Goal: Information Seeking & Learning: Learn about a topic

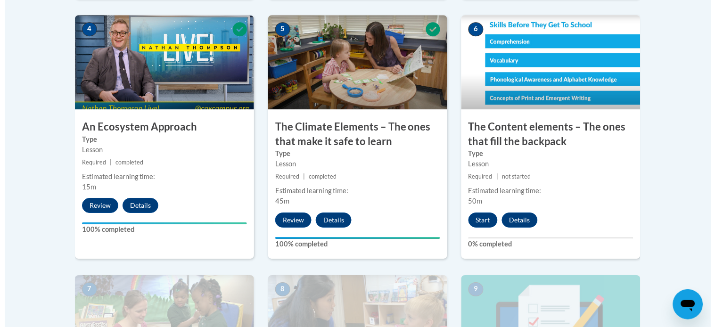
scroll to position [621, 0]
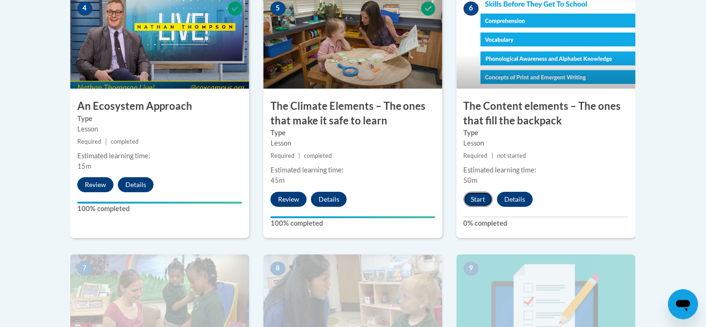
click at [477, 196] on button "Start" at bounding box center [478, 199] width 29 height 15
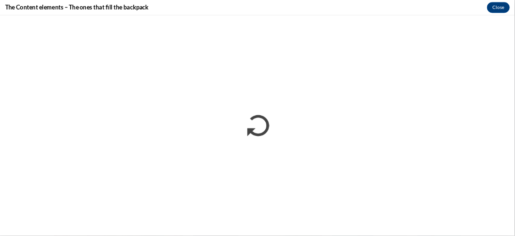
scroll to position [620, 0]
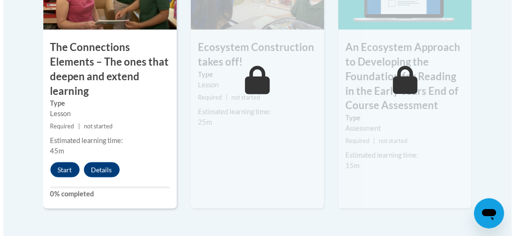
scroll to position [998, 0]
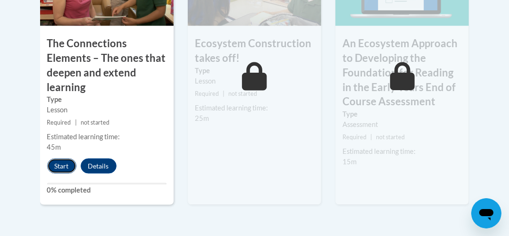
click at [64, 162] on button "Start" at bounding box center [61, 165] width 29 height 15
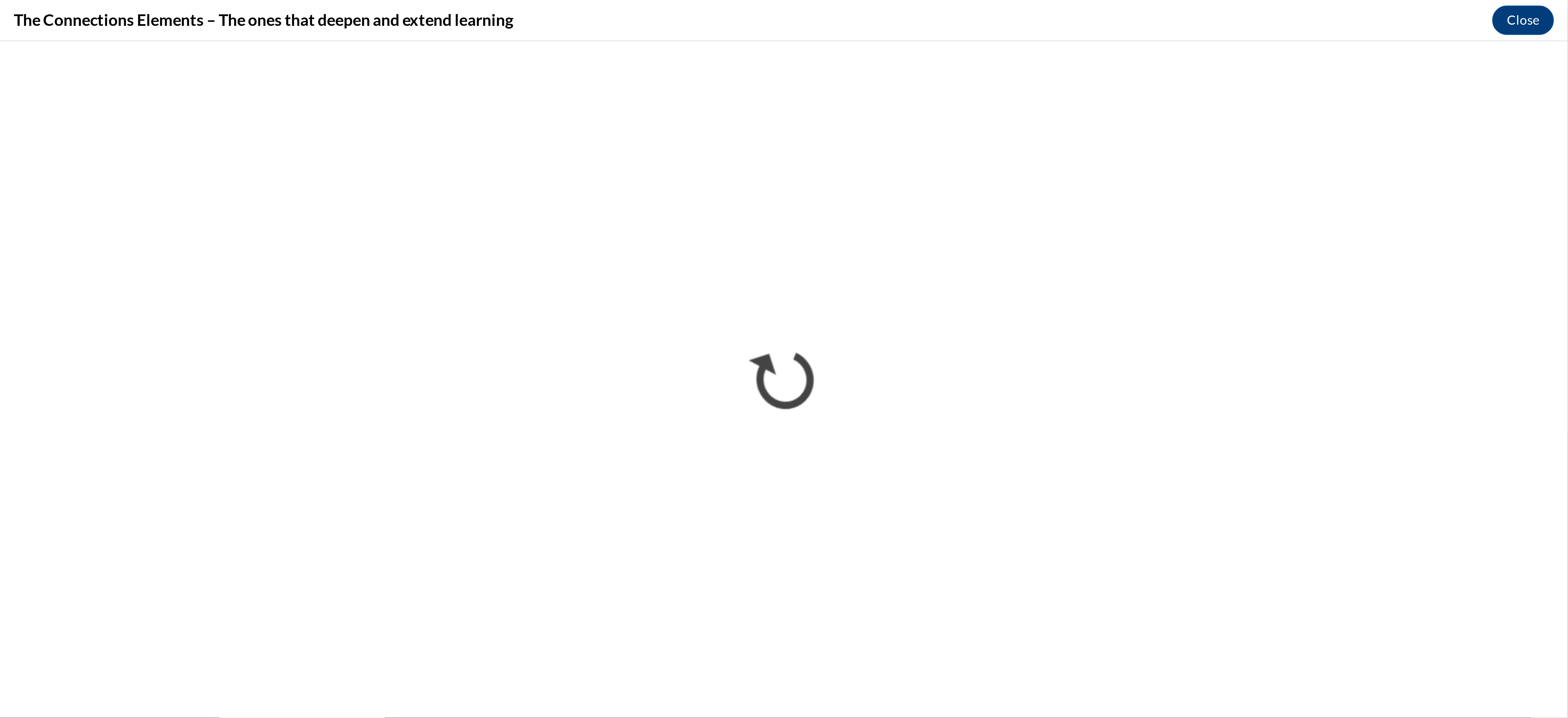
scroll to position [123, 0]
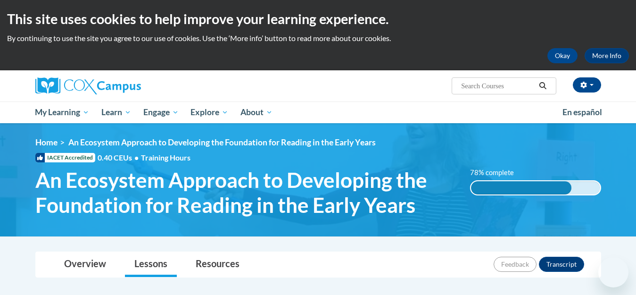
drag, startPoint x: 0, startPoint y: 0, endPoint x: 554, endPoint y: 287, distance: 624.4
click at [405, 100] on div "Santana Robinson (Eastern Daylight Time GMT-0400 ) My Profile Inbox My Transcri…" at bounding box center [318, 85] width 594 height 31
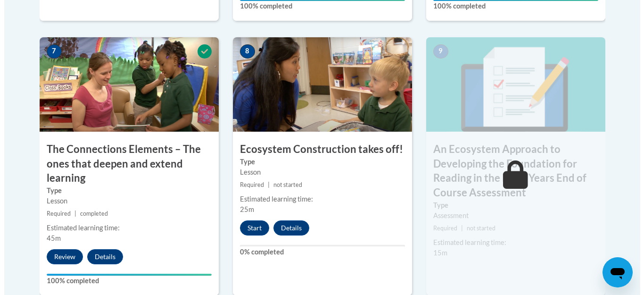
scroll to position [849, 0]
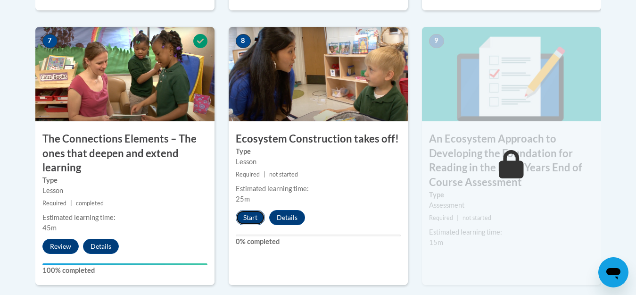
click at [255, 215] on button "Start" at bounding box center [250, 217] width 29 height 15
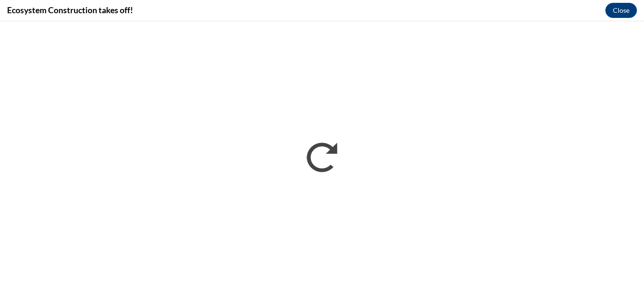
scroll to position [0, 0]
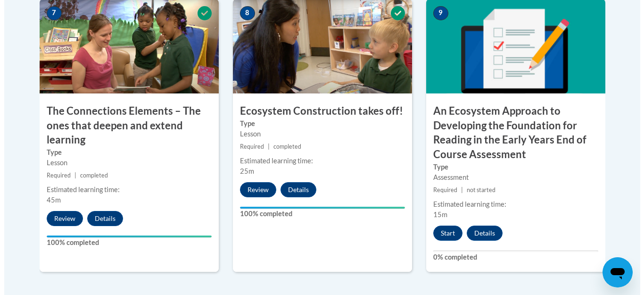
scroll to position [880, 0]
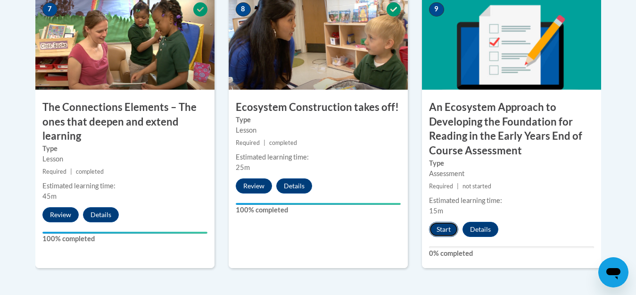
click at [440, 228] on button "Start" at bounding box center [443, 229] width 29 height 15
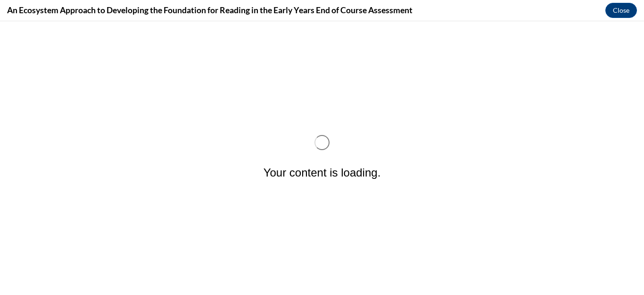
scroll to position [0, 0]
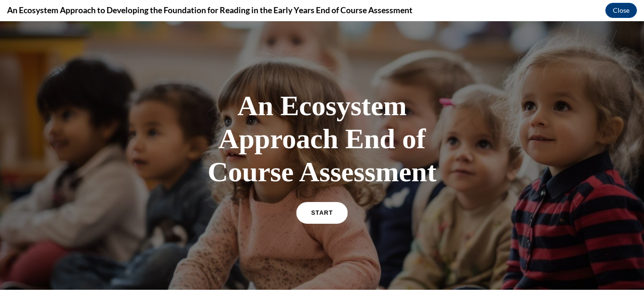
click at [329, 214] on link "START" at bounding box center [321, 213] width 51 height 22
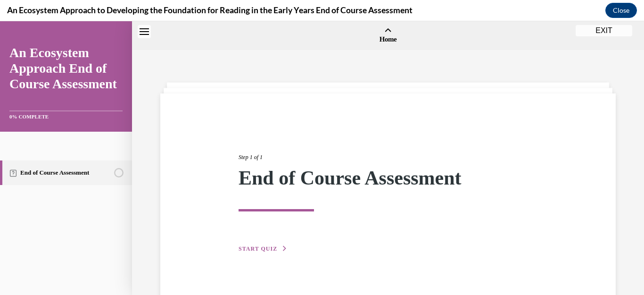
scroll to position [29, 0]
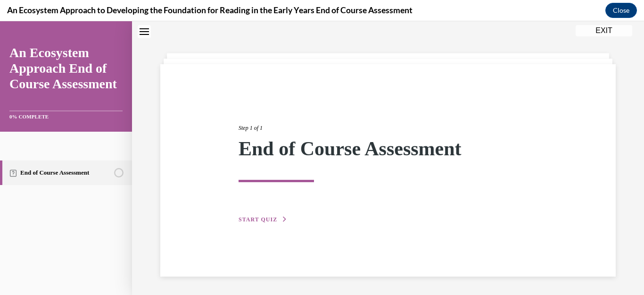
click at [262, 219] on span "START QUIZ" at bounding box center [258, 219] width 39 height 7
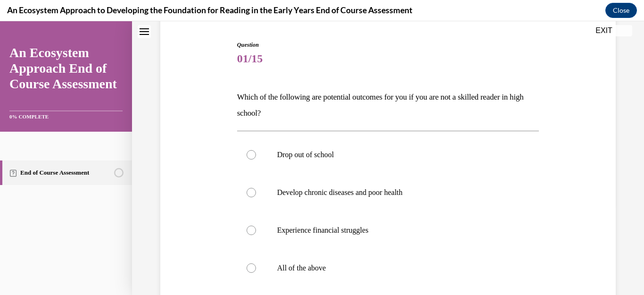
scroll to position [104, 0]
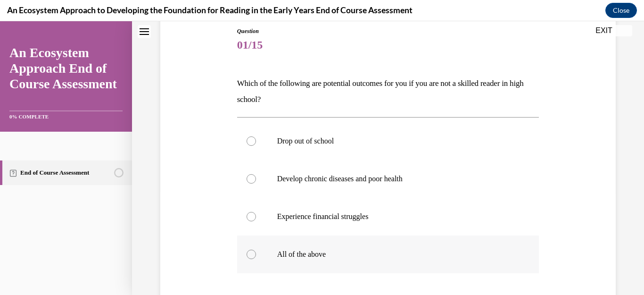
click at [249, 255] on div at bounding box center [251, 253] width 9 height 9
click at [249, 255] on input "All of the above" at bounding box center [251, 253] width 9 height 9
radio input "true"
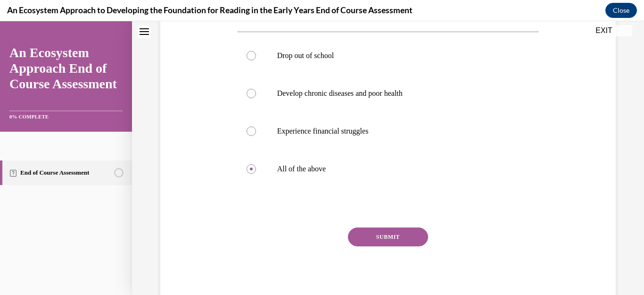
scroll to position [198, 0]
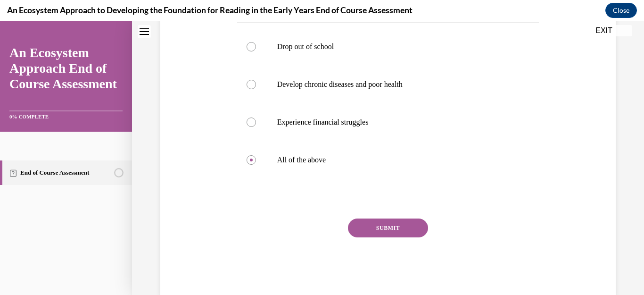
click at [395, 222] on button "SUBMIT" at bounding box center [388, 227] width 80 height 19
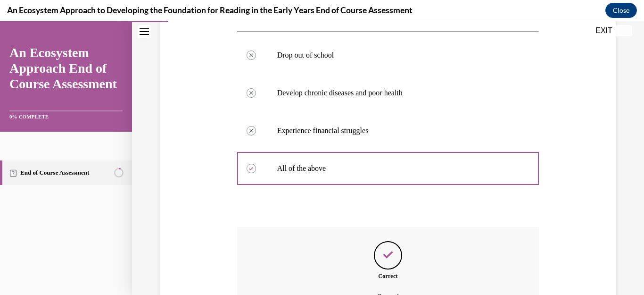
scroll to position [295, 0]
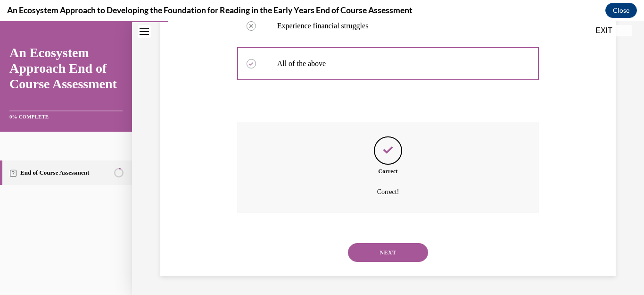
click at [402, 252] on button "NEXT" at bounding box center [388, 252] width 80 height 19
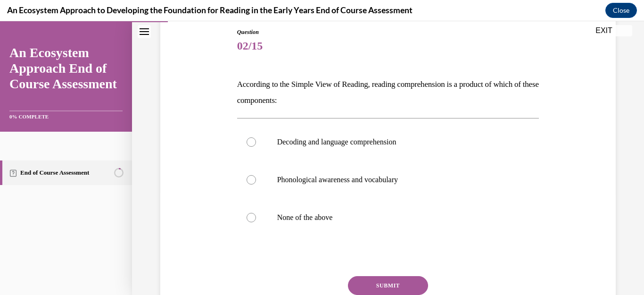
scroll to position [113, 0]
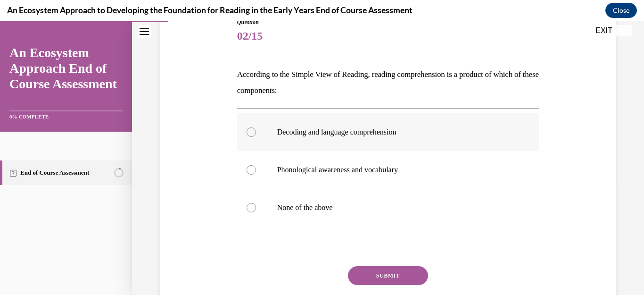
click at [252, 133] on div at bounding box center [251, 131] width 9 height 9
click at [252, 133] on input "Decoding and language comprehension" at bounding box center [251, 131] width 9 height 9
radio input "true"
click at [370, 280] on button "SUBMIT" at bounding box center [388, 275] width 80 height 19
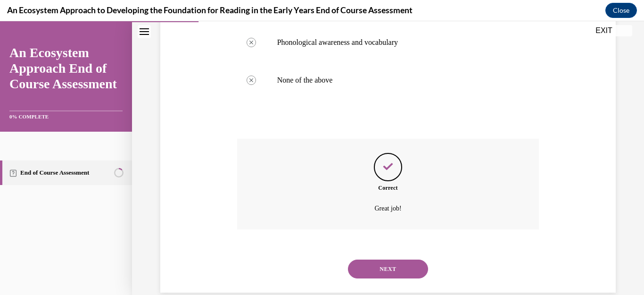
scroll to position [257, 0]
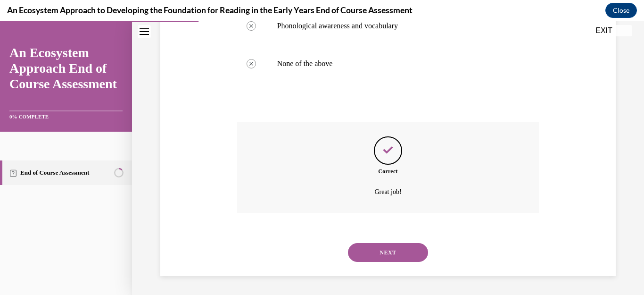
click at [389, 253] on button "NEXT" at bounding box center [388, 252] width 80 height 19
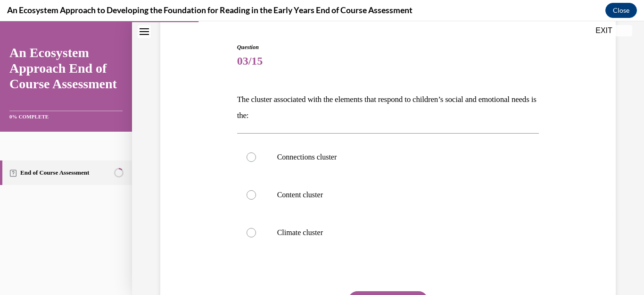
scroll to position [94, 0]
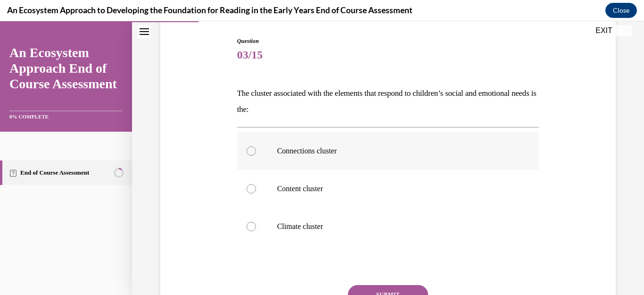
click at [251, 150] on div at bounding box center [251, 150] width 9 height 9
click at [251, 150] on input "Connections cluster" at bounding box center [251, 150] width 9 height 9
radio input "true"
click at [377, 288] on button "SUBMIT" at bounding box center [388, 294] width 80 height 19
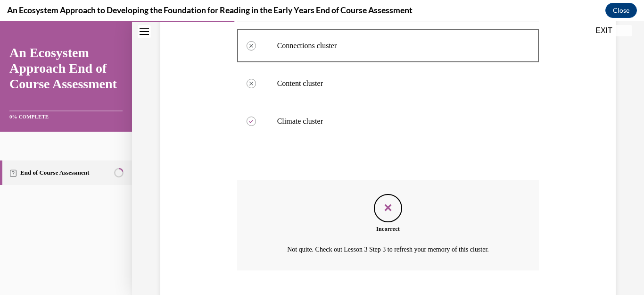
scroll to position [257, 0]
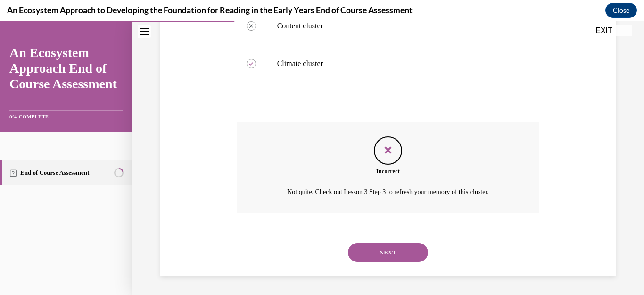
click at [384, 254] on button "NEXT" at bounding box center [388, 252] width 80 height 19
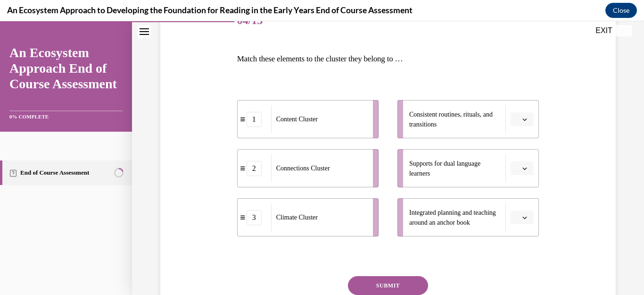
scroll to position [132, 0]
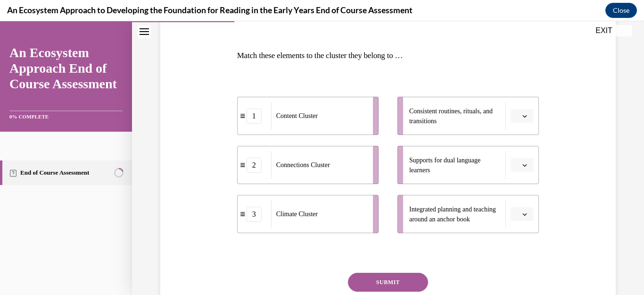
click at [523, 214] on icon "button" at bounding box center [525, 214] width 4 height 2
click at [522, 214] on icon "button" at bounding box center [524, 214] width 5 height 5
click at [364, 162] on li "2 Connections Cluster" at bounding box center [307, 165] width 141 height 38
click at [250, 169] on div "2" at bounding box center [254, 164] width 15 height 15
click at [421, 224] on span "Integrated planning and teaching around an anchor book" at bounding box center [454, 214] width 91 height 20
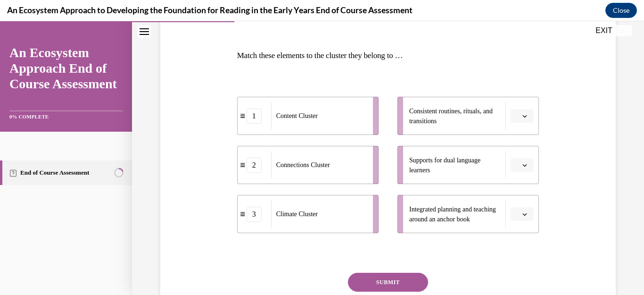
click at [516, 218] on span "Please select an option" at bounding box center [517, 213] width 3 height 9
click at [517, 167] on div "2" at bounding box center [515, 174] width 24 height 19
click at [522, 116] on icon "button" at bounding box center [524, 116] width 5 height 5
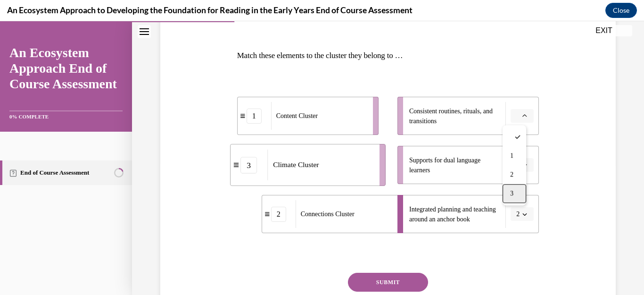
click at [515, 195] on div "3" at bounding box center [515, 193] width 24 height 19
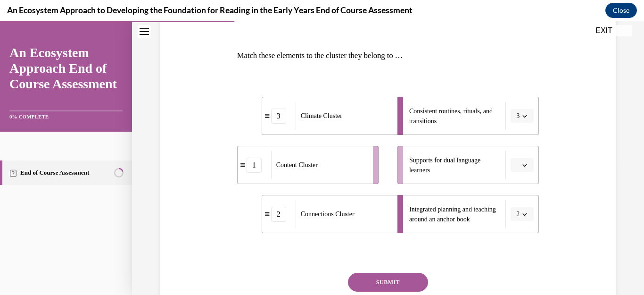
click at [522, 165] on icon "button" at bounding box center [524, 165] width 5 height 5
click at [514, 205] on div "1" at bounding box center [515, 204] width 24 height 19
click at [377, 282] on button "SUBMIT" at bounding box center [388, 281] width 80 height 19
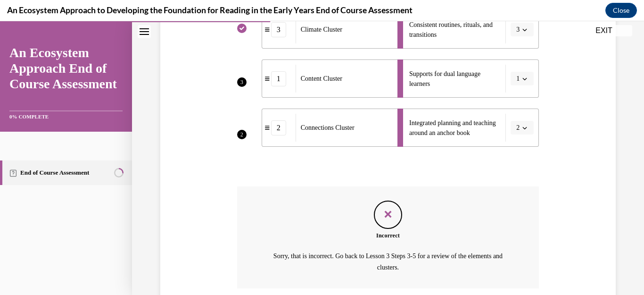
scroll to position [199, 0]
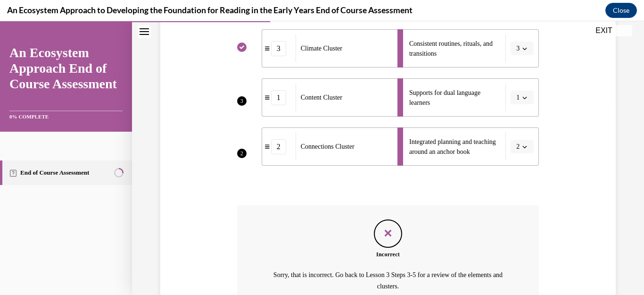
click at [517, 99] on li "Supports for dual language learners 1" at bounding box center [467, 97] width 141 height 38
click at [380, 240] on div "Feedback" at bounding box center [388, 233] width 28 height 28
click at [386, 233] on icon "Feedback" at bounding box center [388, 233] width 14 height 14
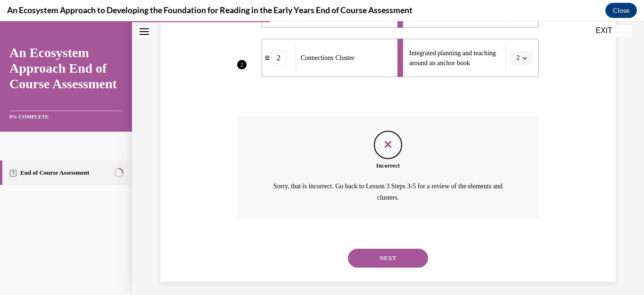
scroll to position [294, 0]
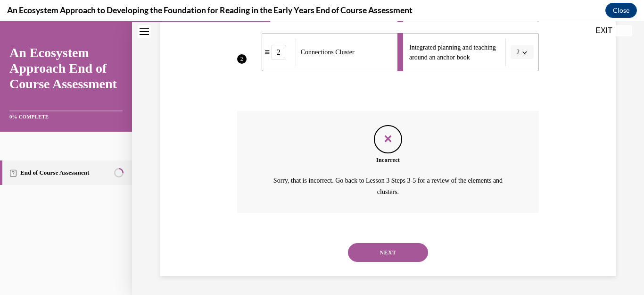
click at [388, 245] on button "NEXT" at bounding box center [388, 252] width 80 height 19
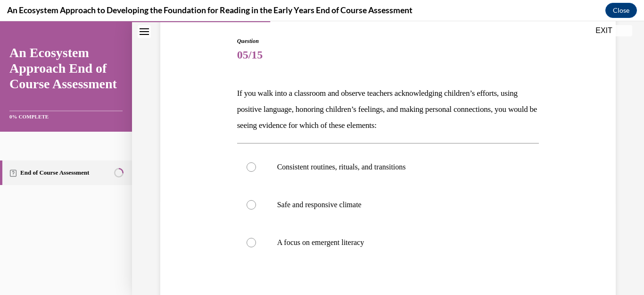
scroll to position [132, 0]
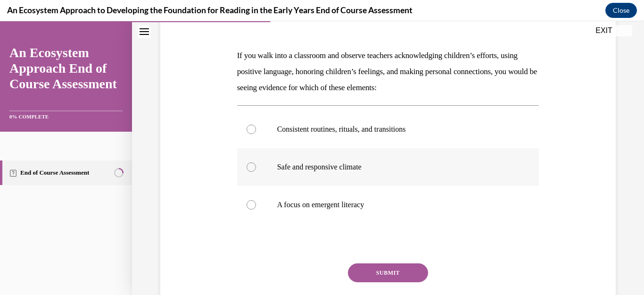
click at [248, 166] on div at bounding box center [251, 166] width 9 height 9
click at [248, 166] on input "Safe and responsive climate" at bounding box center [251, 166] width 9 height 9
radio input "true"
click at [385, 274] on button "SUBMIT" at bounding box center [388, 272] width 80 height 19
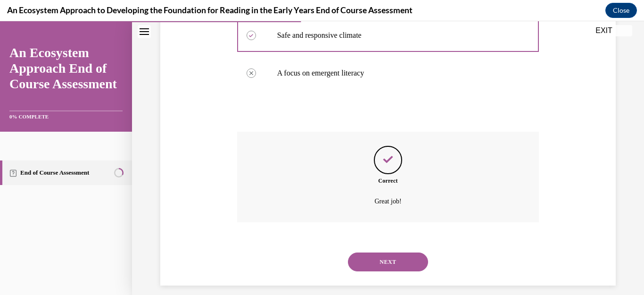
scroll to position [273, 0]
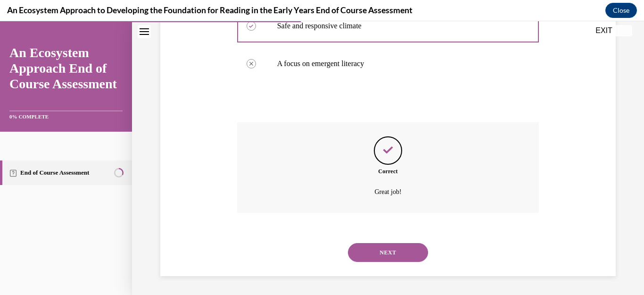
click at [388, 254] on button "NEXT" at bounding box center [388, 252] width 80 height 19
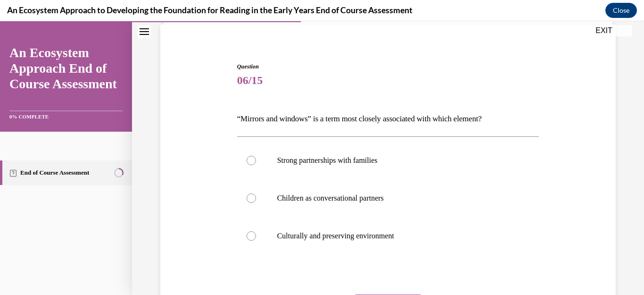
scroll to position [94, 0]
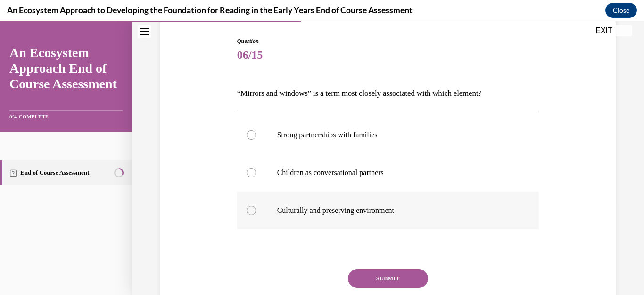
click at [253, 206] on label "Culturally and preserving environment" at bounding box center [388, 210] width 302 height 38
click at [253, 206] on input "Culturally and preserving environment" at bounding box center [251, 210] width 9 height 9
radio input "true"
click at [362, 276] on button "SUBMIT" at bounding box center [388, 278] width 80 height 19
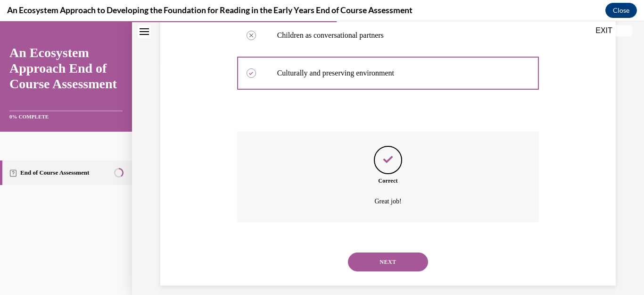
scroll to position [241, 0]
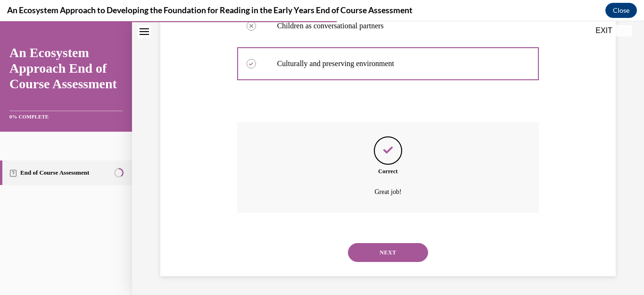
click at [387, 248] on button "NEXT" at bounding box center [388, 252] width 80 height 19
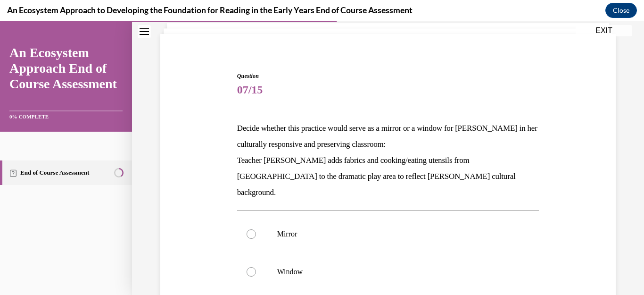
scroll to position [94, 0]
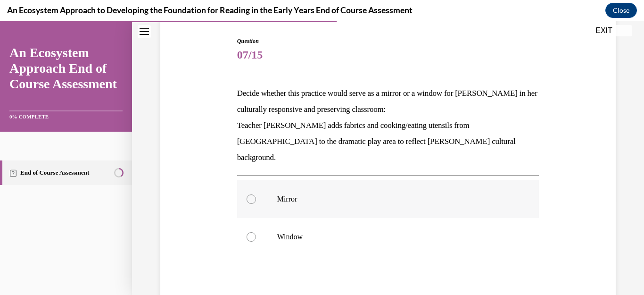
click at [247, 194] on div at bounding box center [251, 198] width 9 height 9
click at [247, 194] on input "Mirror" at bounding box center [251, 198] width 9 height 9
radio input "true"
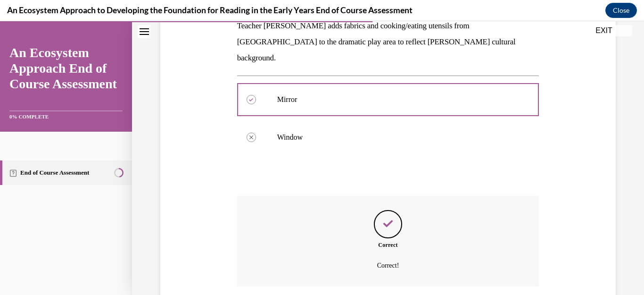
scroll to position [251, 0]
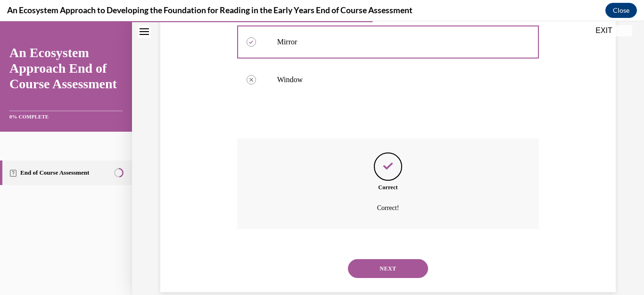
click at [374, 259] on button "NEXT" at bounding box center [388, 268] width 80 height 19
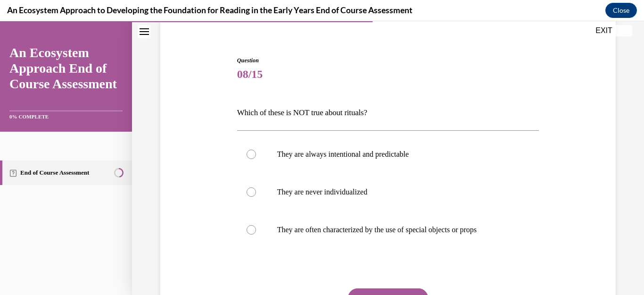
scroll to position [75, 0]
click at [252, 154] on div at bounding box center [251, 153] width 9 height 9
click at [252, 154] on input "They are always intentional and predictable" at bounding box center [251, 153] width 9 height 9
radio input "true"
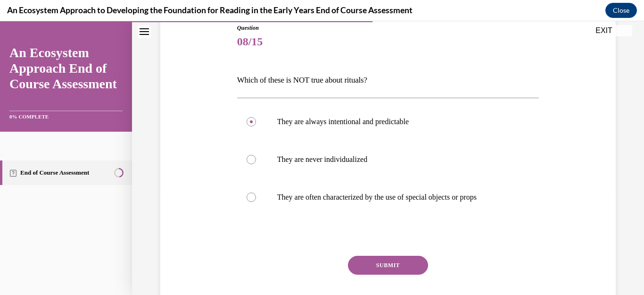
scroll to position [113, 0]
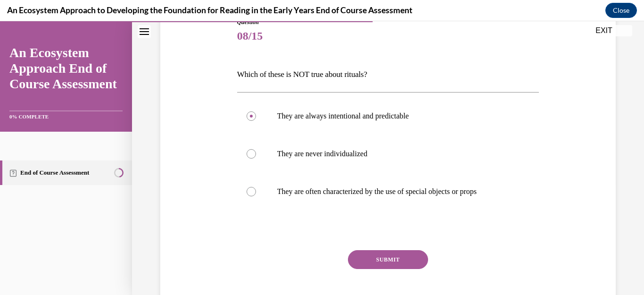
click at [386, 254] on button "SUBMIT" at bounding box center [388, 259] width 80 height 19
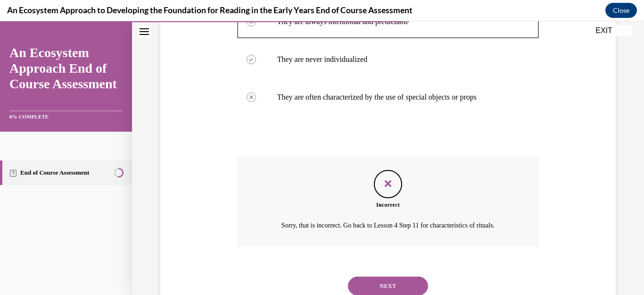
scroll to position [241, 0]
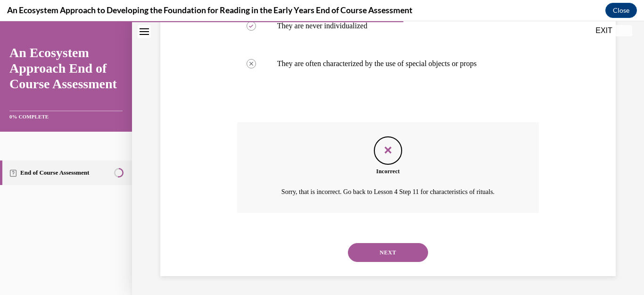
click at [378, 252] on button "NEXT" at bounding box center [388, 252] width 80 height 19
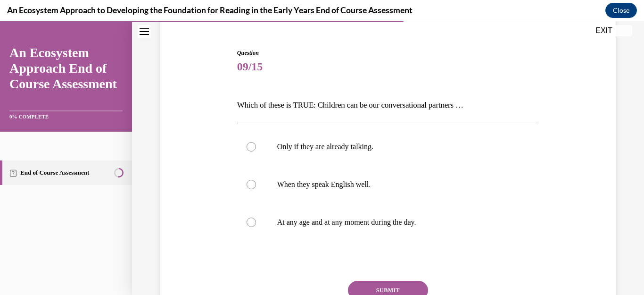
scroll to position [94, 0]
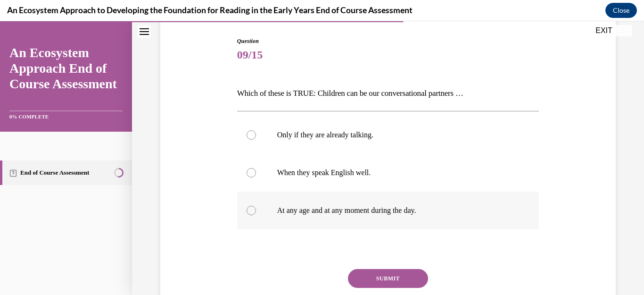
click at [248, 212] on div at bounding box center [251, 210] width 9 height 9
click at [248, 212] on input "At any age and at any moment during the day." at bounding box center [251, 210] width 9 height 9
radio input "true"
click at [358, 279] on button "SUBMIT" at bounding box center [388, 278] width 80 height 19
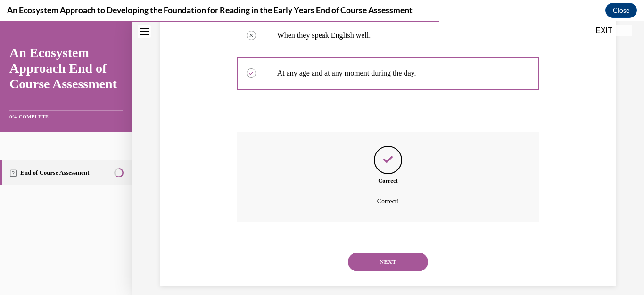
scroll to position [241, 0]
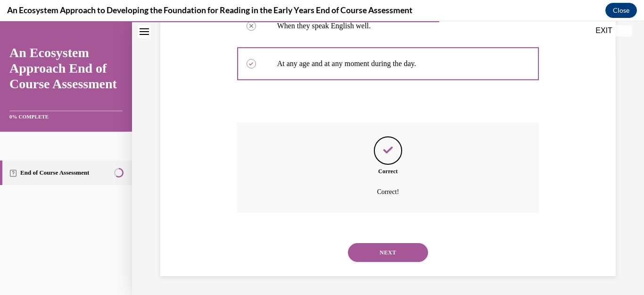
click at [397, 248] on button "NEXT" at bounding box center [388, 252] width 80 height 19
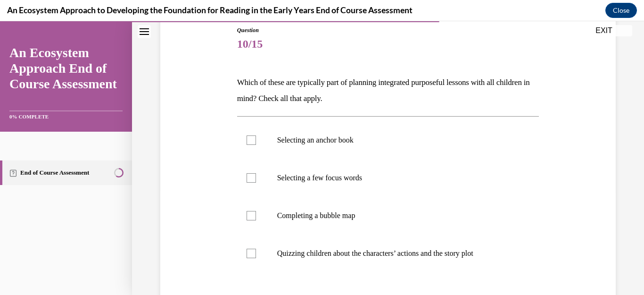
scroll to position [113, 0]
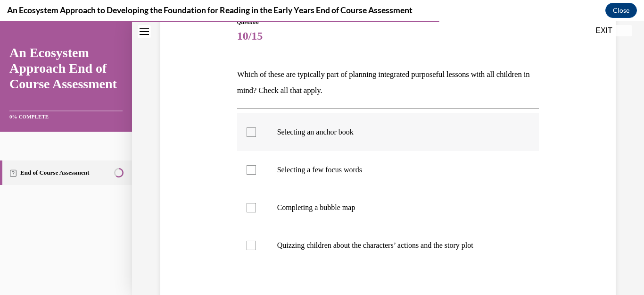
click at [249, 131] on div at bounding box center [251, 131] width 9 height 9
click at [249, 131] on input "Selecting an anchor book" at bounding box center [251, 131] width 9 height 9
checkbox input "true"
click at [250, 171] on div at bounding box center [251, 169] width 9 height 9
click at [250, 171] on input "Selecting a few focus words" at bounding box center [251, 169] width 9 height 9
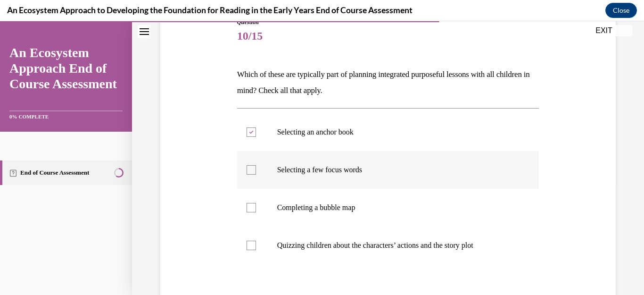
checkbox input "true"
click at [249, 206] on div at bounding box center [251, 207] width 9 height 9
click at [249, 206] on input "Completing a bubble map" at bounding box center [251, 207] width 9 height 9
checkbox input "true"
click at [252, 248] on div at bounding box center [251, 244] width 9 height 9
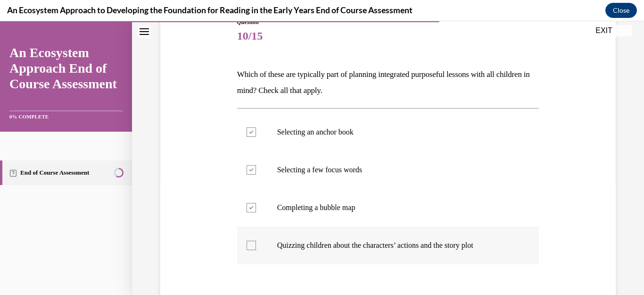
click at [252, 248] on input "Quizzing children about the characters’ actions and the story plot" at bounding box center [251, 244] width 9 height 9
checkbox input "true"
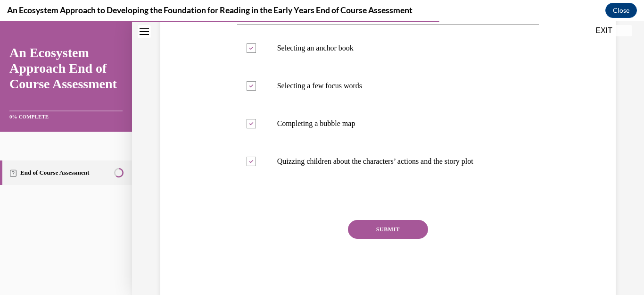
scroll to position [207, 0]
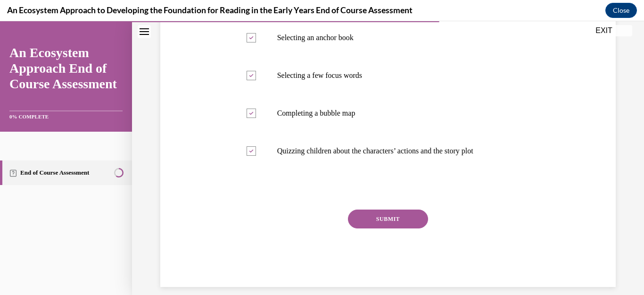
click at [381, 217] on button "SUBMIT" at bounding box center [388, 218] width 80 height 19
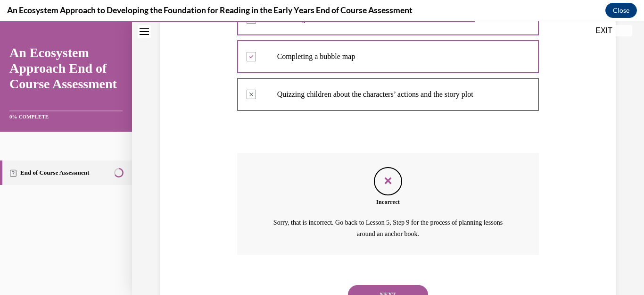
scroll to position [306, 0]
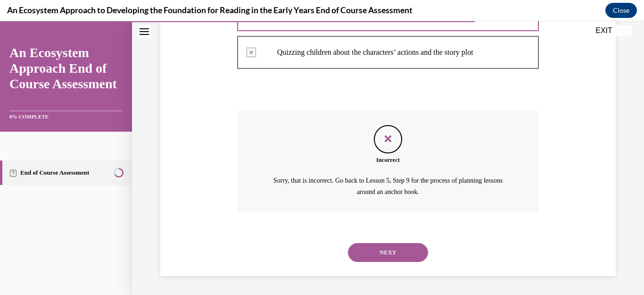
click at [381, 251] on button "NEXT" at bounding box center [388, 252] width 80 height 19
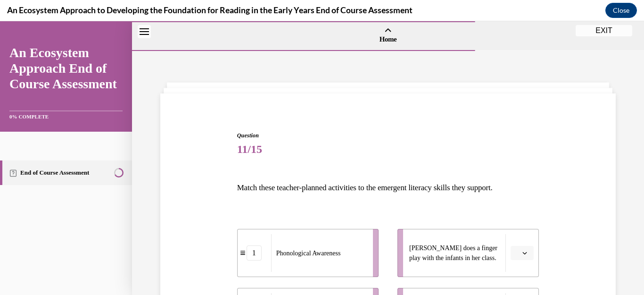
scroll to position [132, 0]
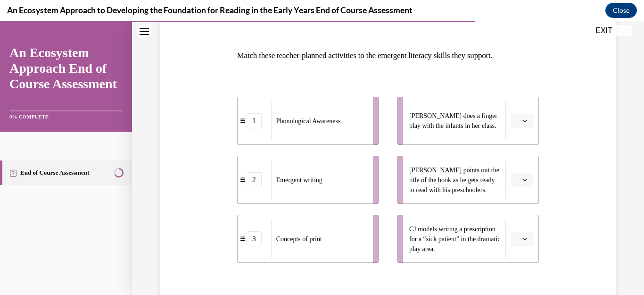
click at [523, 122] on icon "button" at bounding box center [525, 121] width 4 height 2
click at [511, 175] on div "2" at bounding box center [515, 179] width 24 height 19
click at [522, 181] on icon "button" at bounding box center [524, 179] width 5 height 5
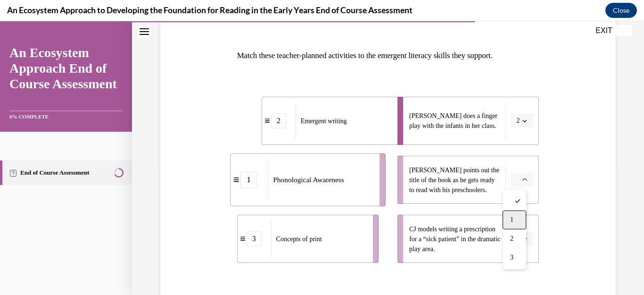
click at [512, 215] on div "1" at bounding box center [515, 219] width 24 height 19
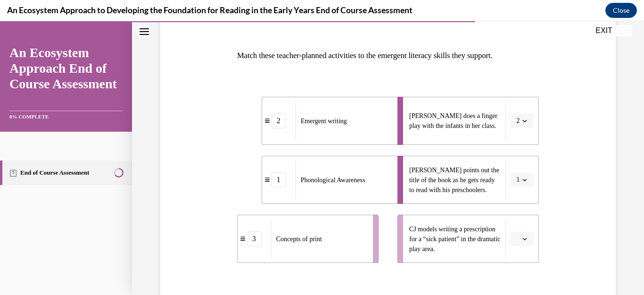
click at [523, 239] on icon "button" at bounding box center [525, 239] width 4 height 2
click at [520, 219] on div "3" at bounding box center [515, 217] width 24 height 19
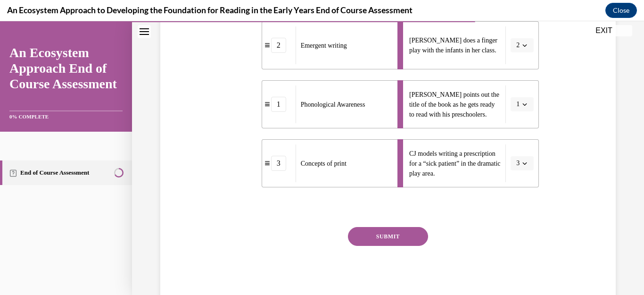
click at [388, 237] on button "SUBMIT" at bounding box center [388, 236] width 80 height 19
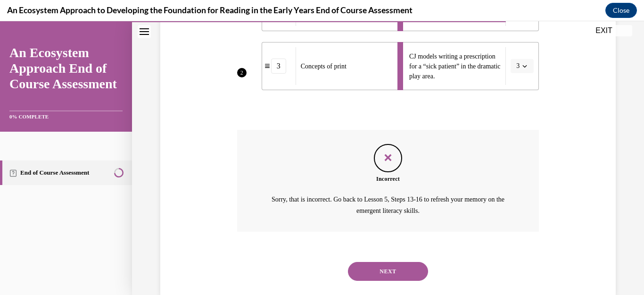
scroll to position [323, 0]
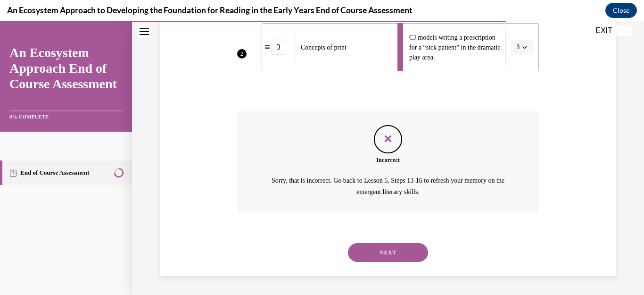
click at [398, 247] on button "NEXT" at bounding box center [388, 252] width 80 height 19
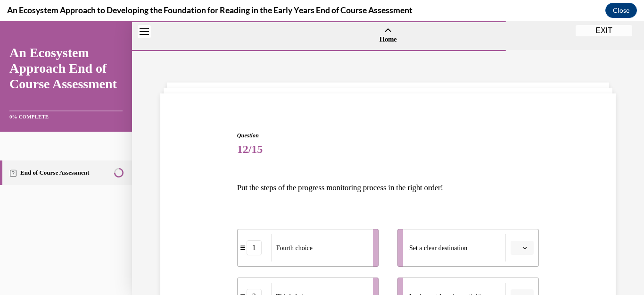
scroll to position [151, 0]
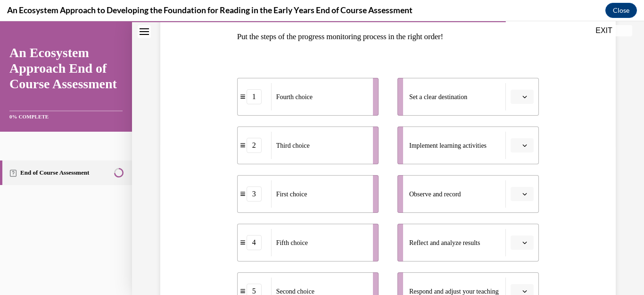
click at [523, 96] on icon "button" at bounding box center [525, 97] width 4 height 2
click at [511, 134] on span "1" at bounding box center [511, 137] width 3 height 8
click at [522, 147] on icon "button" at bounding box center [524, 145] width 5 height 5
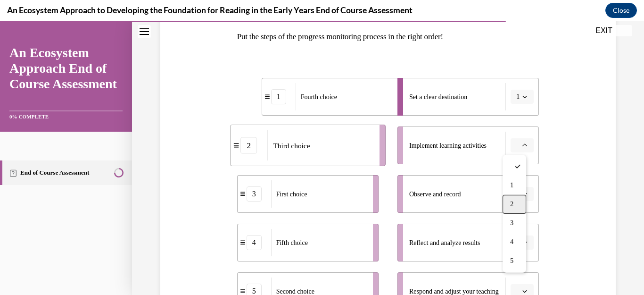
click at [514, 198] on div "2" at bounding box center [515, 204] width 24 height 19
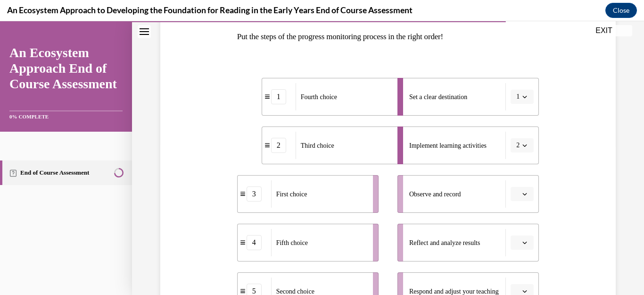
click at [523, 194] on icon "button" at bounding box center [525, 194] width 4 height 2
click at [521, 241] on span "button" at bounding box center [524, 242] width 7 height 7
click at [516, 163] on div "2" at bounding box center [515, 164] width 24 height 19
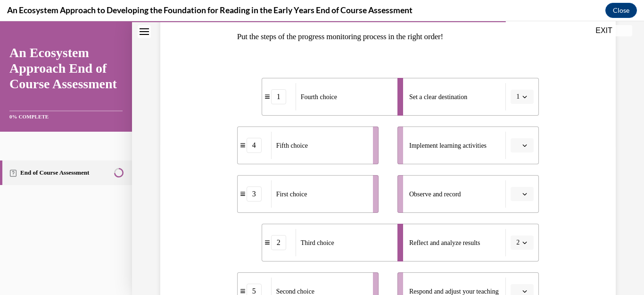
click at [522, 147] on icon "button" at bounding box center [524, 145] width 5 height 5
click at [506, 223] on div "3" at bounding box center [515, 223] width 24 height 19
click at [523, 194] on icon "button" at bounding box center [525, 194] width 4 height 2
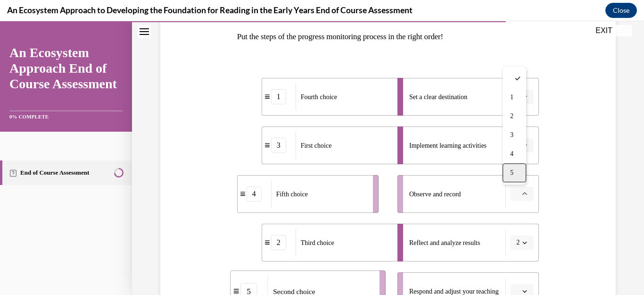
click at [518, 174] on div "5" at bounding box center [515, 172] width 24 height 19
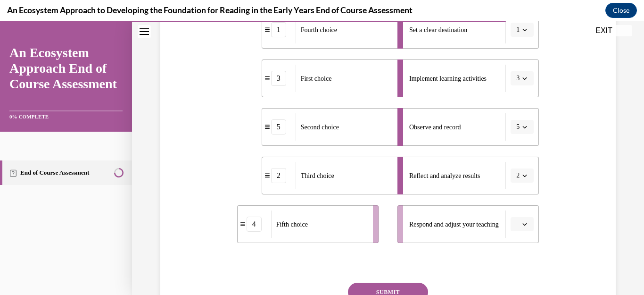
scroll to position [226, 0]
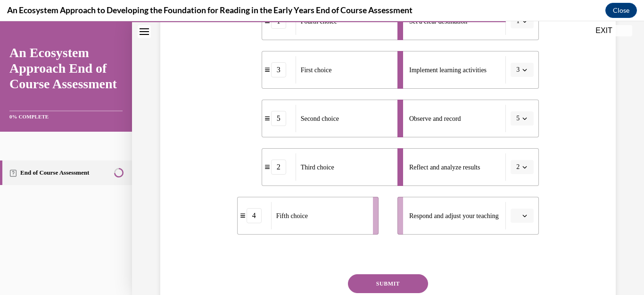
click at [523, 216] on icon "button" at bounding box center [525, 216] width 4 height 2
click at [517, 176] on div "4" at bounding box center [515, 175] width 24 height 19
click at [394, 283] on button "SUBMIT" at bounding box center [388, 283] width 80 height 19
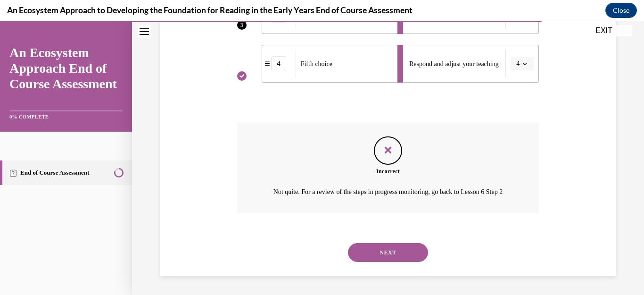
scroll to position [389, 0]
click at [389, 249] on button "NEXT" at bounding box center [388, 252] width 80 height 19
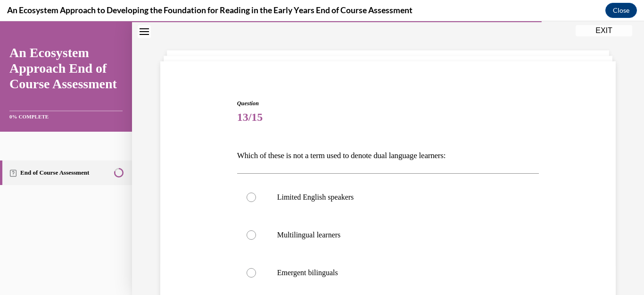
scroll to position [75, 0]
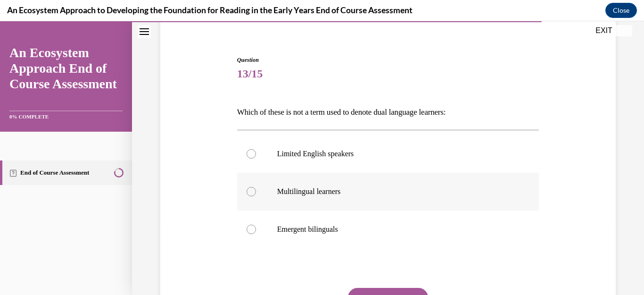
click at [253, 193] on div at bounding box center [251, 191] width 9 height 9
click at [253, 193] on input "Multilingual learners" at bounding box center [251, 191] width 9 height 9
radio input "true"
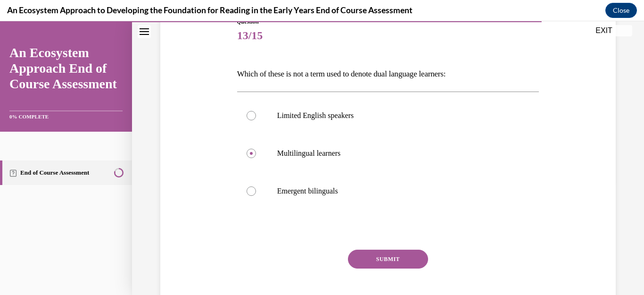
scroll to position [132, 0]
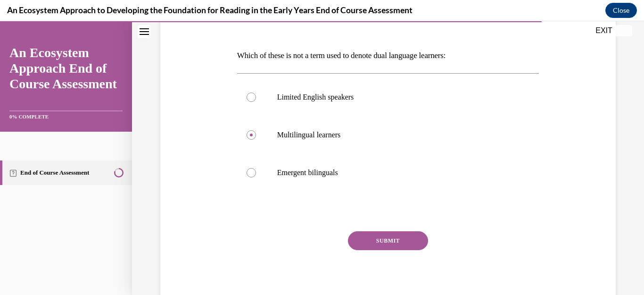
click at [398, 238] on button "SUBMIT" at bounding box center [388, 240] width 80 height 19
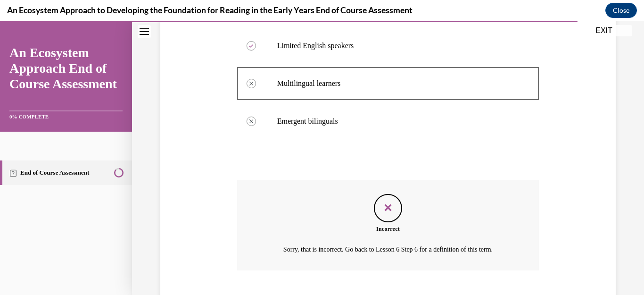
scroll to position [241, 0]
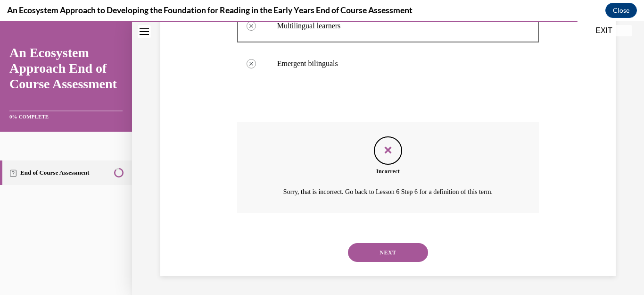
click at [377, 254] on button "NEXT" at bounding box center [388, 252] width 80 height 19
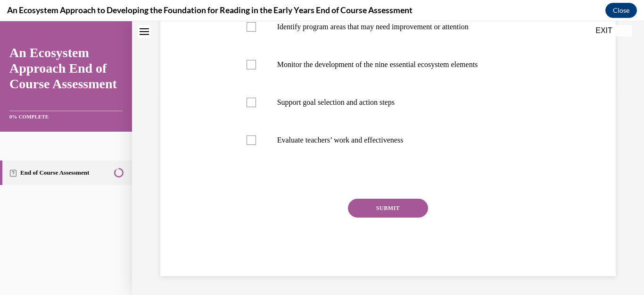
scroll to position [0, 0]
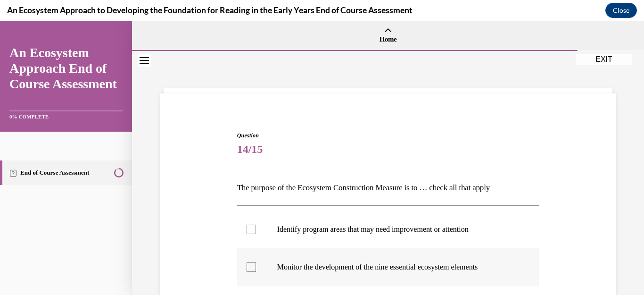
click at [254, 260] on label "Monitor the development of the nine essential ecosystem elements" at bounding box center [388, 267] width 302 height 38
click at [254, 262] on input "Monitor the development of the nine essential ecosystem elements" at bounding box center [251, 266] width 9 height 9
checkbox input "true"
click at [254, 224] on div at bounding box center [251, 228] width 9 height 9
click at [254, 224] on input "Identify program areas that may need improvement or attention" at bounding box center [251, 228] width 9 height 9
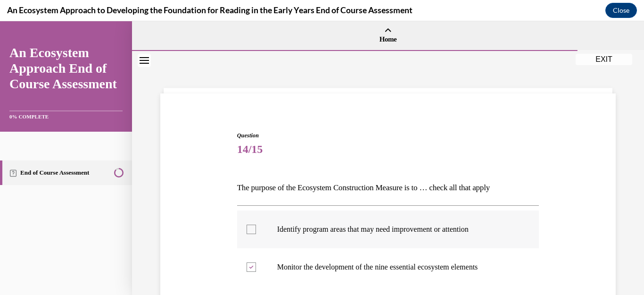
checkbox input "true"
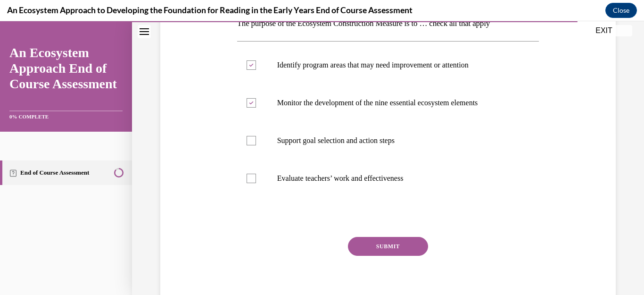
scroll to position [170, 0]
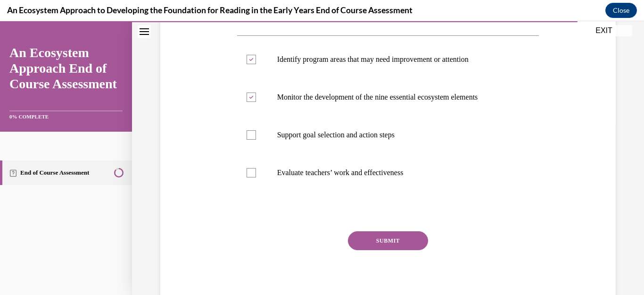
click at [402, 237] on button "SUBMIT" at bounding box center [388, 240] width 80 height 19
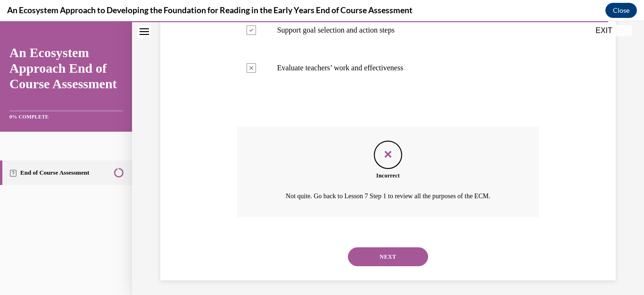
scroll to position [279, 0]
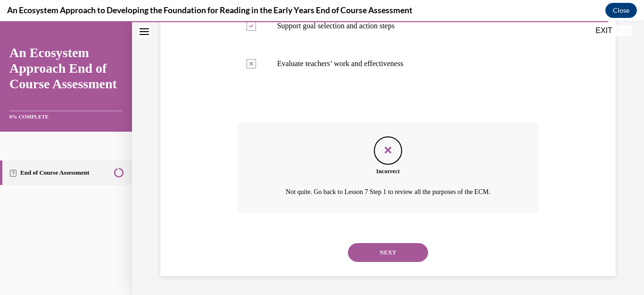
click at [393, 241] on div "NEXT" at bounding box center [388, 252] width 302 height 38
click at [391, 247] on button "NEXT" at bounding box center [388, 252] width 80 height 19
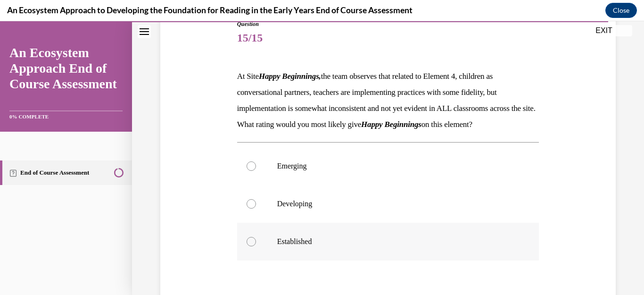
scroll to position [113, 0]
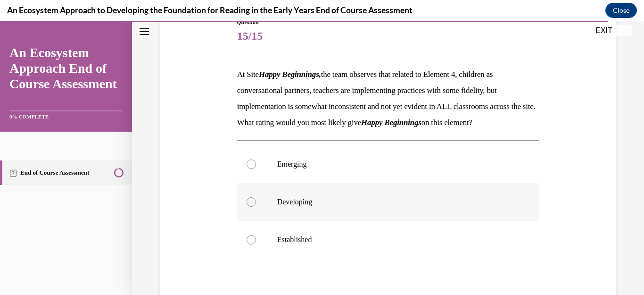
click at [252, 206] on div at bounding box center [251, 201] width 9 height 9
click at [252, 206] on input "Developing" at bounding box center [251, 201] width 9 height 9
radio input "true"
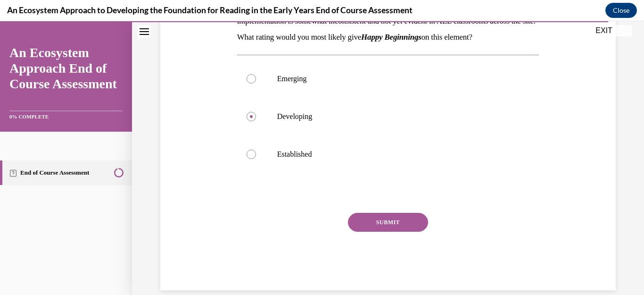
scroll to position [207, 0]
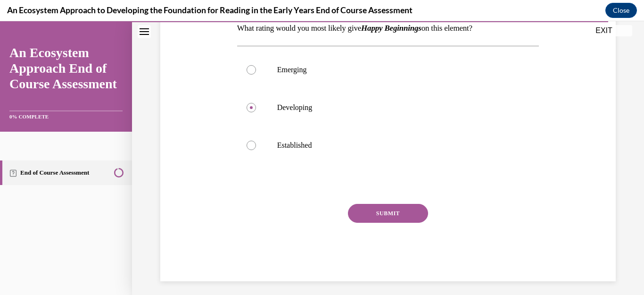
click at [396, 223] on button "SUBMIT" at bounding box center [388, 213] width 80 height 19
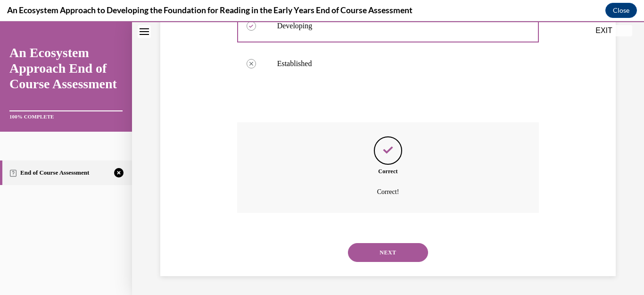
scroll to position [305, 0]
click at [383, 254] on button "NEXT" at bounding box center [388, 252] width 80 height 19
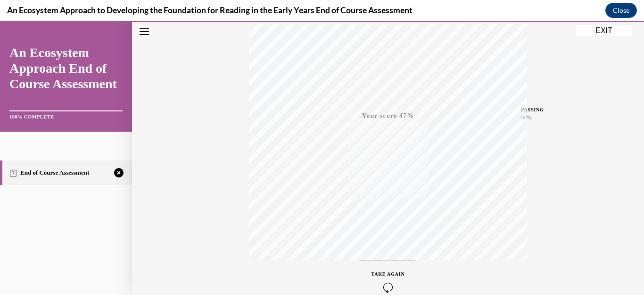
scroll to position [210, 0]
click at [381, 234] on icon "button" at bounding box center [388, 237] width 33 height 10
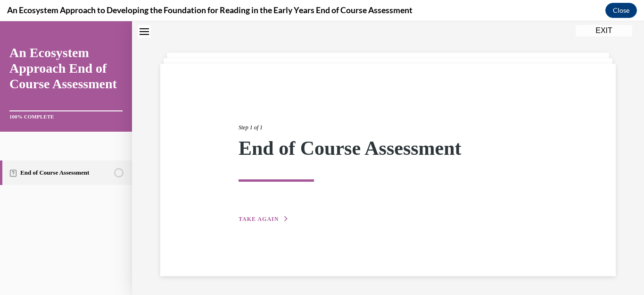
scroll to position [30, 0]
click at [247, 216] on span "TAKE AGAIN" at bounding box center [259, 218] width 40 height 7
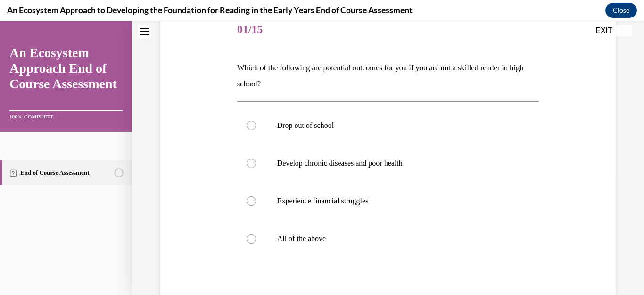
scroll to position [123, 0]
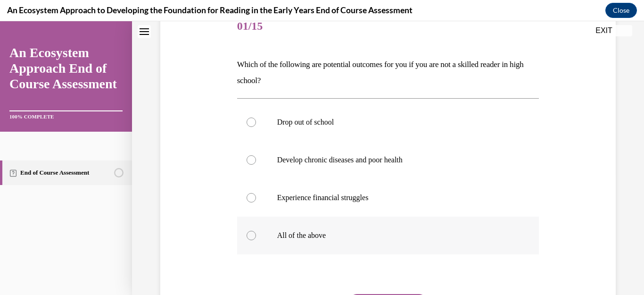
click at [252, 234] on div at bounding box center [251, 235] width 9 height 9
click at [252, 234] on input "All of the above" at bounding box center [251, 235] width 9 height 9
radio input "true"
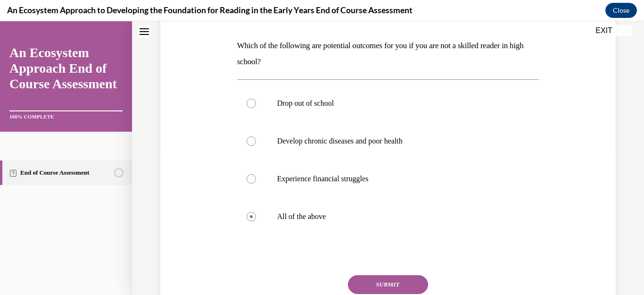
click at [391, 284] on button "SUBMIT" at bounding box center [388, 284] width 80 height 19
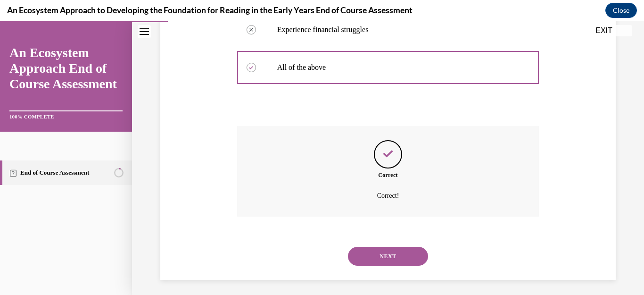
scroll to position [295, 0]
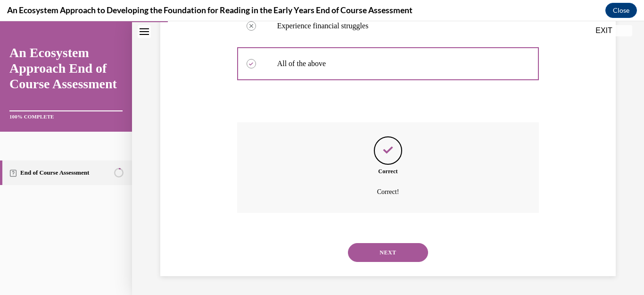
click at [362, 251] on button "NEXT" at bounding box center [388, 252] width 80 height 19
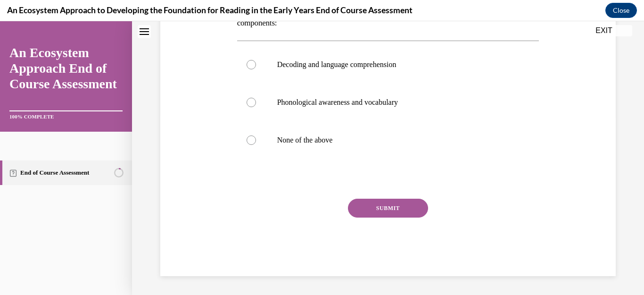
scroll to position [0, 0]
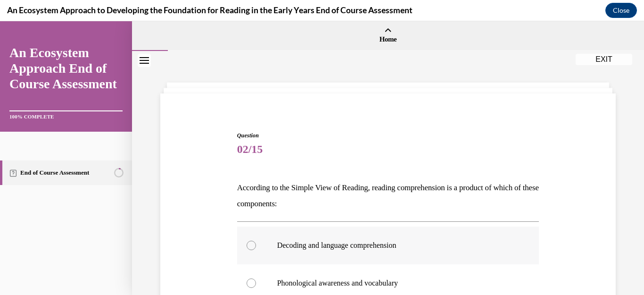
click at [249, 247] on div at bounding box center [251, 244] width 9 height 9
click at [249, 247] on input "Decoding and language comprehension" at bounding box center [251, 244] width 9 height 9
radio input "true"
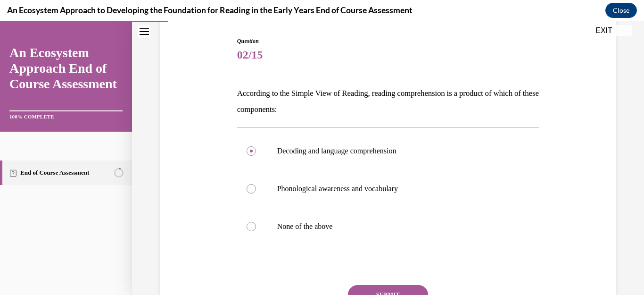
scroll to position [132, 0]
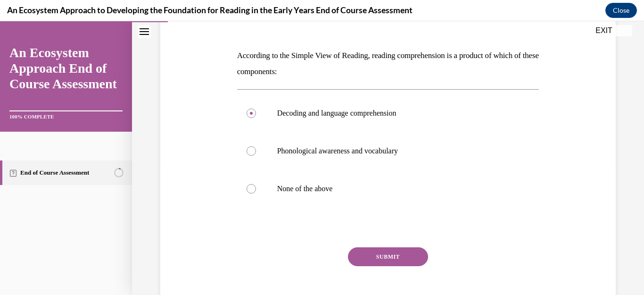
click at [387, 254] on button "SUBMIT" at bounding box center [388, 256] width 80 height 19
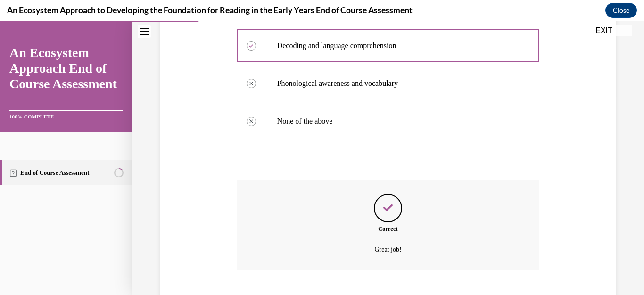
scroll to position [257, 0]
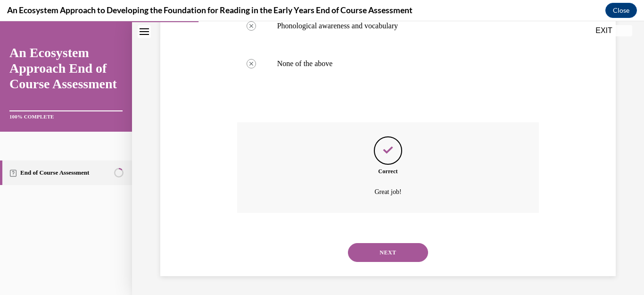
click at [387, 254] on button "NEXT" at bounding box center [388, 252] width 80 height 19
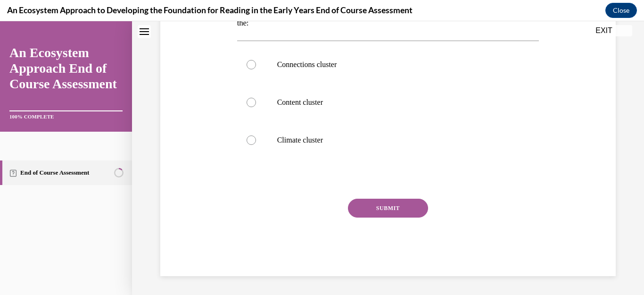
scroll to position [0, 0]
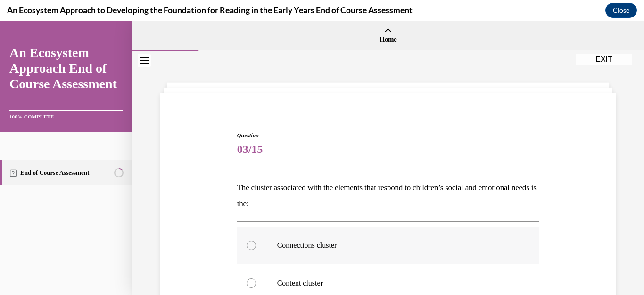
click at [249, 245] on div at bounding box center [251, 244] width 9 height 9
click at [249, 245] on input "Connections cluster" at bounding box center [251, 244] width 9 height 9
radio input "true"
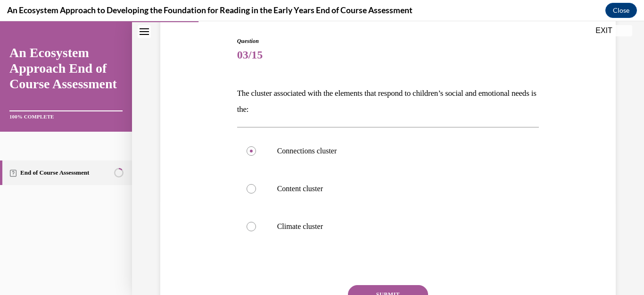
scroll to position [132, 0]
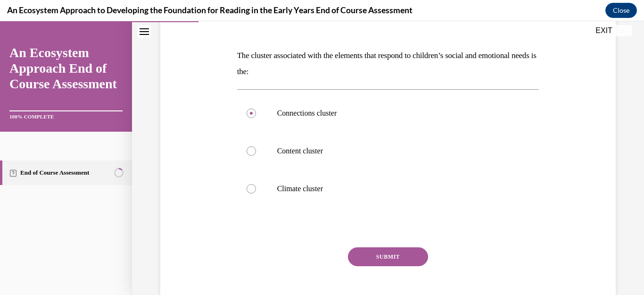
click at [397, 256] on button "SUBMIT" at bounding box center [388, 256] width 80 height 19
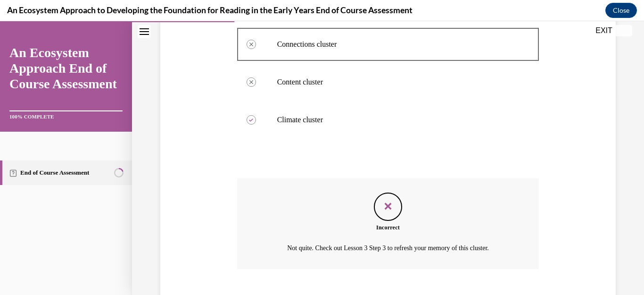
scroll to position [219, 0]
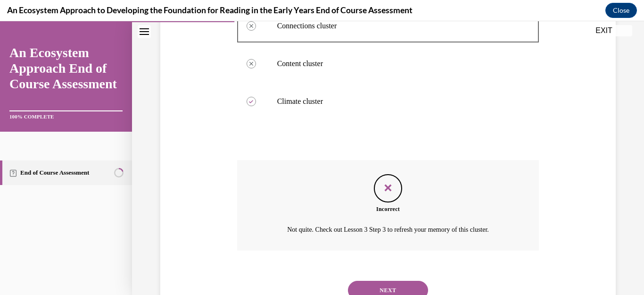
click at [403, 285] on button "NEXT" at bounding box center [388, 290] width 80 height 19
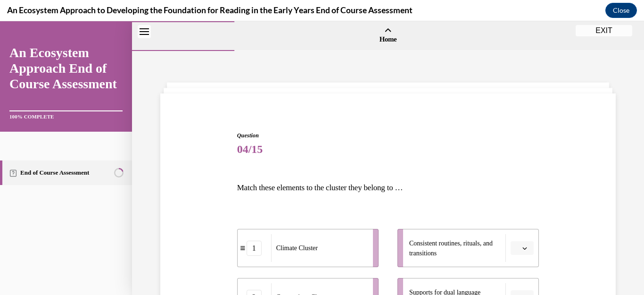
scroll to position [113, 0]
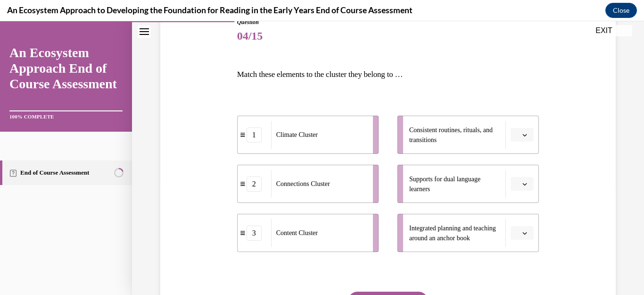
click at [515, 140] on button "button" at bounding box center [522, 135] width 23 height 14
click at [511, 172] on span "1" at bounding box center [511, 175] width 3 height 8
click at [522, 185] on icon "button" at bounding box center [524, 184] width 5 height 5
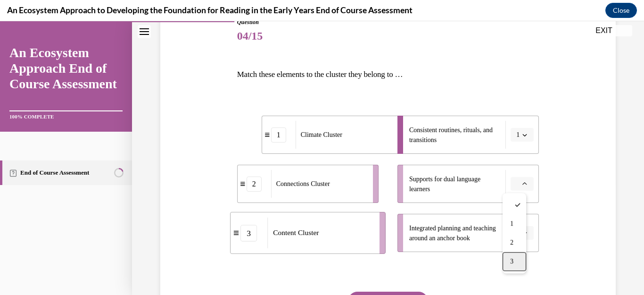
click at [511, 262] on span "3" at bounding box center [511, 261] width 3 height 8
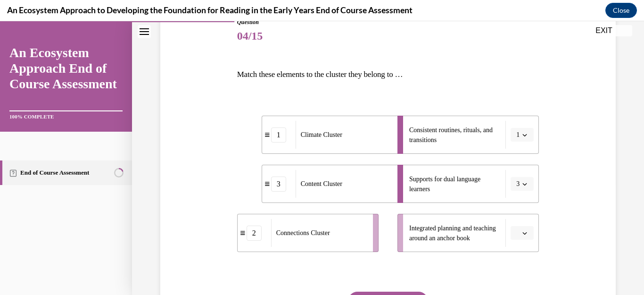
click at [522, 231] on icon "button" at bounding box center [524, 233] width 5 height 5
click at [514, 194] on div "2" at bounding box center [515, 192] width 24 height 19
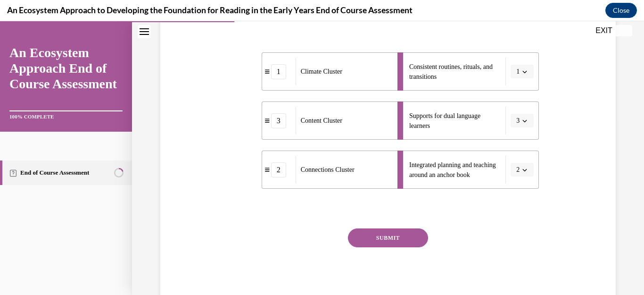
scroll to position [206, 0]
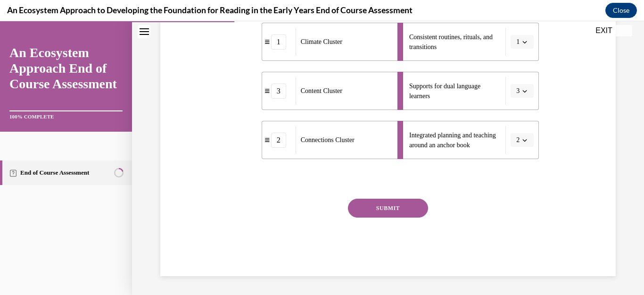
click at [372, 198] on button "SUBMIT" at bounding box center [388, 207] width 80 height 19
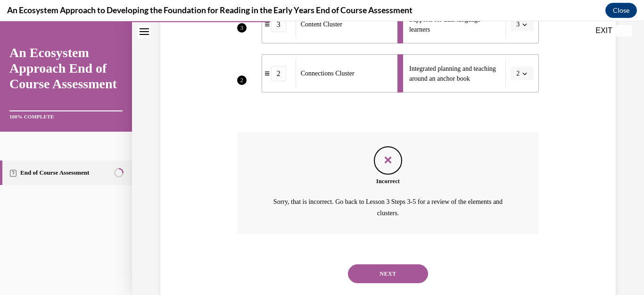
scroll to position [275, 0]
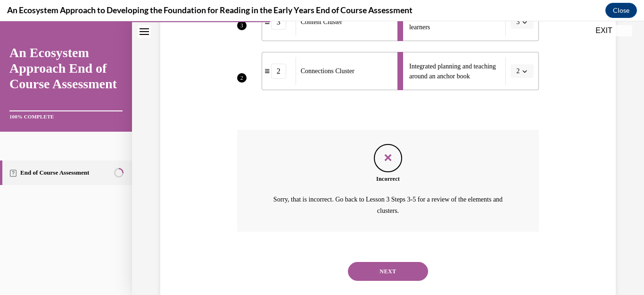
click at [396, 266] on button "NEXT" at bounding box center [388, 271] width 80 height 19
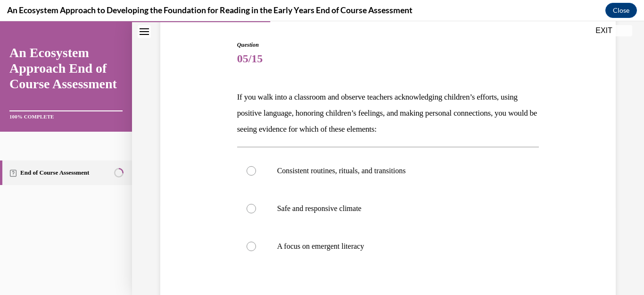
scroll to position [94, 0]
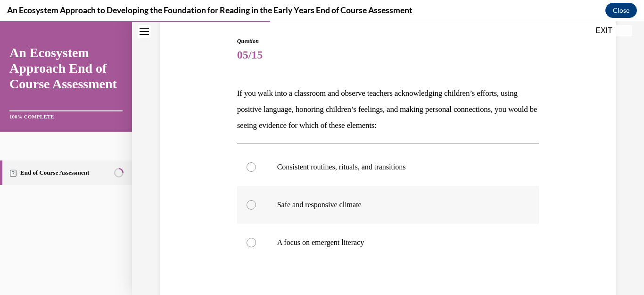
click at [251, 206] on div at bounding box center [251, 204] width 9 height 9
click at [251, 206] on input "Safe and responsive climate" at bounding box center [251, 204] width 9 height 9
radio input "true"
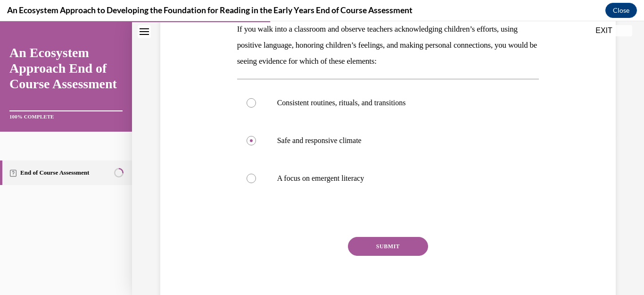
scroll to position [170, 0]
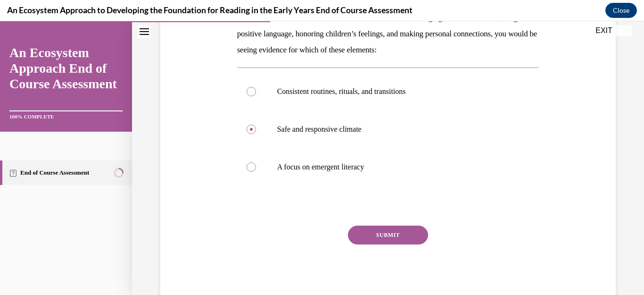
click at [403, 233] on button "SUBMIT" at bounding box center [388, 234] width 80 height 19
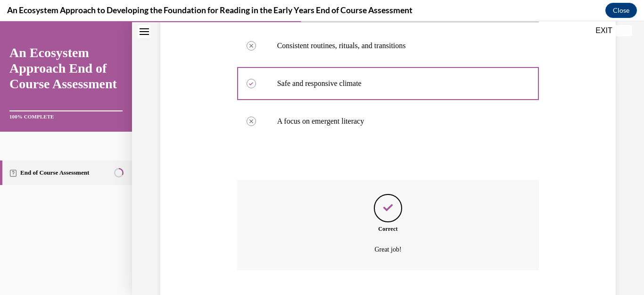
scroll to position [273, 0]
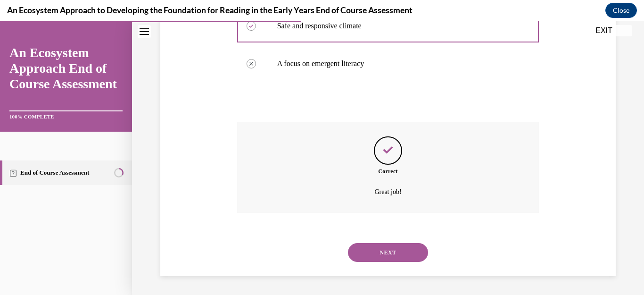
click at [394, 248] on button "NEXT" at bounding box center [388, 252] width 80 height 19
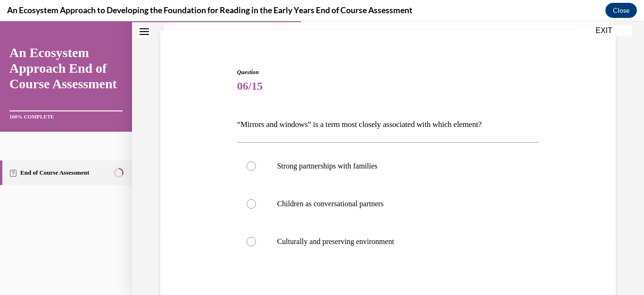
scroll to position [94, 0]
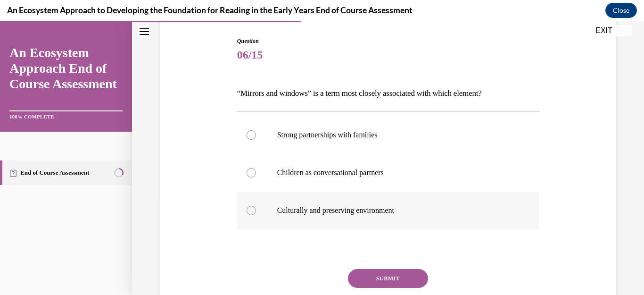
click at [252, 209] on div at bounding box center [251, 210] width 9 height 9
click at [252, 209] on input "Culturally and preserving environment" at bounding box center [251, 210] width 9 height 9
radio input "true"
click at [363, 278] on button "SUBMIT" at bounding box center [388, 278] width 80 height 19
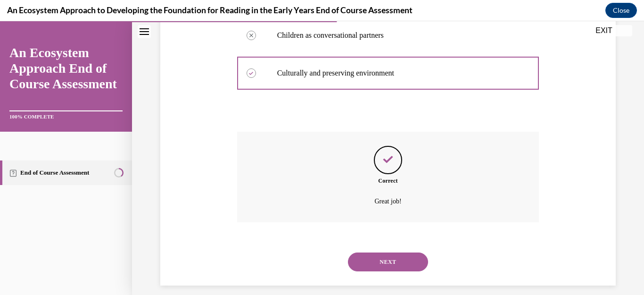
scroll to position [241, 0]
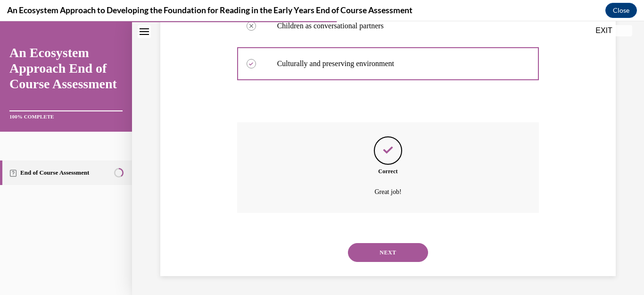
click at [375, 251] on button "NEXT" at bounding box center [388, 252] width 80 height 19
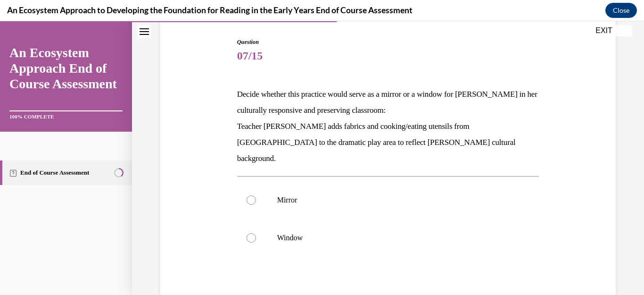
scroll to position [94, 0]
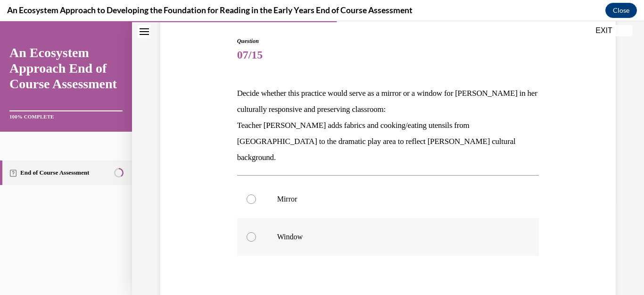
click at [252, 232] on div at bounding box center [251, 236] width 9 height 9
click at [252, 232] on input "Window" at bounding box center [251, 236] width 9 height 9
radio input "true"
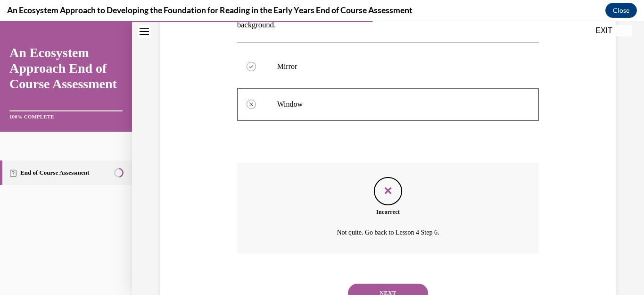
scroll to position [251, 0]
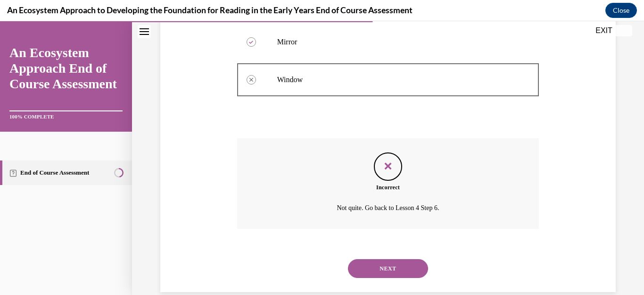
click at [397, 259] on button "NEXT" at bounding box center [388, 268] width 80 height 19
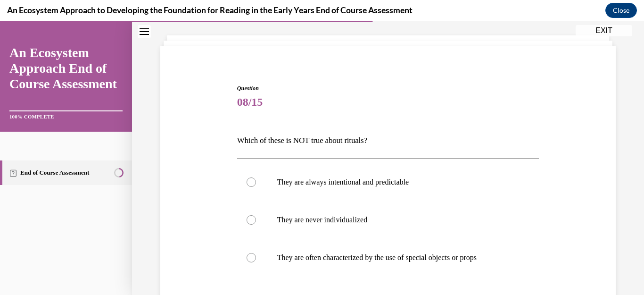
scroll to position [75, 0]
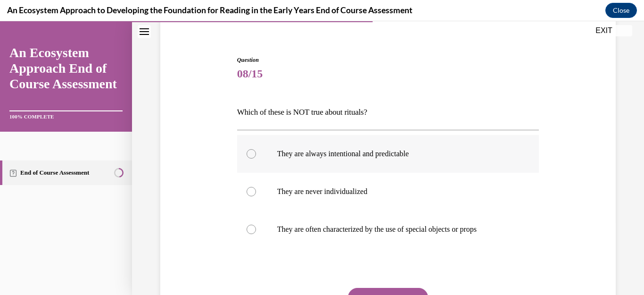
click at [248, 151] on div at bounding box center [251, 153] width 9 height 9
click at [248, 151] on input "They are always intentional and predictable" at bounding box center [251, 153] width 9 height 9
radio input "true"
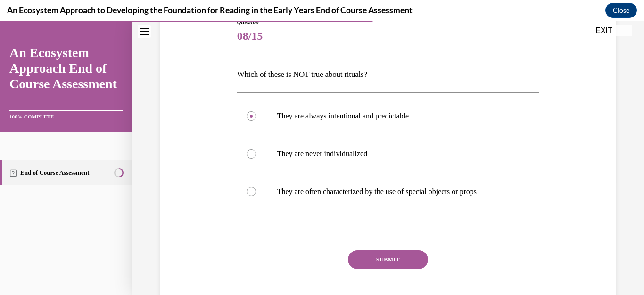
click at [407, 256] on button "SUBMIT" at bounding box center [388, 259] width 80 height 19
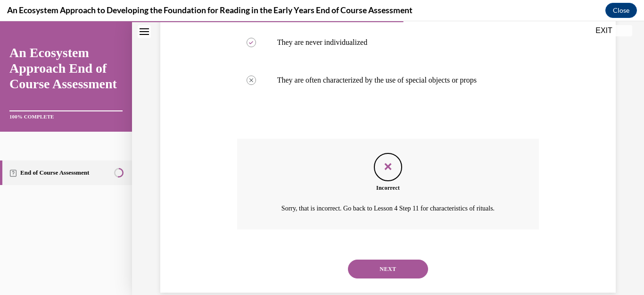
scroll to position [241, 0]
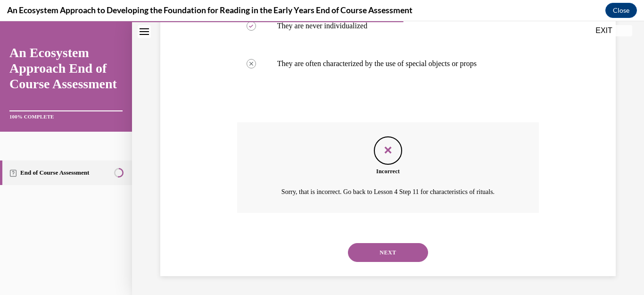
click at [407, 256] on button "NEXT" at bounding box center [388, 252] width 80 height 19
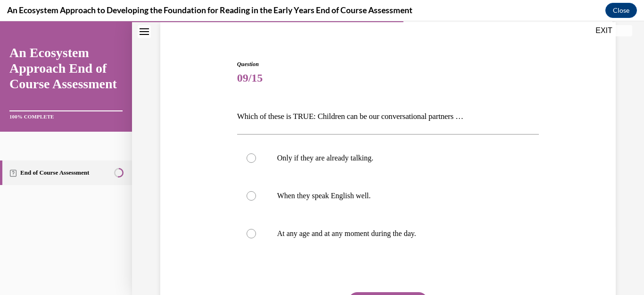
scroll to position [75, 0]
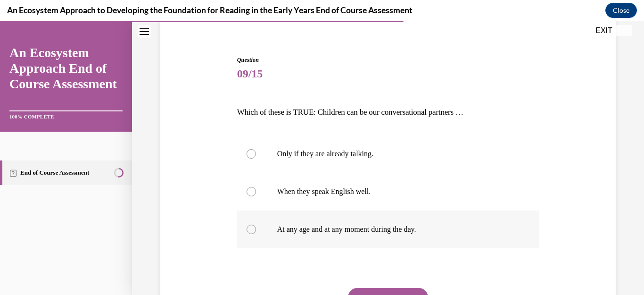
click at [249, 227] on div at bounding box center [251, 228] width 9 height 9
click at [249, 227] on input "At any age and at any moment during the day." at bounding box center [251, 228] width 9 height 9
radio input "true"
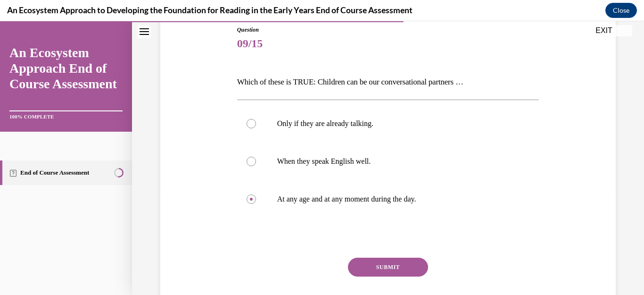
scroll to position [113, 0]
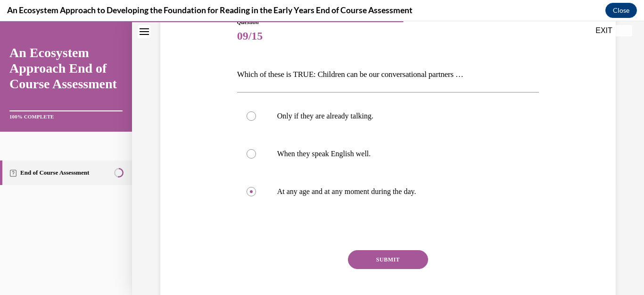
click at [388, 256] on button "SUBMIT" at bounding box center [388, 259] width 80 height 19
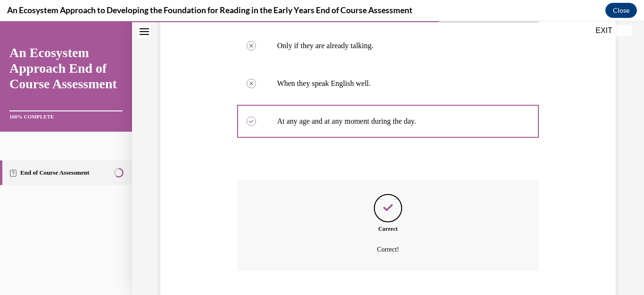
scroll to position [241, 0]
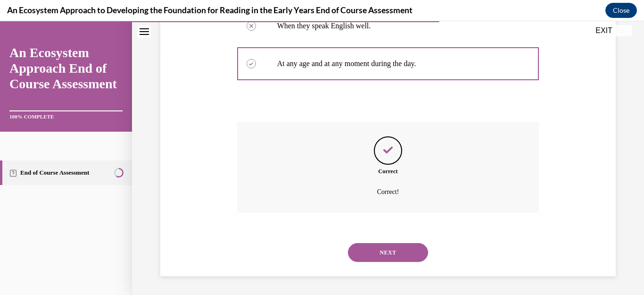
click at [400, 254] on button "NEXT" at bounding box center [388, 252] width 80 height 19
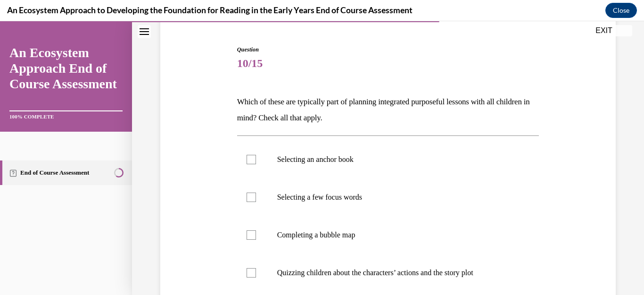
scroll to position [94, 0]
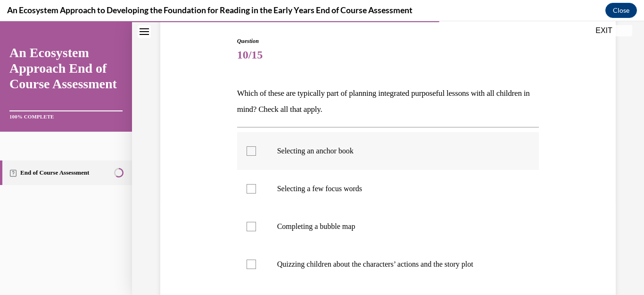
click at [249, 148] on div at bounding box center [251, 150] width 9 height 9
click at [249, 148] on input "Selecting an anchor book" at bounding box center [251, 150] width 9 height 9
checkbox input "true"
click at [248, 191] on div at bounding box center [251, 188] width 9 height 9
click at [248, 191] on input "Selecting a few focus words" at bounding box center [251, 188] width 9 height 9
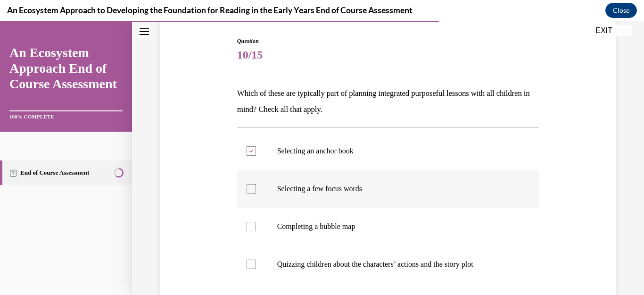
checkbox input "true"
click at [248, 229] on div at bounding box center [251, 226] width 9 height 9
click at [248, 229] on input "Completing a bubble map" at bounding box center [251, 226] width 9 height 9
checkbox input "true"
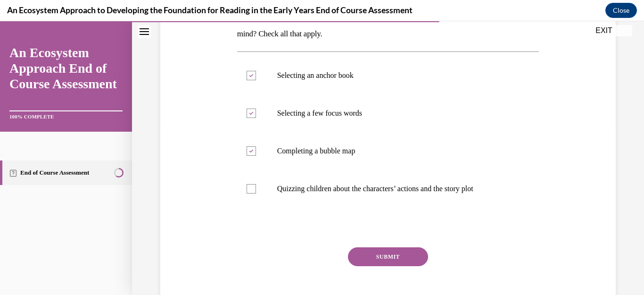
click at [389, 252] on button "SUBMIT" at bounding box center [388, 256] width 80 height 19
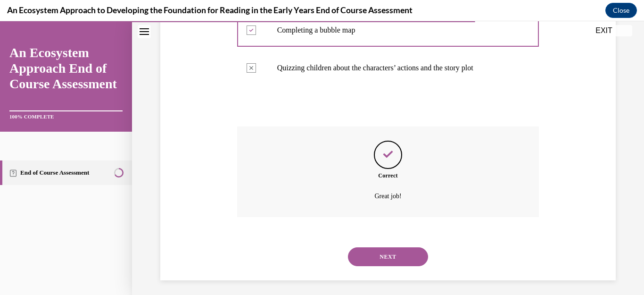
scroll to position [295, 0]
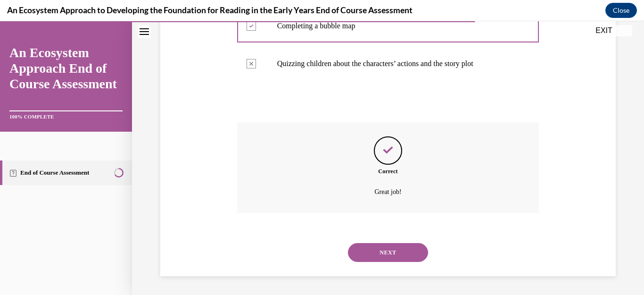
click at [399, 252] on button "NEXT" at bounding box center [388, 252] width 80 height 19
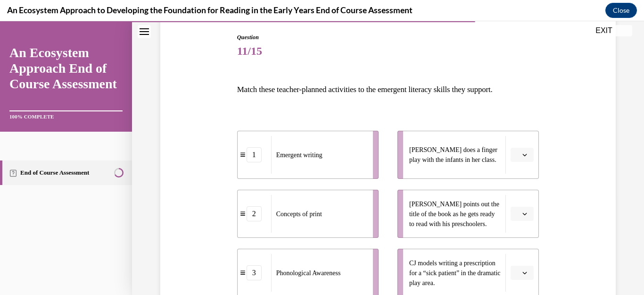
scroll to position [113, 0]
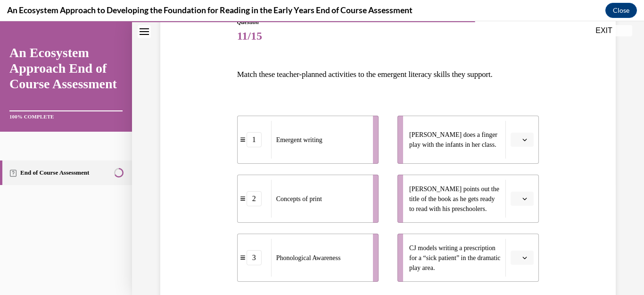
click at [522, 138] on icon "button" at bounding box center [524, 139] width 5 height 5
click at [515, 192] on div "2" at bounding box center [515, 198] width 24 height 19
click at [522, 197] on icon "button" at bounding box center [524, 198] width 5 height 5
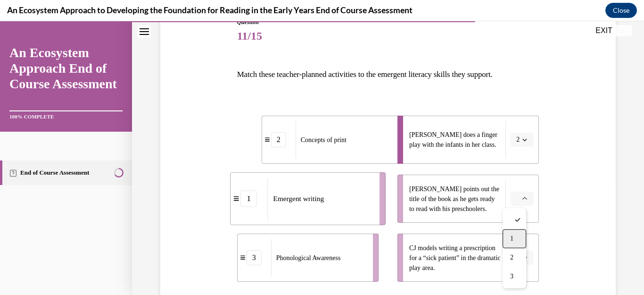
click at [513, 237] on span "1" at bounding box center [511, 239] width 3 height 8
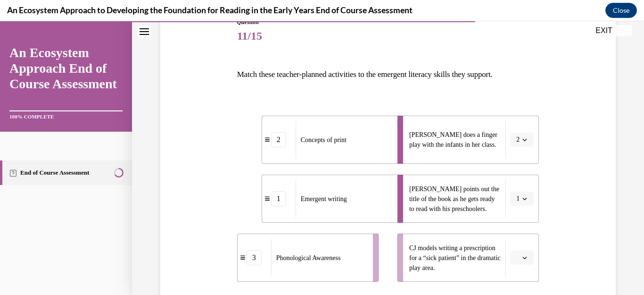
click at [518, 261] on button "button" at bounding box center [522, 257] width 23 height 14
click at [520, 239] on div "3" at bounding box center [515, 236] width 24 height 19
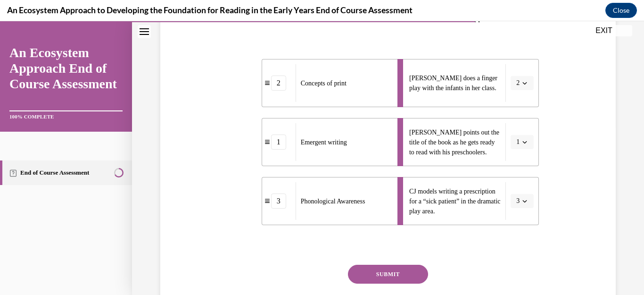
scroll to position [207, 0]
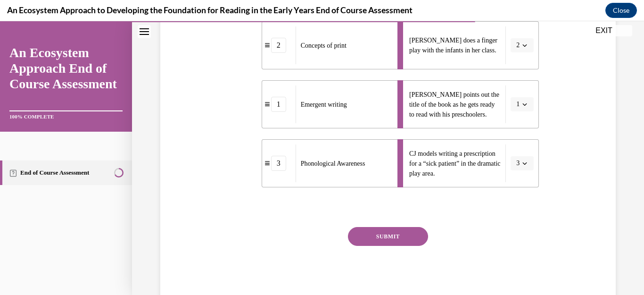
click at [371, 237] on button "SUBMIT" at bounding box center [388, 236] width 80 height 19
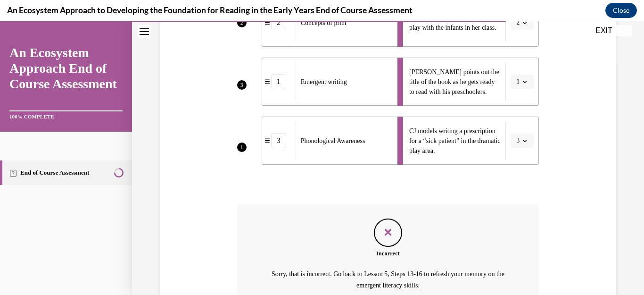
scroll to position [286, 0]
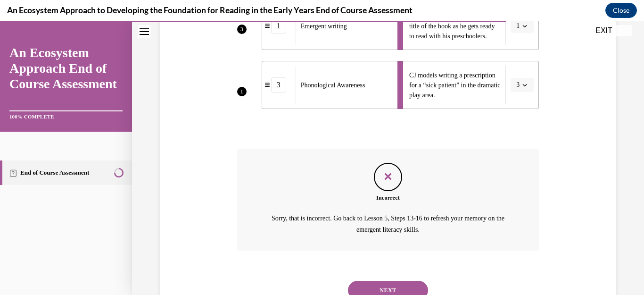
click at [381, 286] on button "NEXT" at bounding box center [388, 290] width 80 height 19
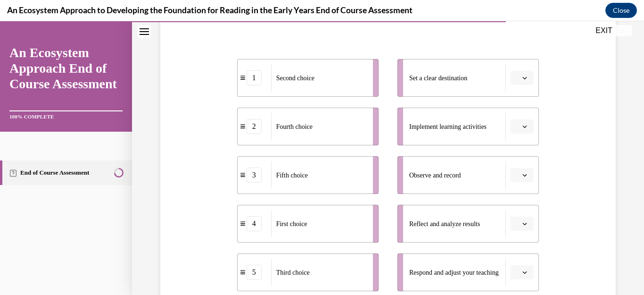
scroll to position [189, 0]
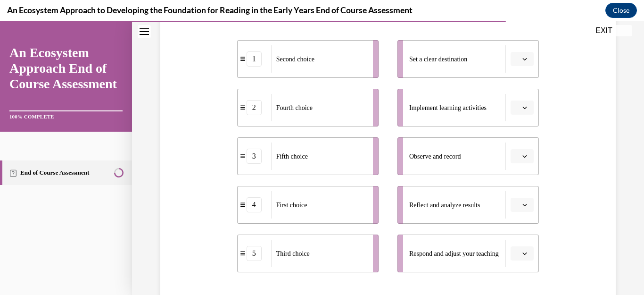
click at [522, 205] on icon "button" at bounding box center [524, 204] width 5 height 5
click at [512, 127] on span "2" at bounding box center [511, 127] width 3 height 8
click at [522, 109] on icon "button" at bounding box center [524, 107] width 5 height 5
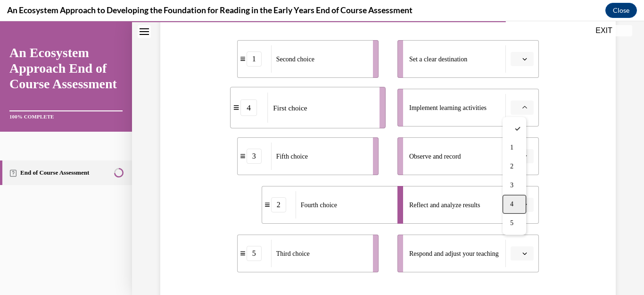
click at [515, 205] on div "4" at bounding box center [515, 204] width 24 height 19
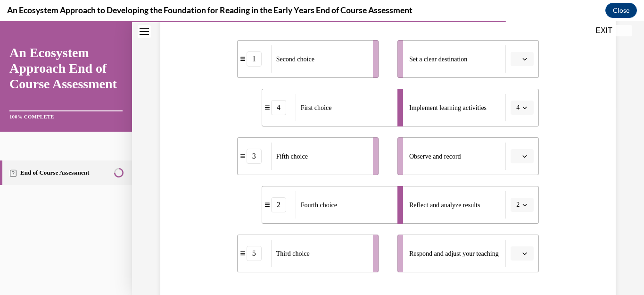
click at [522, 59] on icon "button" at bounding box center [524, 59] width 5 height 5
click at [511, 98] on span "1" at bounding box center [511, 99] width 3 height 8
click at [518, 151] on button "button" at bounding box center [522, 156] width 23 height 14
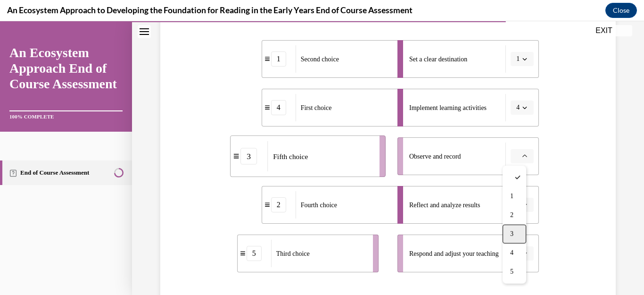
click at [511, 233] on span "3" at bounding box center [511, 234] width 3 height 8
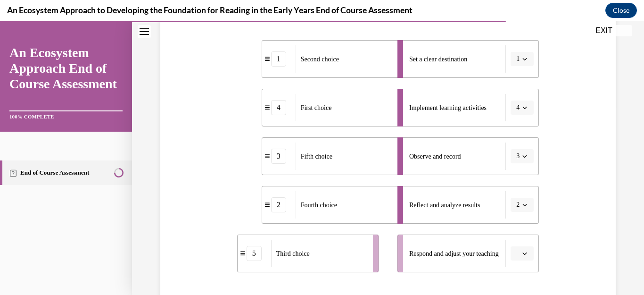
click at [522, 251] on icon "button" at bounding box center [524, 253] width 5 height 5
click at [515, 230] on div "5" at bounding box center [515, 232] width 24 height 19
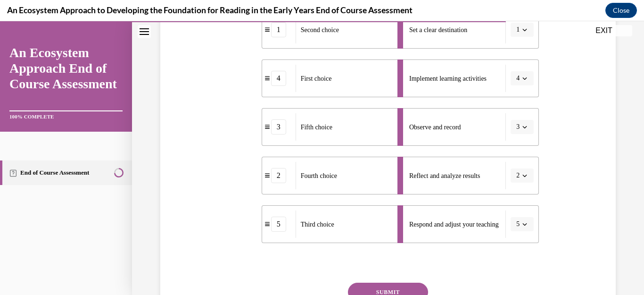
scroll to position [226, 0]
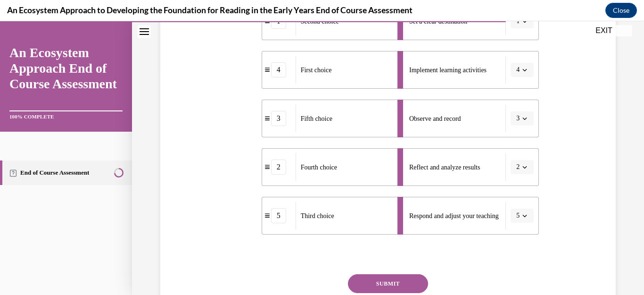
click at [380, 276] on button "SUBMIT" at bounding box center [388, 283] width 80 height 19
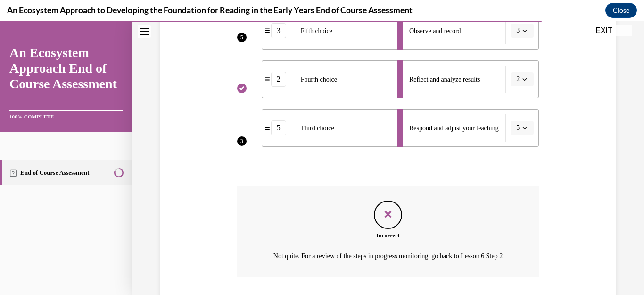
scroll to position [371, 0]
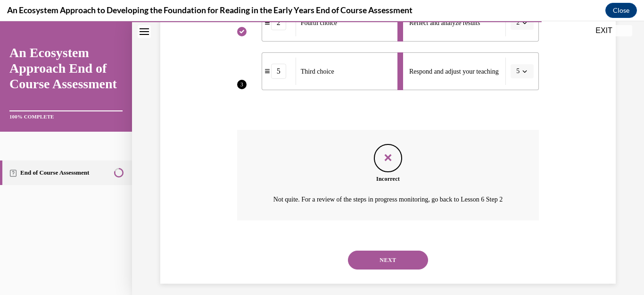
click at [406, 268] on button "NEXT" at bounding box center [388, 259] width 80 height 19
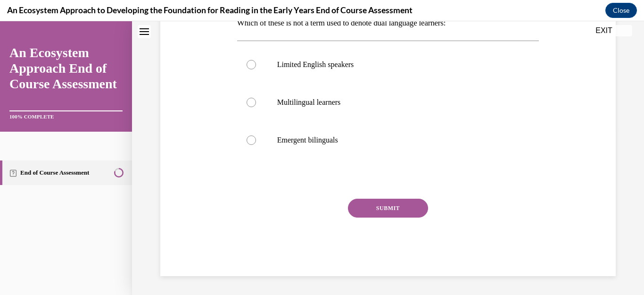
scroll to position [0, 0]
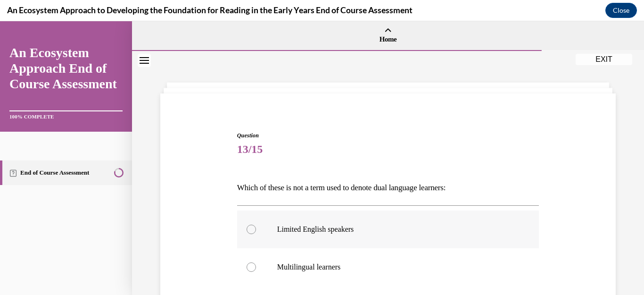
click at [249, 227] on div at bounding box center [251, 228] width 9 height 9
click at [249, 227] on input "Limited English speakers" at bounding box center [251, 228] width 9 height 9
radio input "true"
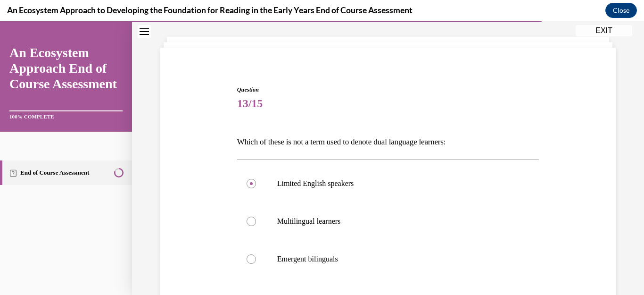
scroll to position [94, 0]
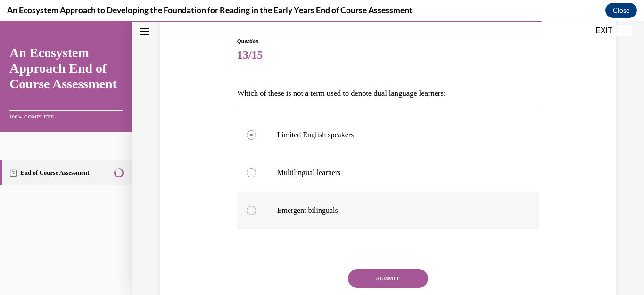
click at [250, 211] on div at bounding box center [251, 210] width 9 height 9
click at [250, 211] on input "Emergent bilinguals" at bounding box center [251, 210] width 9 height 9
radio input "true"
click at [389, 273] on button "SUBMIT" at bounding box center [388, 278] width 80 height 19
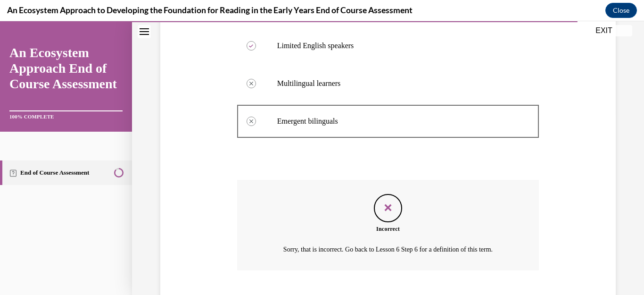
scroll to position [241, 0]
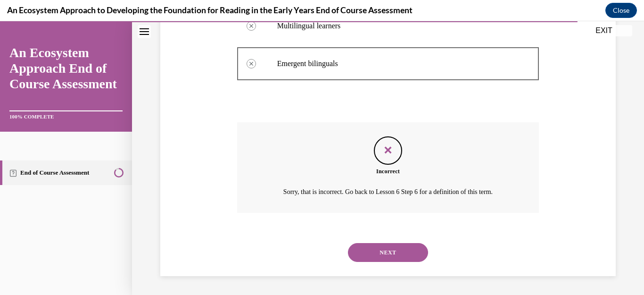
click at [395, 249] on button "NEXT" at bounding box center [388, 252] width 80 height 19
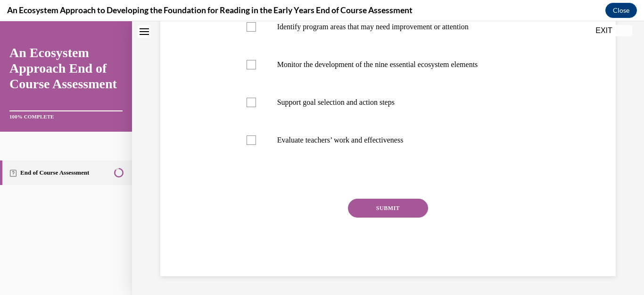
scroll to position [0, 0]
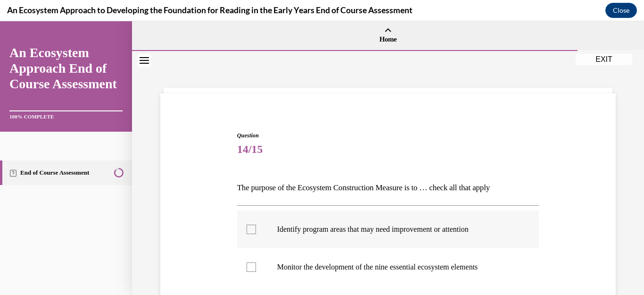
click at [250, 228] on div at bounding box center [251, 228] width 9 height 9
click at [250, 228] on input "Identify program areas that may need improvement or attention" at bounding box center [251, 228] width 9 height 9
checkbox input "true"
click at [250, 264] on div at bounding box center [251, 266] width 9 height 9
click at [250, 264] on input "Monitor the development of the nine essential ecosystem elements" at bounding box center [251, 266] width 9 height 9
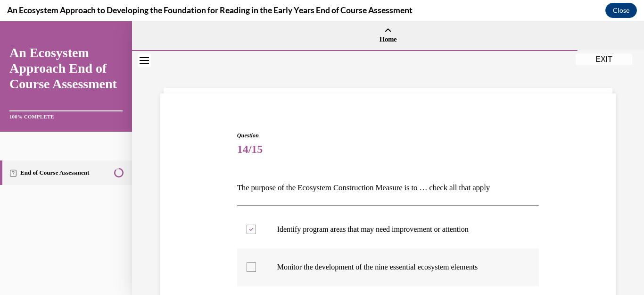
checkbox input "true"
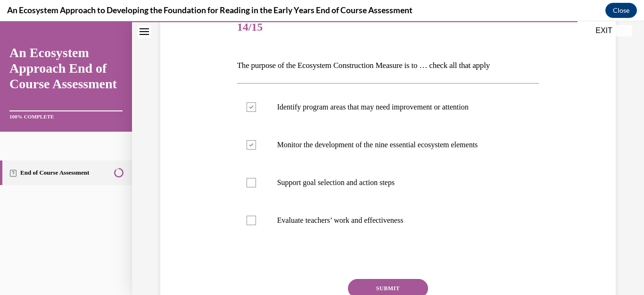
scroll to position [132, 0]
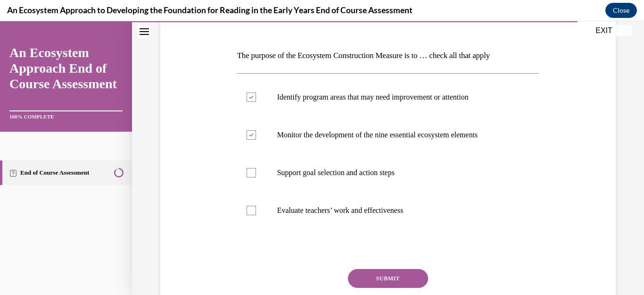
click at [397, 276] on button "SUBMIT" at bounding box center [388, 278] width 80 height 19
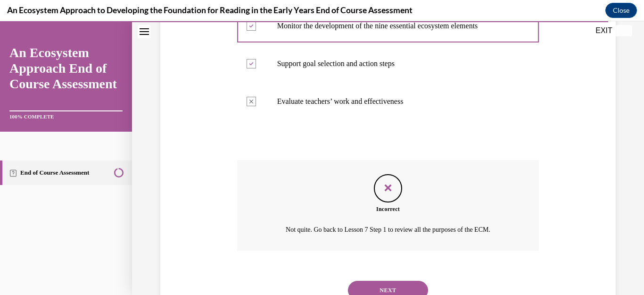
scroll to position [279, 0]
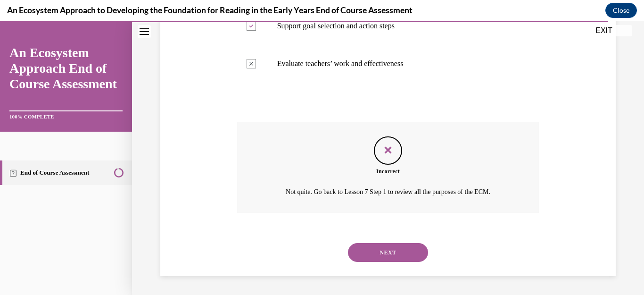
click at [386, 253] on button "NEXT" at bounding box center [388, 252] width 80 height 19
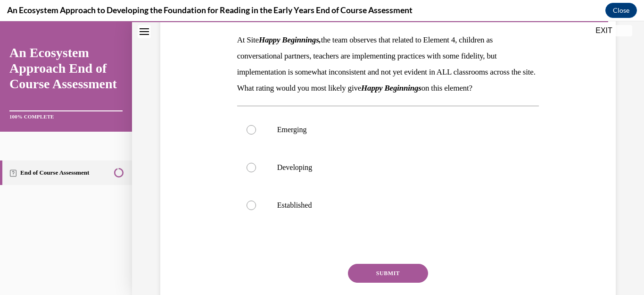
scroll to position [151, 0]
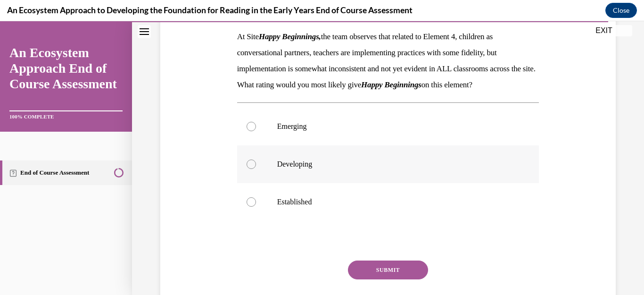
click at [250, 169] on div at bounding box center [251, 163] width 9 height 9
click at [250, 169] on input "Developing" at bounding box center [251, 163] width 9 height 9
radio input "true"
click at [372, 279] on button "SUBMIT" at bounding box center [388, 269] width 80 height 19
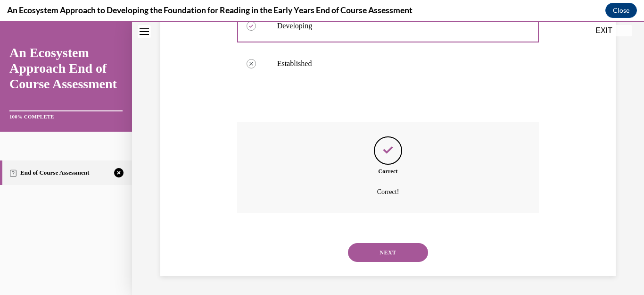
scroll to position [305, 0]
click at [378, 247] on button "NEXT" at bounding box center [388, 252] width 80 height 19
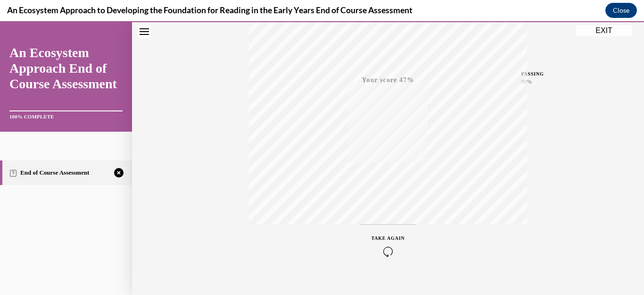
scroll to position [207, 0]
click at [384, 241] on icon "button" at bounding box center [388, 239] width 33 height 10
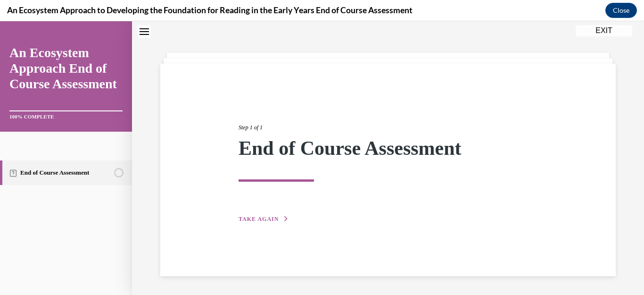
scroll to position [30, 0]
click at [263, 215] on button "TAKE AGAIN" at bounding box center [264, 219] width 50 height 8
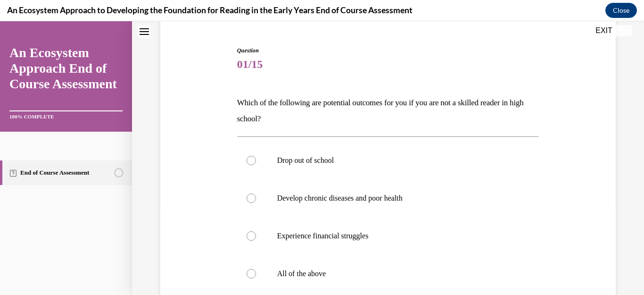
scroll to position [85, 0]
click at [252, 273] on div at bounding box center [251, 272] width 9 height 9
click at [252, 273] on input "All of the above" at bounding box center [251, 272] width 9 height 9
radio input "true"
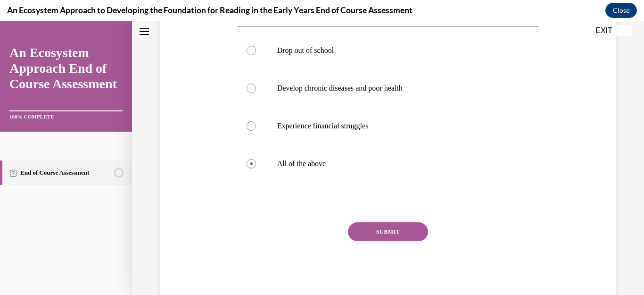
scroll to position [198, 0]
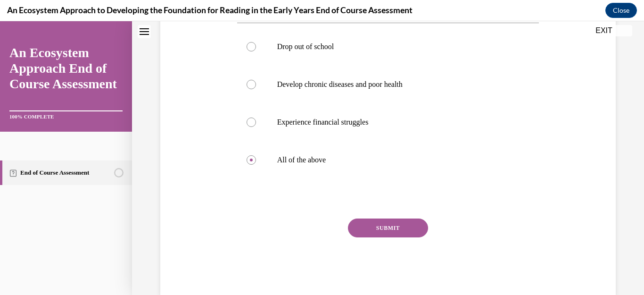
click at [388, 225] on button "SUBMIT" at bounding box center [388, 227] width 80 height 19
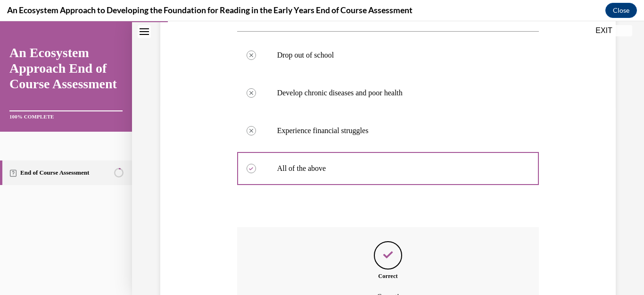
scroll to position [295, 0]
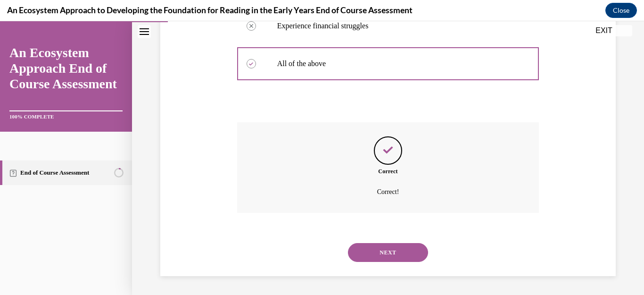
click at [382, 248] on button "NEXT" at bounding box center [388, 252] width 80 height 19
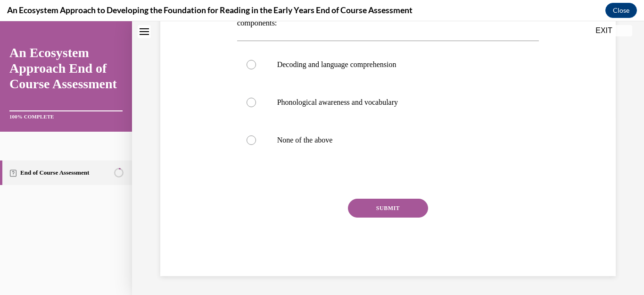
scroll to position [0, 0]
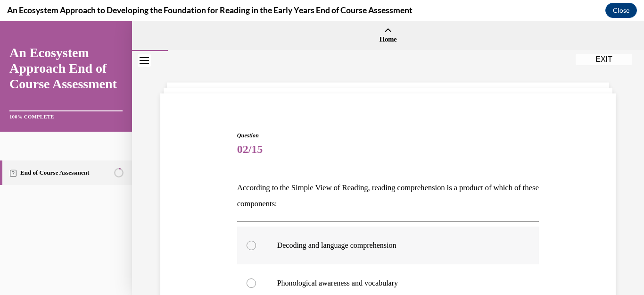
click at [252, 243] on div at bounding box center [251, 244] width 9 height 9
click at [252, 243] on input "Decoding and language comprehension" at bounding box center [251, 244] width 9 height 9
radio input "true"
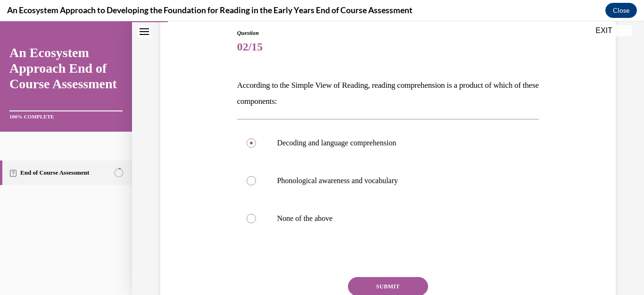
scroll to position [151, 0]
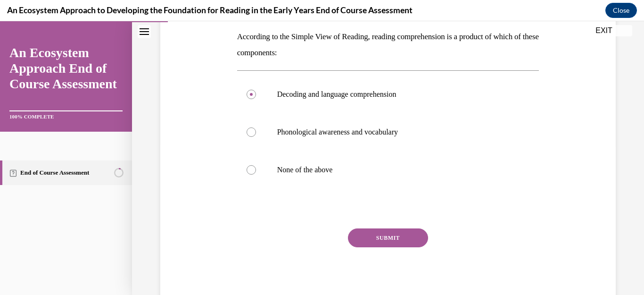
click at [370, 237] on button "SUBMIT" at bounding box center [388, 237] width 80 height 19
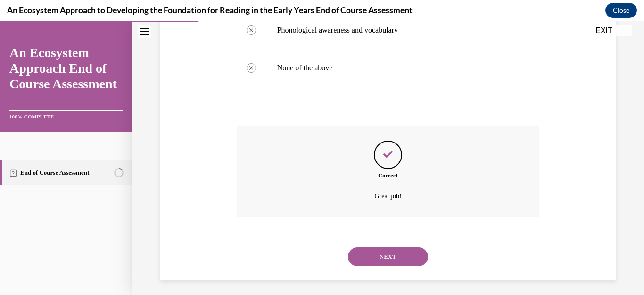
scroll to position [257, 0]
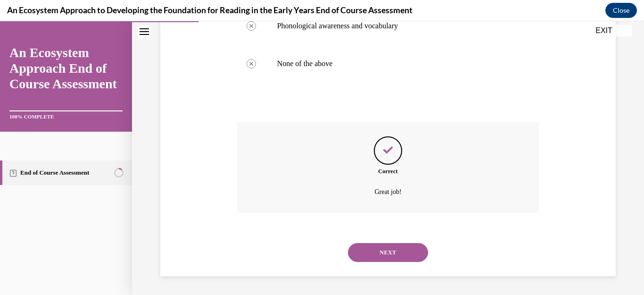
click at [370, 247] on button "NEXT" at bounding box center [388, 252] width 80 height 19
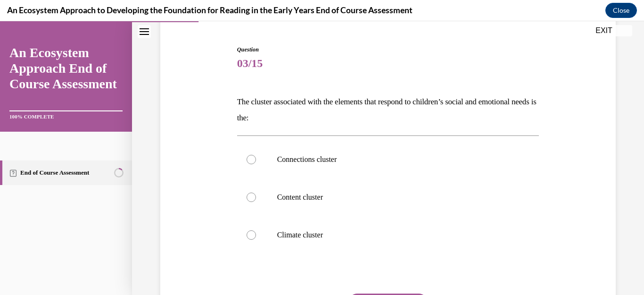
scroll to position [94, 0]
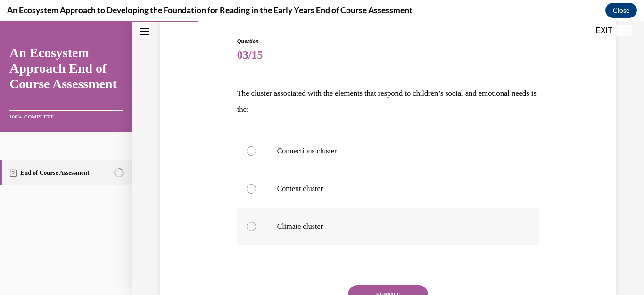
click at [247, 226] on div at bounding box center [251, 226] width 9 height 9
click at [247, 226] on input "Climate cluster" at bounding box center [251, 226] width 9 height 9
radio input "true"
click at [376, 287] on button "SUBMIT" at bounding box center [388, 294] width 80 height 19
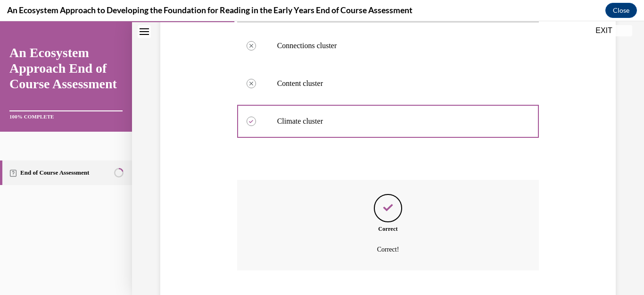
scroll to position [257, 0]
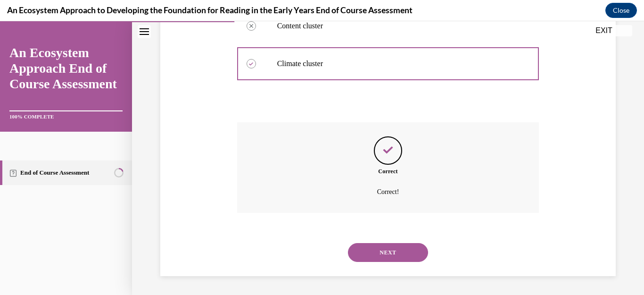
click at [364, 253] on button "NEXT" at bounding box center [388, 252] width 80 height 19
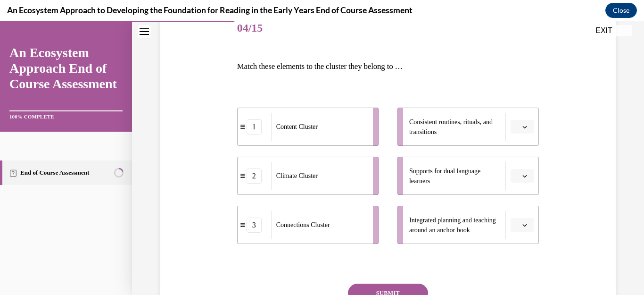
scroll to position [132, 0]
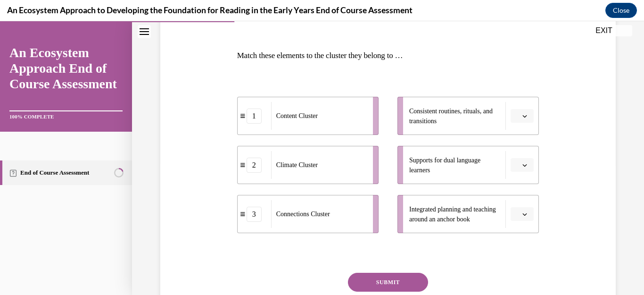
click at [522, 115] on icon "button" at bounding box center [524, 116] width 5 height 5
click at [509, 170] on div "2" at bounding box center [515, 174] width 24 height 19
click at [523, 165] on icon "button" at bounding box center [525, 165] width 4 height 2
click at [508, 221] on div "2" at bounding box center [515, 223] width 24 height 19
click at [521, 114] on span "button" at bounding box center [524, 116] width 7 height 7
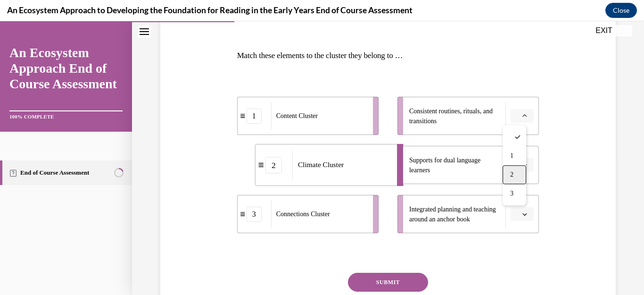
click at [515, 174] on div "2" at bounding box center [515, 174] width 24 height 19
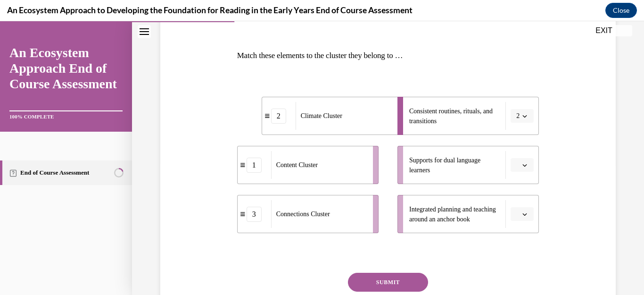
click at [521, 168] on span "button" at bounding box center [524, 165] width 7 height 7
click at [512, 205] on span "1" at bounding box center [511, 205] width 3 height 8
click at [522, 216] on icon "button" at bounding box center [524, 214] width 5 height 5
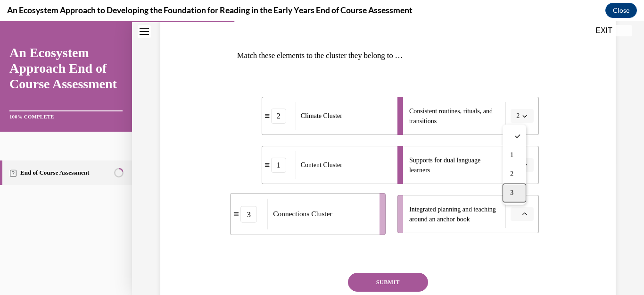
click at [513, 193] on span "3" at bounding box center [511, 193] width 3 height 8
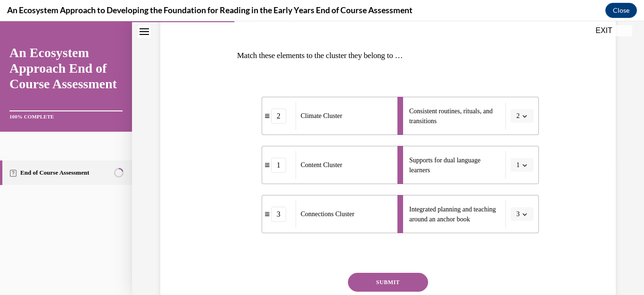
click at [522, 165] on icon "button" at bounding box center [524, 165] width 5 height 5
click at [507, 238] on div "3" at bounding box center [513, 242] width 24 height 19
click at [522, 212] on icon "button" at bounding box center [524, 214] width 5 height 5
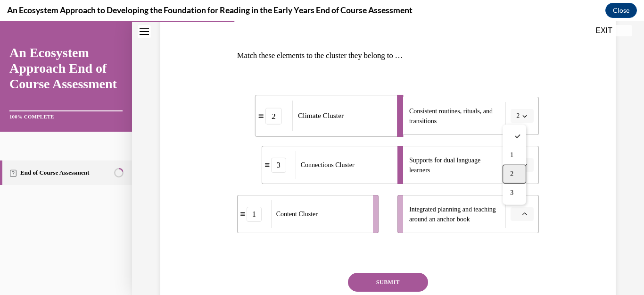
click at [520, 172] on div "2" at bounding box center [515, 174] width 24 height 19
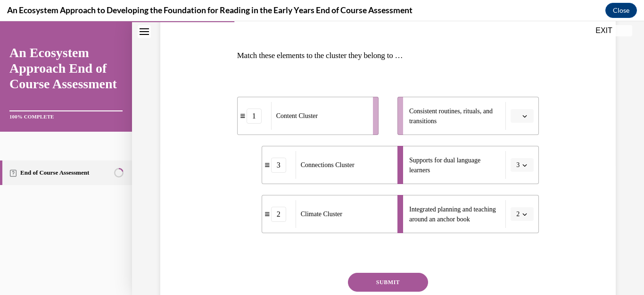
click at [522, 117] on icon "button" at bounding box center [524, 116] width 5 height 5
click at [513, 176] on span "2" at bounding box center [511, 175] width 3 height 8
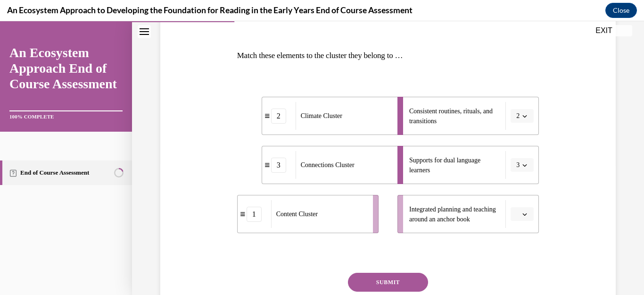
click at [522, 213] on icon "button" at bounding box center [524, 214] width 5 height 5
click at [522, 213] on icon "button" at bounding box center [524, 213] width 5 height 5
click at [522, 214] on icon "button" at bounding box center [524, 214] width 5 height 5
click at [512, 152] on span "1" at bounding box center [511, 155] width 3 height 8
click at [371, 280] on button "SUBMIT" at bounding box center [388, 281] width 80 height 19
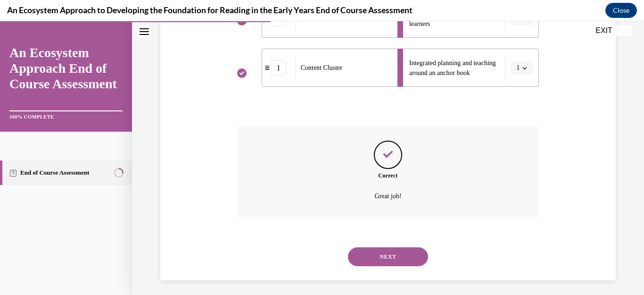
scroll to position [282, 0]
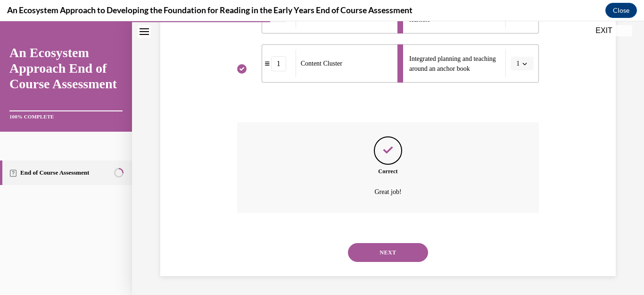
click at [382, 249] on button "NEXT" at bounding box center [388, 252] width 80 height 19
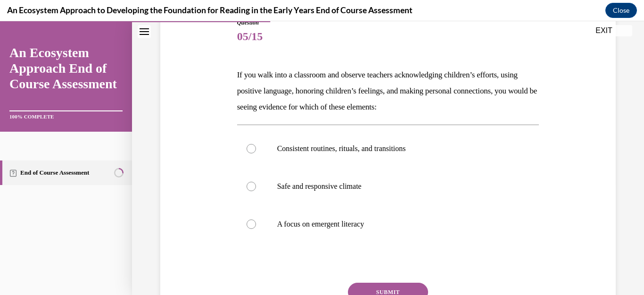
scroll to position [113, 0]
click at [252, 190] on div at bounding box center [251, 185] width 9 height 9
click at [252, 190] on input "Safe and responsive climate" at bounding box center [251, 185] width 9 height 9
radio input "true"
click at [357, 288] on button "SUBMIT" at bounding box center [388, 291] width 80 height 19
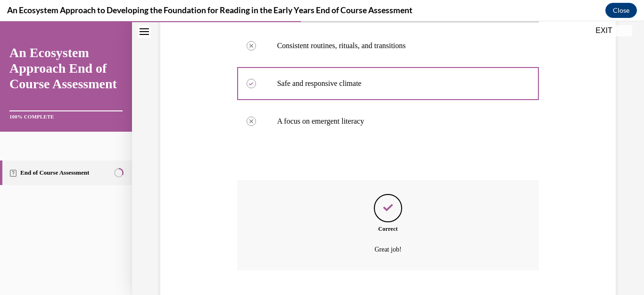
scroll to position [273, 0]
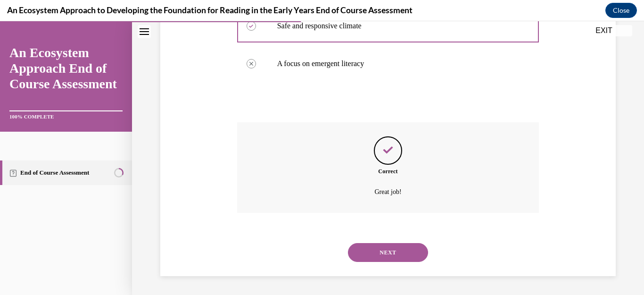
click at [365, 254] on button "NEXT" at bounding box center [388, 252] width 80 height 19
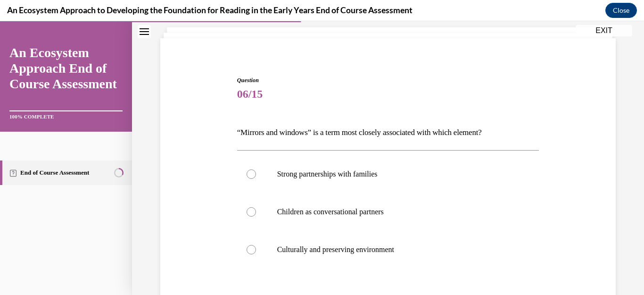
scroll to position [94, 0]
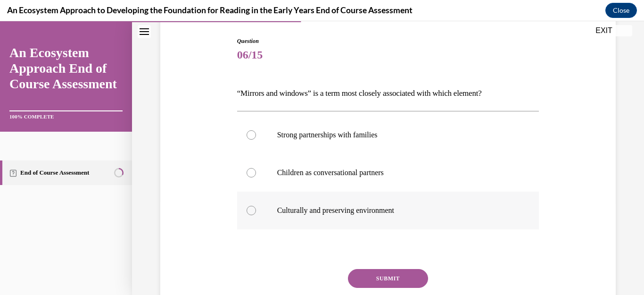
click at [251, 208] on div at bounding box center [251, 210] width 9 height 9
click at [251, 208] on input "Culturally and preserving environment" at bounding box center [251, 210] width 9 height 9
radio input "true"
click at [362, 276] on button "SUBMIT" at bounding box center [388, 278] width 80 height 19
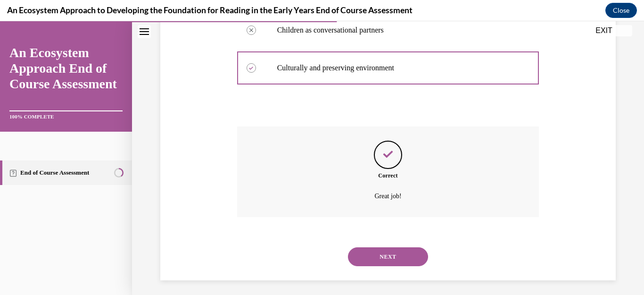
scroll to position [241, 0]
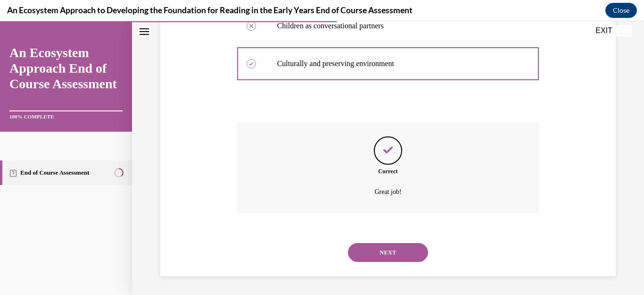
click at [369, 257] on button "NEXT" at bounding box center [388, 252] width 80 height 19
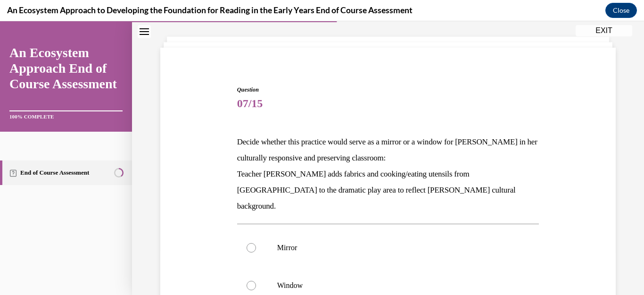
scroll to position [75, 0]
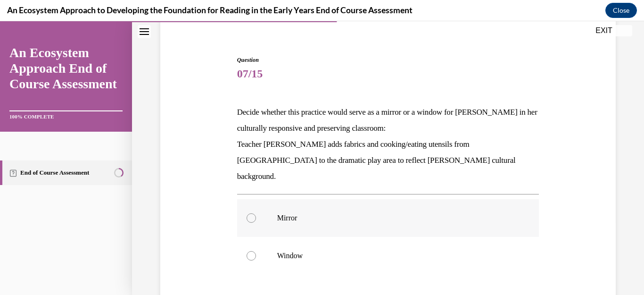
click at [252, 213] on div at bounding box center [251, 217] width 9 height 9
click at [252, 213] on input "Mirror" at bounding box center [251, 217] width 9 height 9
radio input "true"
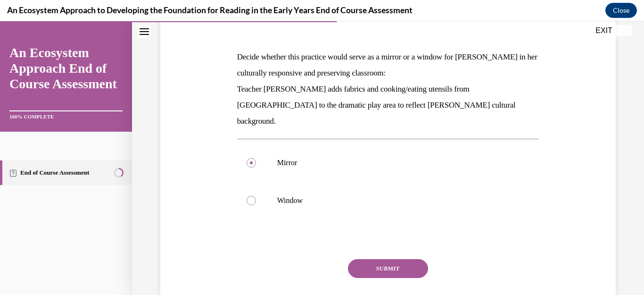
scroll to position [132, 0]
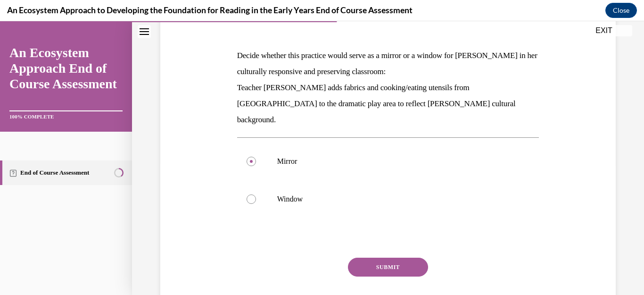
click at [402, 257] on button "SUBMIT" at bounding box center [388, 266] width 80 height 19
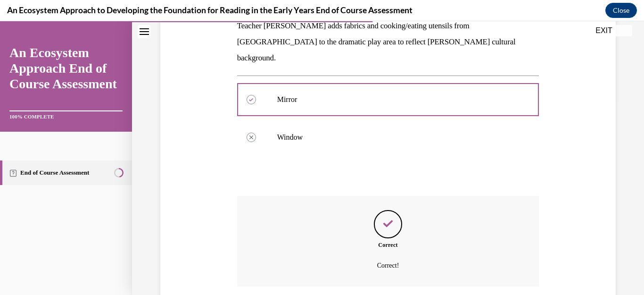
scroll to position [251, 0]
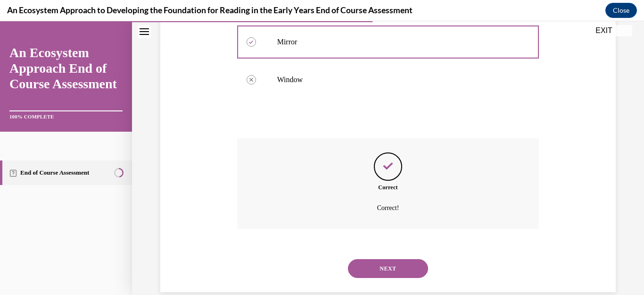
click at [397, 259] on button "NEXT" at bounding box center [388, 268] width 80 height 19
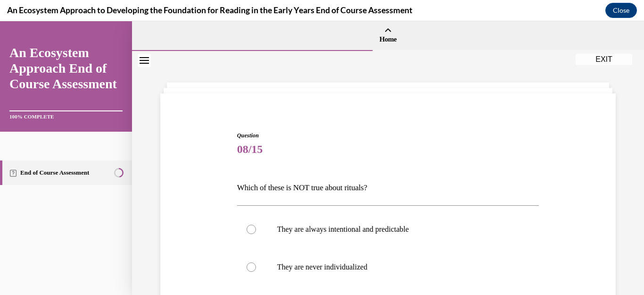
scroll to position [38, 0]
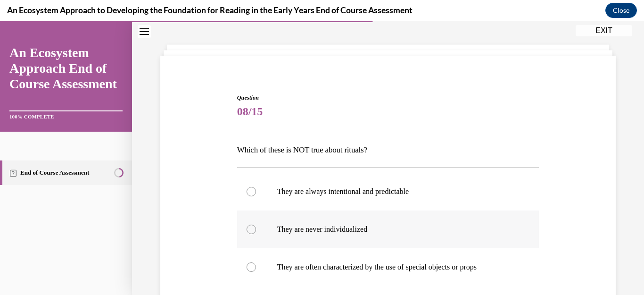
click at [252, 231] on div at bounding box center [251, 228] width 9 height 9
click at [252, 231] on input "They are never individualized" at bounding box center [251, 228] width 9 height 9
radio input "true"
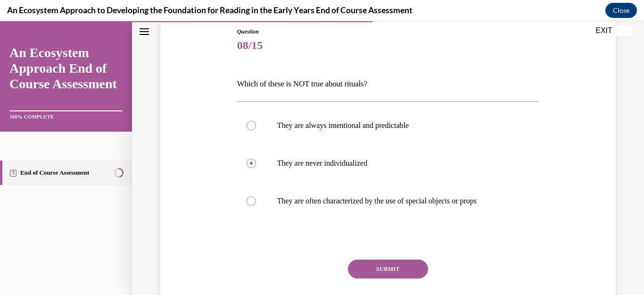
scroll to position [113, 0]
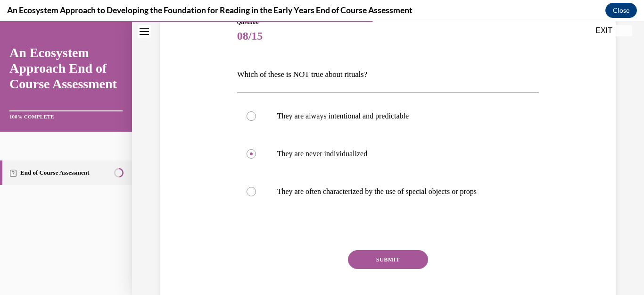
click at [402, 255] on button "SUBMIT" at bounding box center [388, 259] width 80 height 19
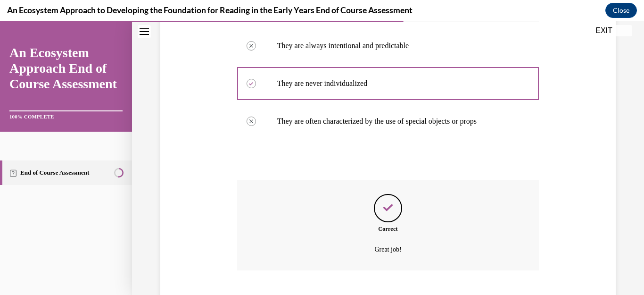
scroll to position [241, 0]
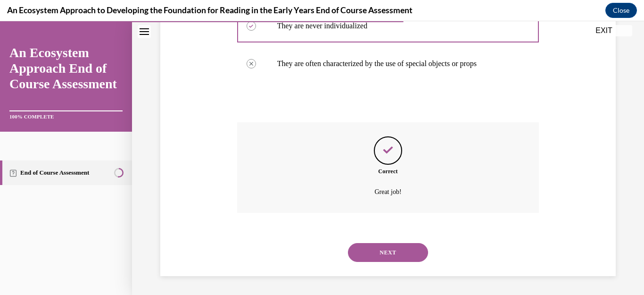
click at [361, 252] on button "NEXT" at bounding box center [388, 252] width 80 height 19
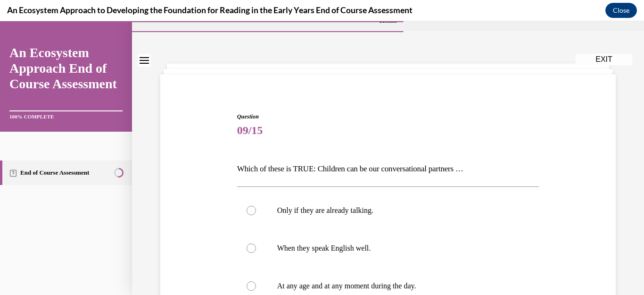
scroll to position [38, 0]
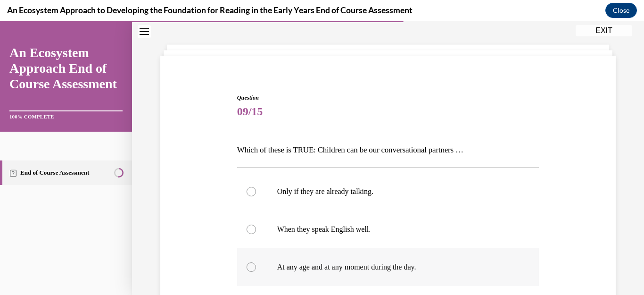
click at [250, 266] on div at bounding box center [251, 266] width 9 height 9
click at [250, 266] on input "At any age and at any moment during the day." at bounding box center [251, 266] width 9 height 9
radio input "true"
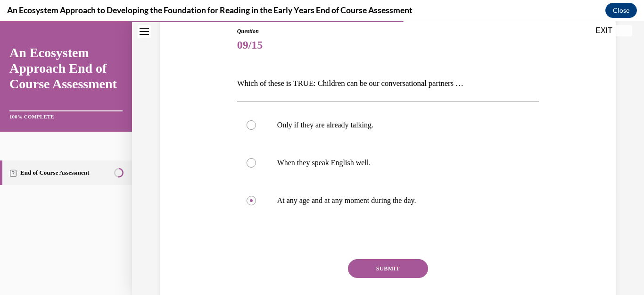
scroll to position [113, 0]
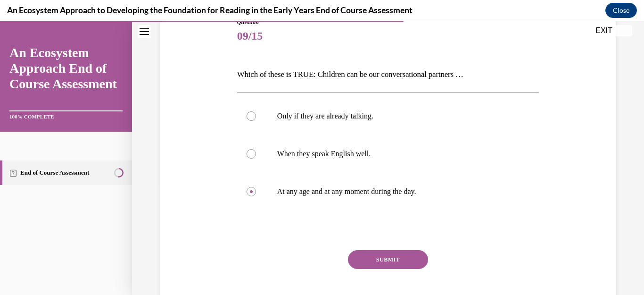
click at [355, 256] on button "SUBMIT" at bounding box center [388, 259] width 80 height 19
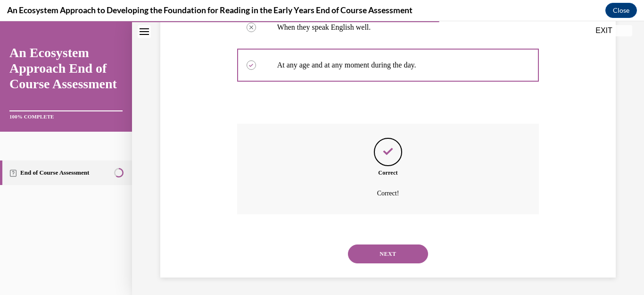
scroll to position [241, 0]
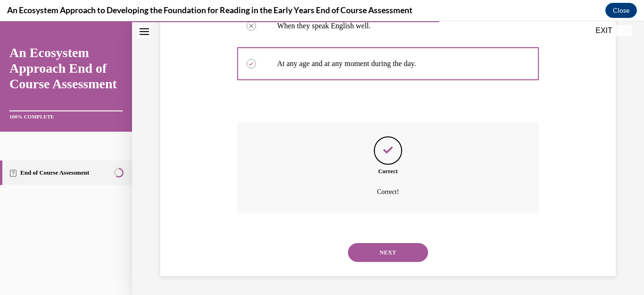
click at [366, 252] on button "NEXT" at bounding box center [388, 252] width 80 height 19
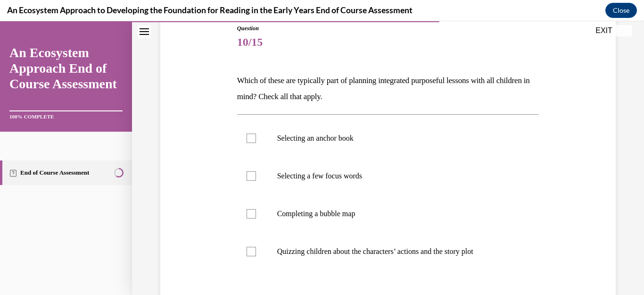
scroll to position [113, 0]
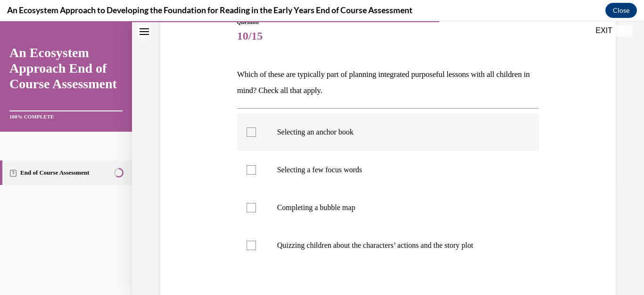
click at [250, 131] on div at bounding box center [251, 131] width 9 height 9
click at [250, 131] on input "Selecting an anchor book" at bounding box center [251, 131] width 9 height 9
checkbox input "true"
click at [248, 169] on div at bounding box center [251, 169] width 9 height 9
click at [248, 169] on input "Selecting a few focus words" at bounding box center [251, 169] width 9 height 9
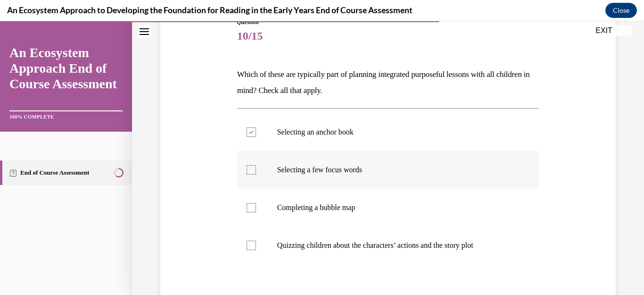
checkbox input "true"
click at [248, 206] on div at bounding box center [251, 207] width 9 height 9
click at [248, 206] on input "Completing a bubble map" at bounding box center [251, 207] width 9 height 9
checkbox input "true"
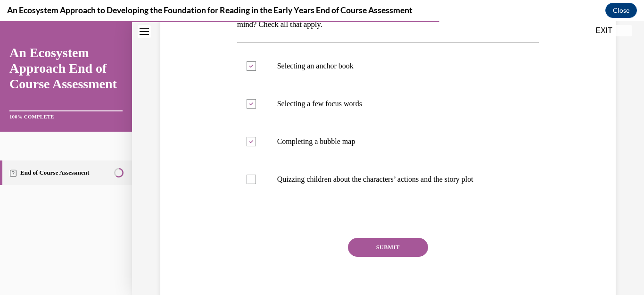
scroll to position [189, 0]
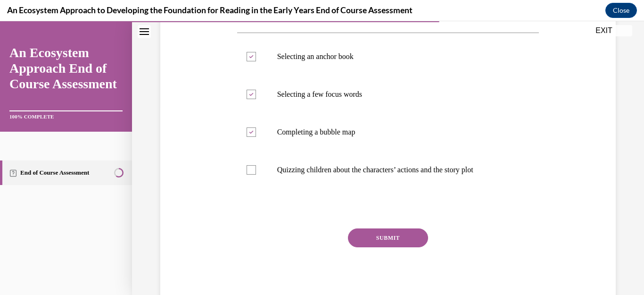
click at [364, 235] on button "SUBMIT" at bounding box center [388, 237] width 80 height 19
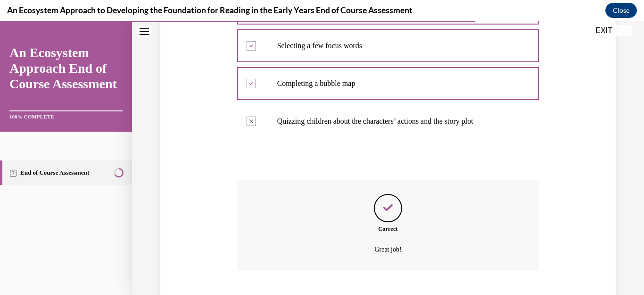
scroll to position [295, 0]
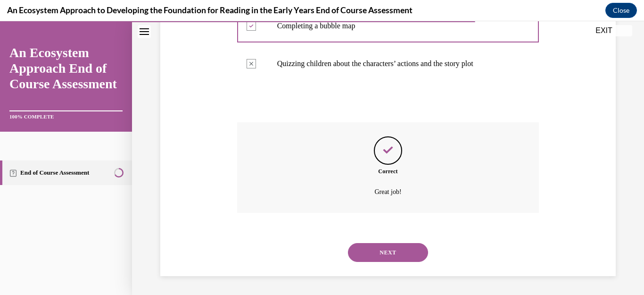
click at [364, 246] on button "NEXT" at bounding box center [388, 252] width 80 height 19
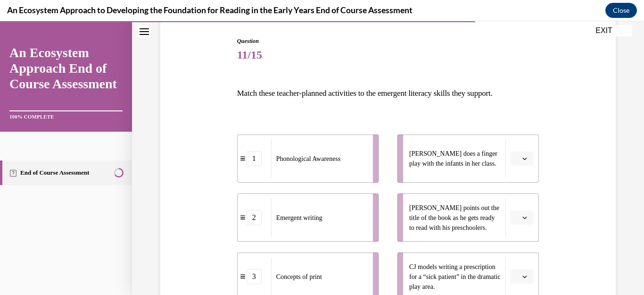
scroll to position [113, 0]
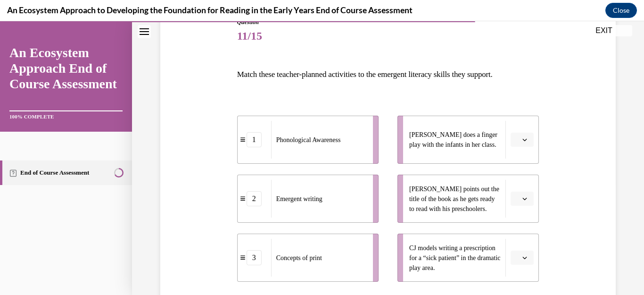
click at [523, 199] on icon "button" at bounding box center [525, 199] width 4 height 2
click at [512, 272] on div "3" at bounding box center [515, 276] width 24 height 19
click at [522, 138] on icon "button" at bounding box center [524, 139] width 5 height 5
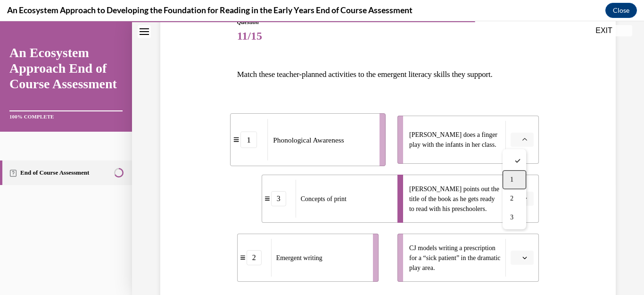
click at [512, 182] on span "1" at bounding box center [511, 180] width 3 height 8
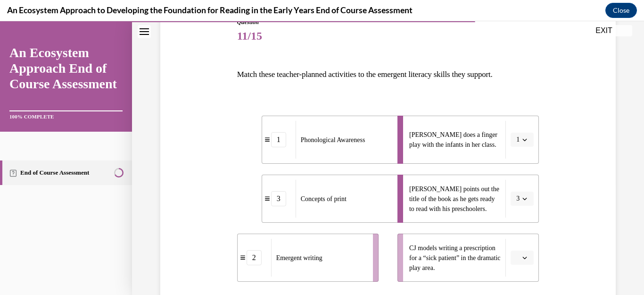
click at [522, 256] on icon "button" at bounding box center [524, 257] width 5 height 5
click at [521, 215] on div "2" at bounding box center [515, 217] width 24 height 19
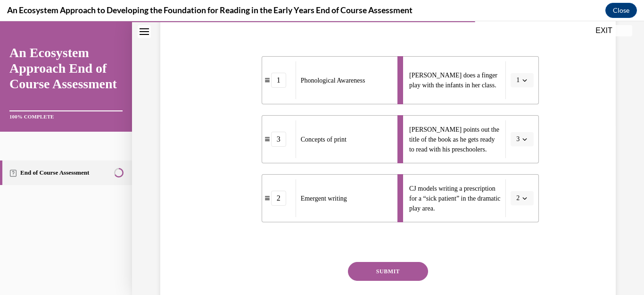
scroll to position [226, 0]
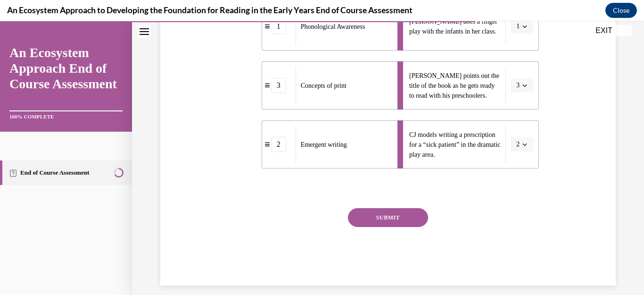
click at [377, 215] on button "SUBMIT" at bounding box center [388, 217] width 80 height 19
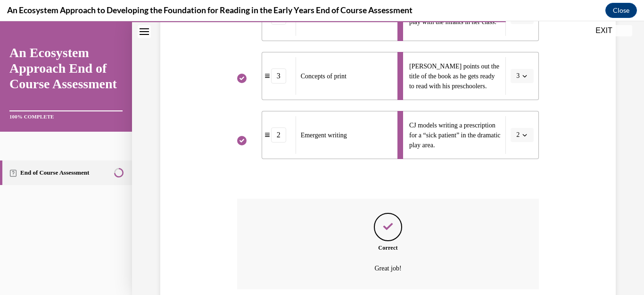
scroll to position [312, 0]
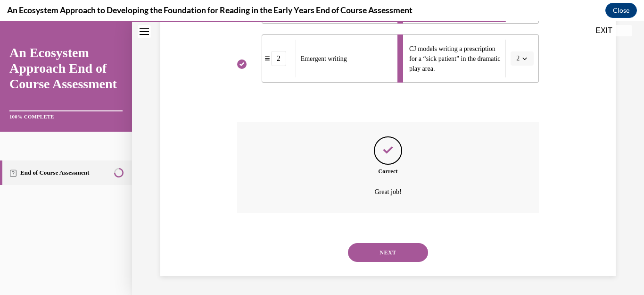
click at [374, 251] on button "NEXT" at bounding box center [388, 252] width 80 height 19
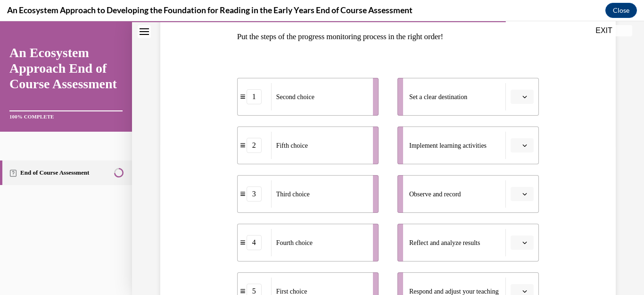
scroll to position [170, 0]
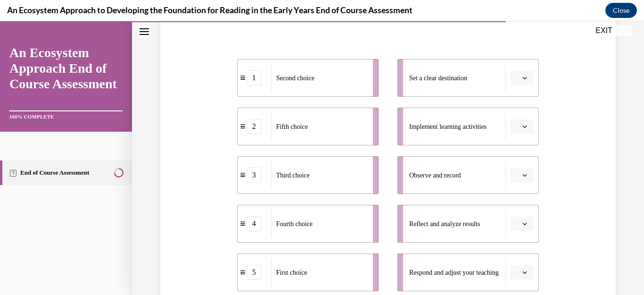
click at [521, 223] on span "button" at bounding box center [524, 223] width 7 height 7
click at [515, 146] on div "2" at bounding box center [515, 145] width 24 height 19
click at [522, 77] on icon "button" at bounding box center [524, 77] width 5 height 5
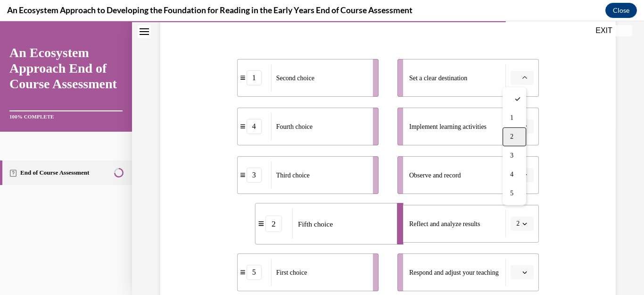
click at [508, 132] on div "2" at bounding box center [515, 136] width 24 height 19
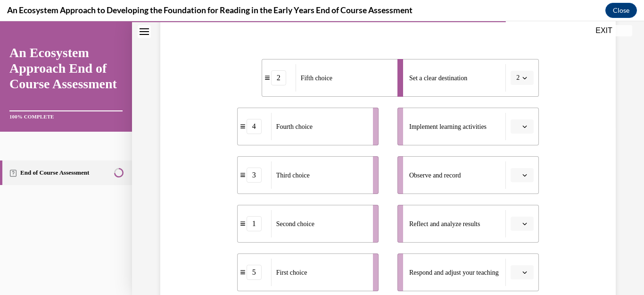
click at [522, 125] on icon "button" at bounding box center [524, 126] width 5 height 5
click at [522, 75] on icon "button" at bounding box center [524, 77] width 5 height 5
click at [522, 222] on icon "button" at bounding box center [524, 223] width 5 height 5
click at [511, 143] on span "2" at bounding box center [511, 146] width 3 height 8
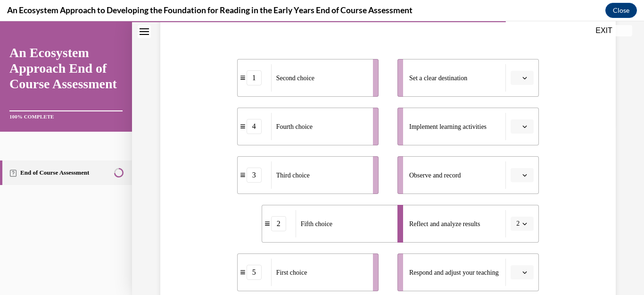
click at [522, 127] on icon "button" at bounding box center [524, 126] width 5 height 5
click at [516, 163] on div "1" at bounding box center [515, 166] width 24 height 19
click at [521, 75] on span "button" at bounding box center [524, 77] width 7 height 7
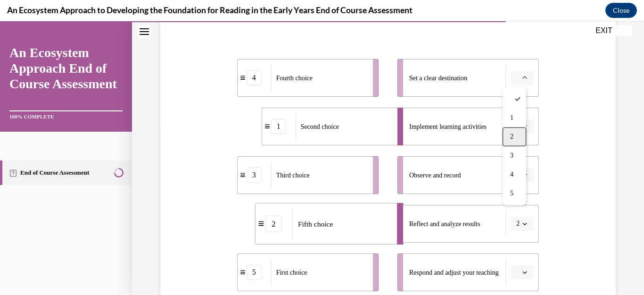
click at [512, 129] on div "2" at bounding box center [515, 136] width 24 height 19
click at [516, 129] on span "1" at bounding box center [517, 126] width 3 height 9
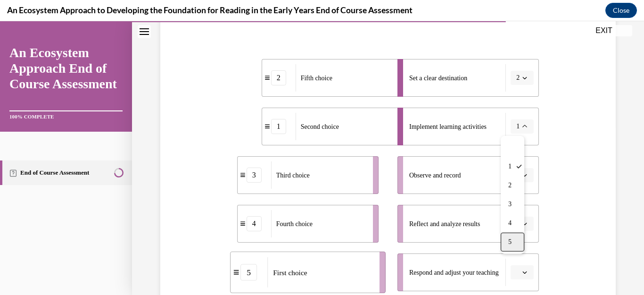
click at [507, 242] on div "5" at bounding box center [513, 241] width 24 height 19
click at [522, 222] on icon "button" at bounding box center [524, 223] width 5 height 5
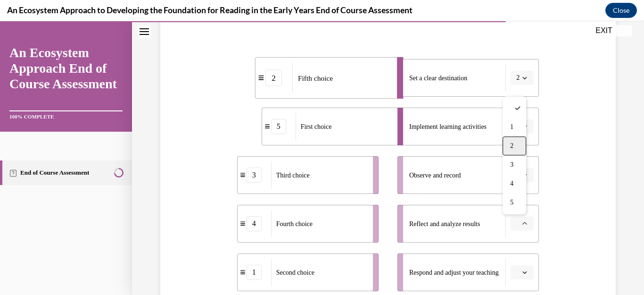
click at [511, 146] on span "2" at bounding box center [511, 146] width 3 height 8
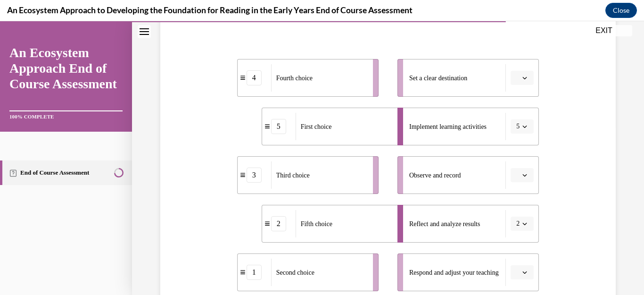
click at [515, 268] on button "button" at bounding box center [522, 272] width 23 height 14
click at [564, 198] on div "Question 12/15 Put the steps of the progress monitoring process in the right or…" at bounding box center [388, 170] width 460 height 475
click at [523, 223] on icon "button" at bounding box center [525, 224] width 4 height 2
click at [519, 128] on div "1" at bounding box center [513, 126] width 24 height 19
click at [521, 80] on span "button" at bounding box center [524, 77] width 7 height 7
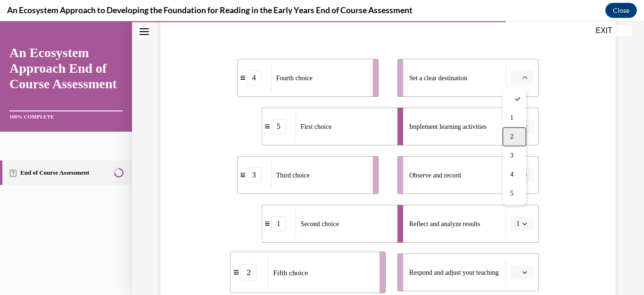
click at [509, 134] on div "2" at bounding box center [515, 136] width 24 height 19
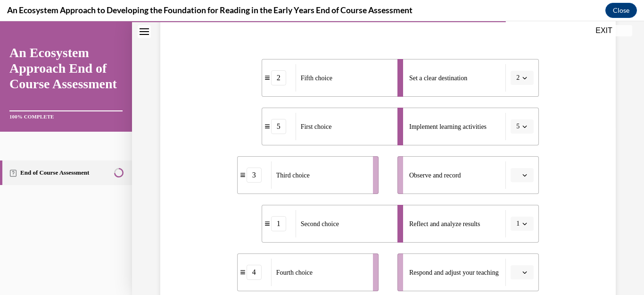
click at [522, 271] on icon "button" at bounding box center [524, 272] width 5 height 5
click at [519, 190] on div "2" at bounding box center [515, 194] width 24 height 19
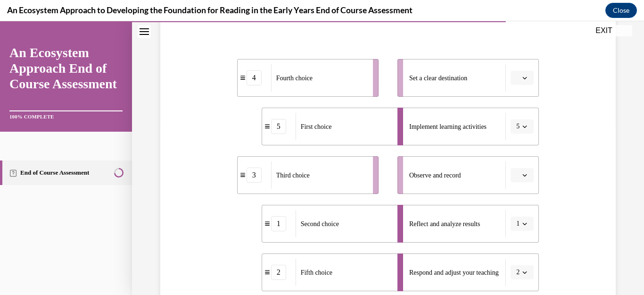
click at [522, 173] on icon "button" at bounding box center [524, 175] width 5 height 5
click at [511, 157] on span "5" at bounding box center [511, 154] width 3 height 8
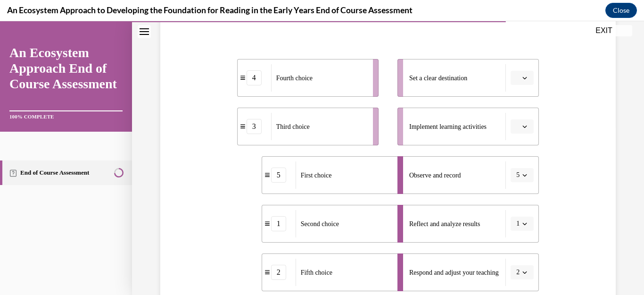
click at [521, 126] on span "button" at bounding box center [524, 126] width 7 height 7
click at [512, 199] on div "3" at bounding box center [515, 204] width 24 height 19
click at [522, 77] on icon "button" at bounding box center [524, 77] width 5 height 5
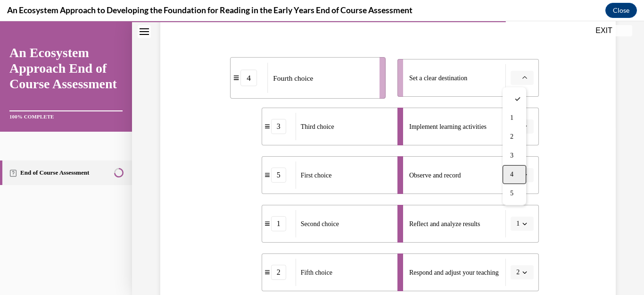
click at [513, 173] on span "4" at bounding box center [511, 175] width 3 height 8
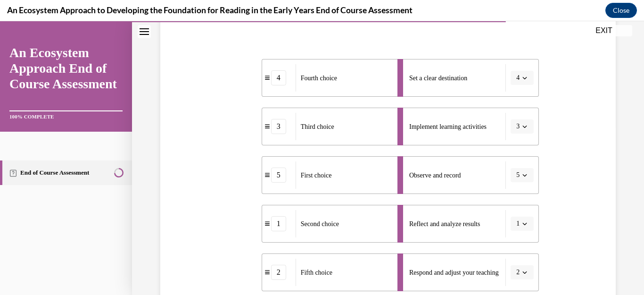
click at [521, 76] on span "button" at bounding box center [524, 77] width 7 height 7
click at [507, 132] on div "2" at bounding box center [513, 136] width 24 height 19
click at [522, 270] on icon "button" at bounding box center [524, 272] width 5 height 5
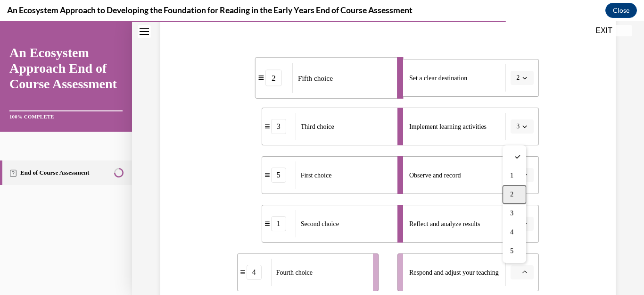
click at [519, 193] on div "2" at bounding box center [515, 194] width 24 height 19
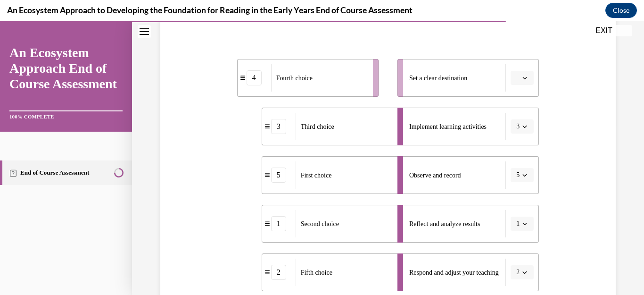
click at [521, 124] on span "button" at bounding box center [524, 126] width 7 height 7
click at [506, 237] on div "5" at bounding box center [513, 241] width 24 height 19
click at [522, 224] on icon "button" at bounding box center [524, 223] width 5 height 5
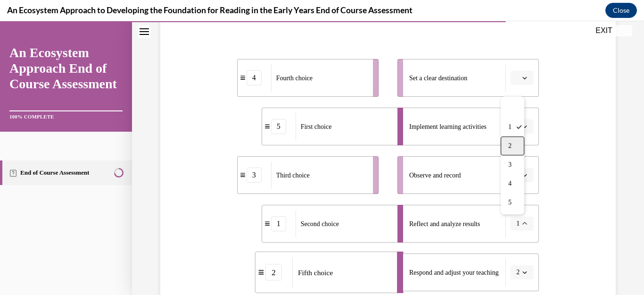
click at [515, 145] on div "2" at bounding box center [513, 145] width 24 height 19
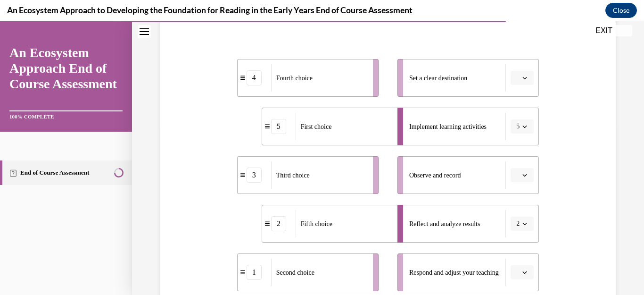
click at [522, 126] on icon "button" at bounding box center [524, 126] width 5 height 5
click at [511, 167] on span "1" at bounding box center [509, 167] width 3 height 8
click at [523, 272] on icon "button" at bounding box center [525, 272] width 4 height 2
click at [516, 178] on div "1" at bounding box center [515, 175] width 24 height 19
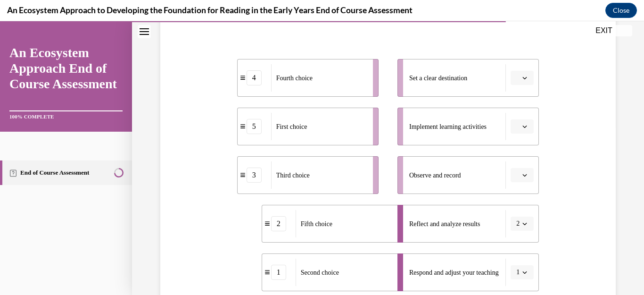
click at [522, 79] on icon "button" at bounding box center [524, 77] width 5 height 5
click at [513, 139] on span "2" at bounding box center [511, 137] width 3 height 8
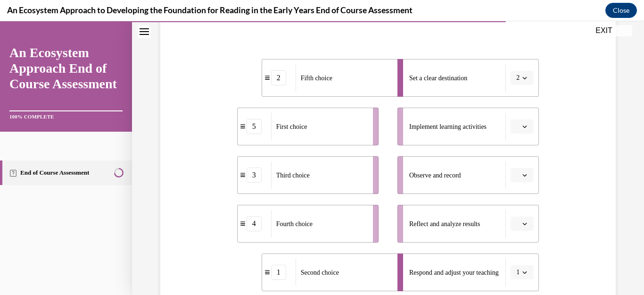
click at [522, 224] on icon "button" at bounding box center [524, 223] width 5 height 5
click at [512, 139] on div "2" at bounding box center [515, 145] width 24 height 19
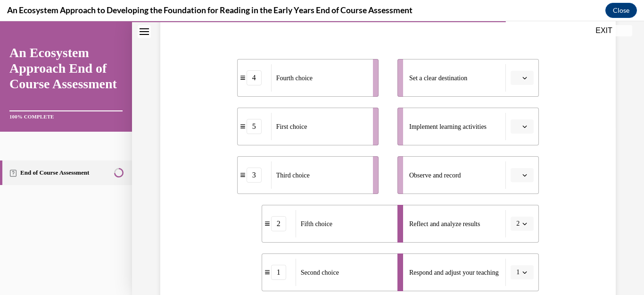
click at [523, 78] on icon "button" at bounding box center [525, 78] width 4 height 2
click at [514, 133] on div "2" at bounding box center [515, 136] width 24 height 19
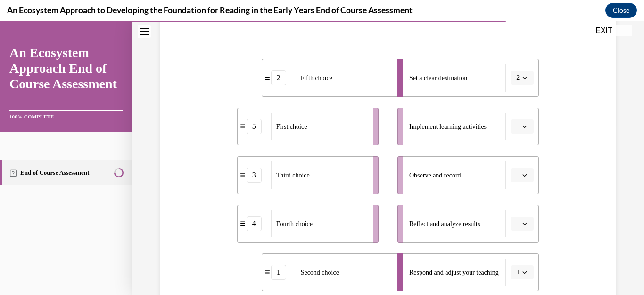
click at [521, 75] on span "button" at bounding box center [524, 77] width 7 height 7
click at [508, 189] on div "5" at bounding box center [513, 193] width 24 height 19
click at [522, 77] on icon "button" at bounding box center [524, 77] width 5 height 5
click at [522, 270] on icon "button" at bounding box center [524, 272] width 5 height 5
click at [511, 194] on span "2" at bounding box center [509, 194] width 3 height 8
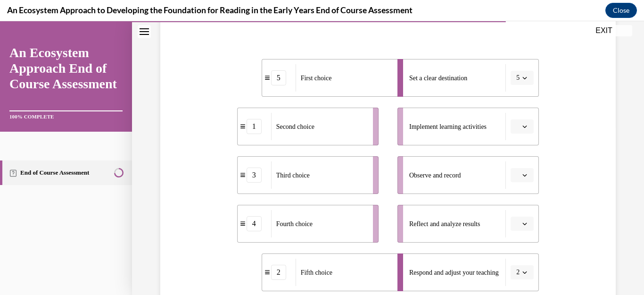
click at [522, 77] on icon "button" at bounding box center [524, 77] width 5 height 5
click at [509, 171] on span "4" at bounding box center [509, 175] width 3 height 8
click at [516, 221] on span "Please select an option" at bounding box center [517, 223] width 3 height 9
click at [511, 122] on div "1" at bounding box center [515, 126] width 24 height 19
click at [514, 178] on button "button" at bounding box center [522, 175] width 23 height 14
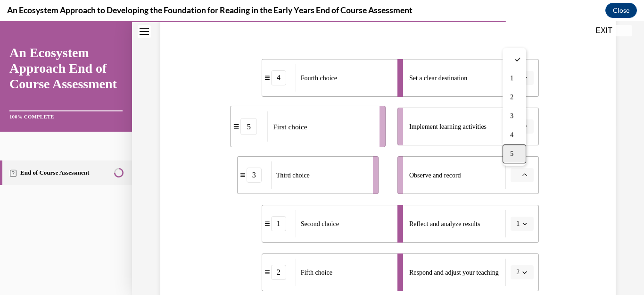
click at [514, 149] on div "5" at bounding box center [515, 153] width 24 height 19
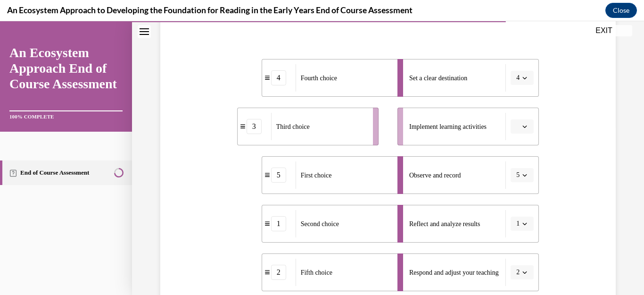
click at [522, 273] on icon "button" at bounding box center [524, 272] width 5 height 5
click at [503, 206] on div "3" at bounding box center [513, 213] width 24 height 19
click at [511, 124] on button "button" at bounding box center [522, 126] width 23 height 14
click at [520, 239] on div "5" at bounding box center [515, 241] width 24 height 19
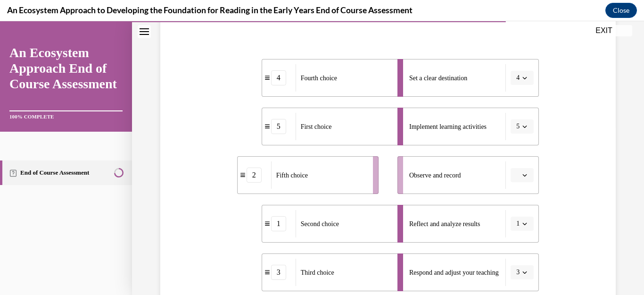
click at [518, 168] on button "button" at bounding box center [522, 175] width 23 height 14
click at [520, 153] on div "5" at bounding box center [515, 153] width 24 height 19
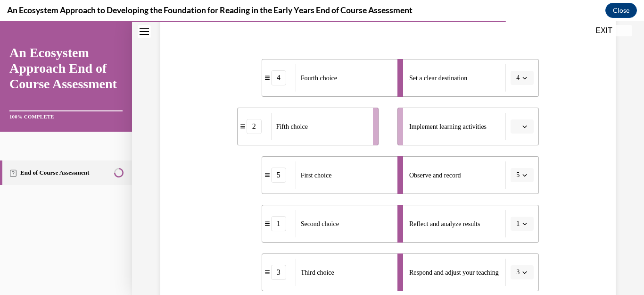
click at [514, 131] on button "button" at bounding box center [522, 126] width 23 height 14
click at [570, 187] on div "Question 12/15 Put the steps of the progress monitoring process in the right or…" at bounding box center [388, 170] width 460 height 475
click at [516, 125] on span "Please select an option" at bounding box center [517, 126] width 3 height 9
click at [517, 184] on div "2" at bounding box center [515, 185] width 24 height 19
click at [517, 82] on button "4" at bounding box center [522, 78] width 23 height 14
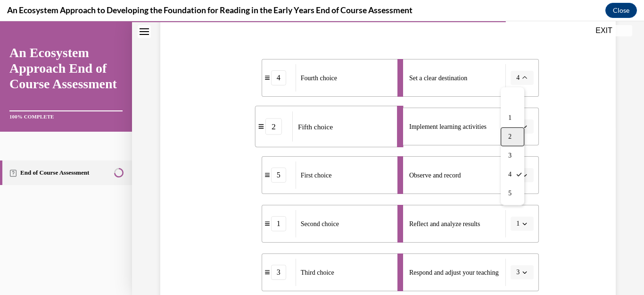
click at [511, 131] on div "2" at bounding box center [513, 136] width 24 height 19
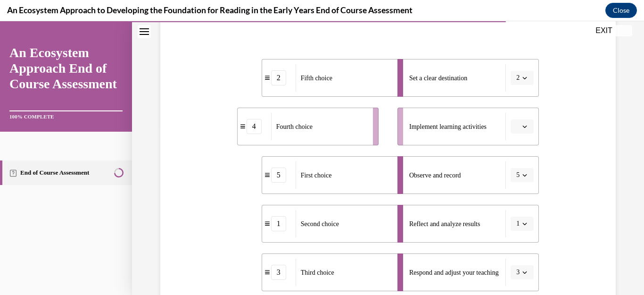
click at [516, 125] on span "Please select an option" at bounding box center [517, 126] width 3 height 9
click at [513, 225] on span "4" at bounding box center [511, 223] width 3 height 8
click at [511, 125] on button "4" at bounding box center [522, 126] width 23 height 14
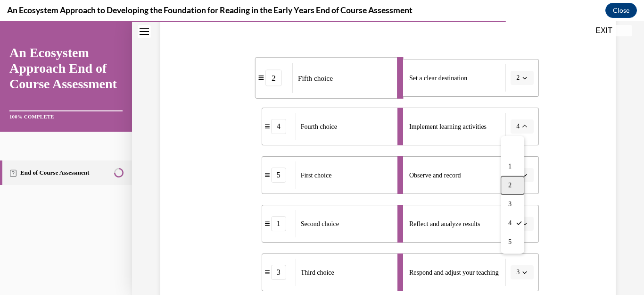
click at [512, 187] on span "2" at bounding box center [509, 186] width 3 height 8
click at [516, 81] on span "Please select an option" at bounding box center [517, 77] width 3 height 9
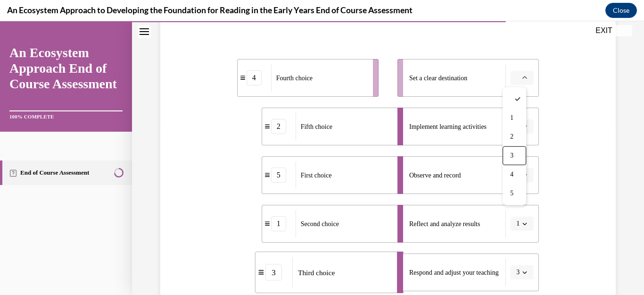
click at [548, 172] on div "Question 12/15 Put the steps of the progress monitoring process in the right or…" at bounding box center [388, 170] width 460 height 475
click at [522, 76] on icon "button" at bounding box center [524, 77] width 5 height 5
click at [511, 136] on span "2" at bounding box center [511, 137] width 3 height 8
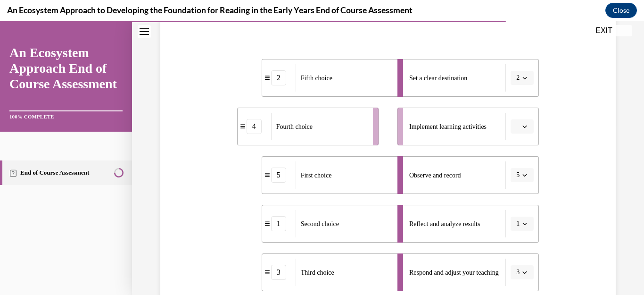
click at [521, 129] on span "button" at bounding box center [524, 126] width 7 height 7
click at [512, 216] on div "4" at bounding box center [515, 223] width 24 height 19
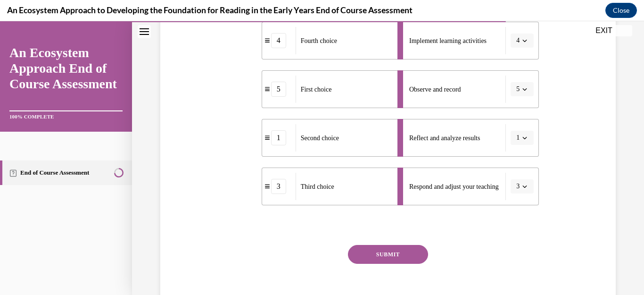
scroll to position [264, 0]
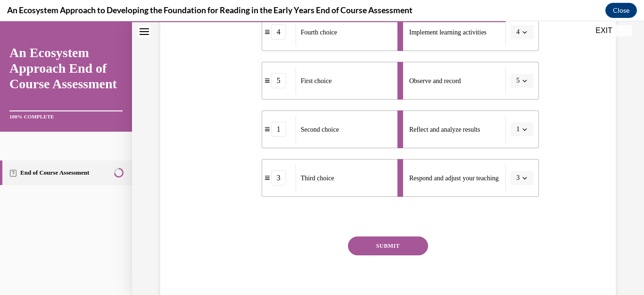
click at [403, 242] on button "SUBMIT" at bounding box center [388, 245] width 80 height 19
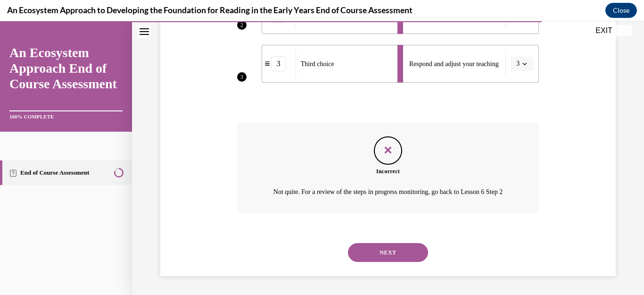
scroll to position [389, 0]
click at [383, 251] on button "NEXT" at bounding box center [388, 252] width 80 height 19
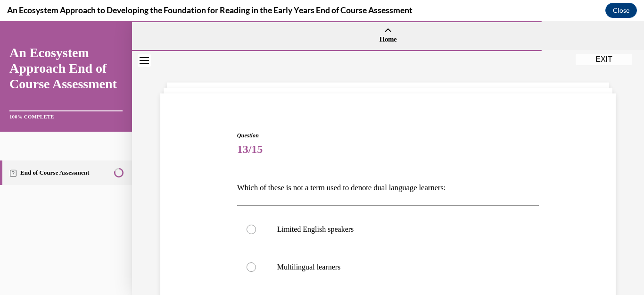
scroll to position [75, 0]
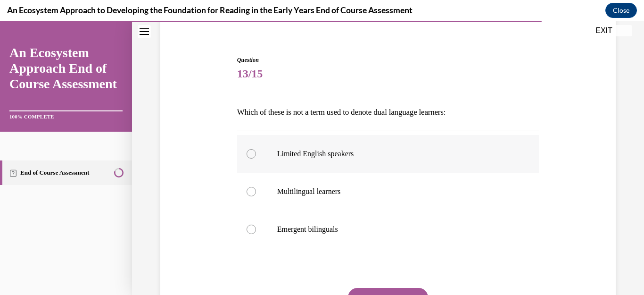
click at [253, 154] on div at bounding box center [251, 153] width 9 height 9
click at [253, 154] on input "Limited English speakers" at bounding box center [251, 153] width 9 height 9
radio input "true"
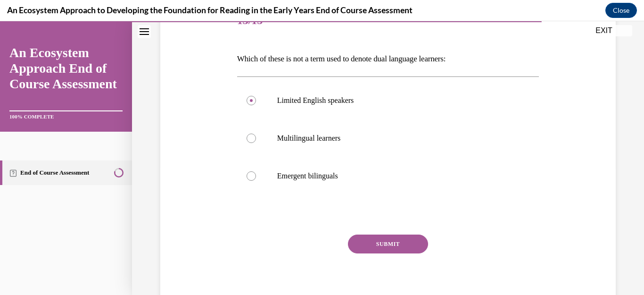
scroll to position [132, 0]
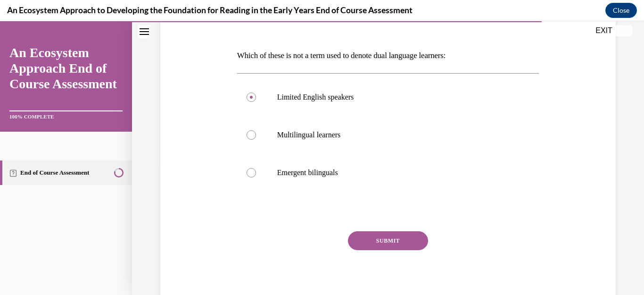
click at [384, 241] on button "SUBMIT" at bounding box center [388, 240] width 80 height 19
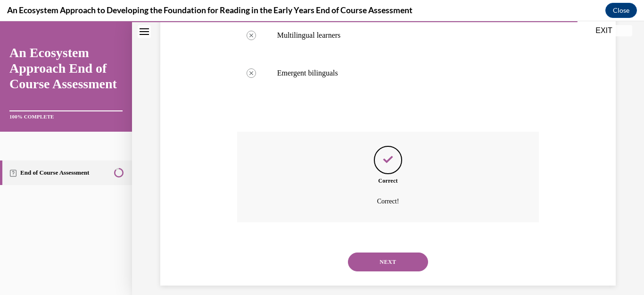
scroll to position [241, 0]
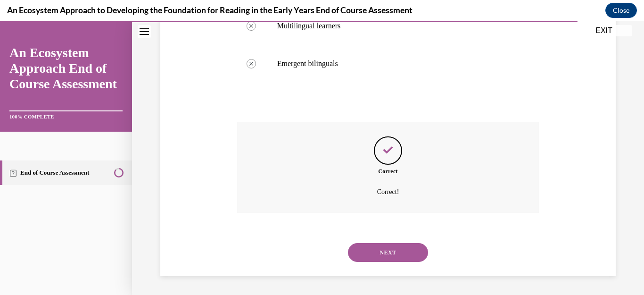
click at [377, 248] on button "NEXT" at bounding box center [388, 252] width 80 height 19
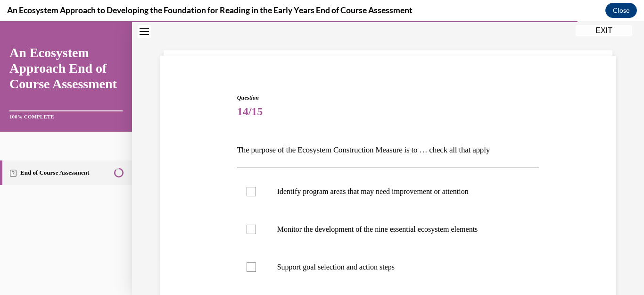
scroll to position [57, 0]
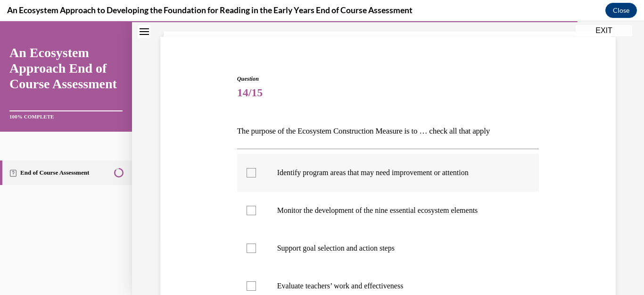
click at [248, 171] on div at bounding box center [251, 172] width 9 height 9
click at [248, 171] on input "Identify program areas that may need improvement or attention" at bounding box center [251, 172] width 9 height 9
checkbox input "true"
click at [249, 247] on div at bounding box center [251, 247] width 9 height 9
click at [249, 247] on input "Support goal selection and action steps" at bounding box center [251, 247] width 9 height 9
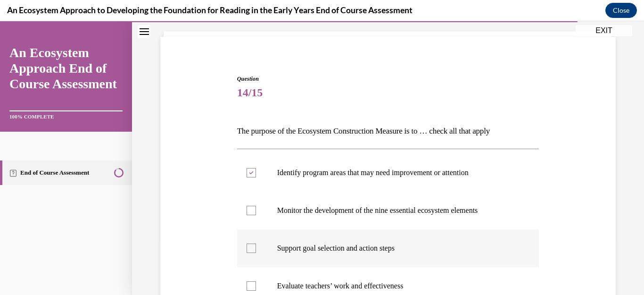
checkbox input "true"
click at [250, 209] on div at bounding box center [251, 210] width 9 height 9
click at [250, 209] on input "Monitor the development of the nine essential ecosystem elements" at bounding box center [251, 210] width 9 height 9
checkbox input "true"
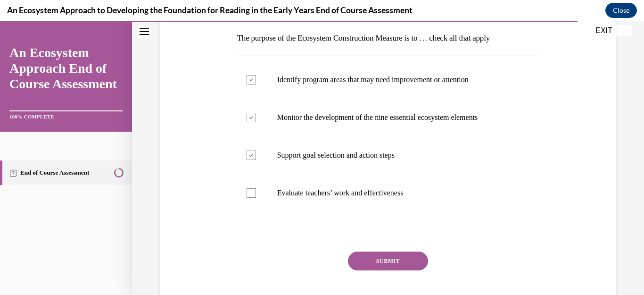
scroll to position [151, 0]
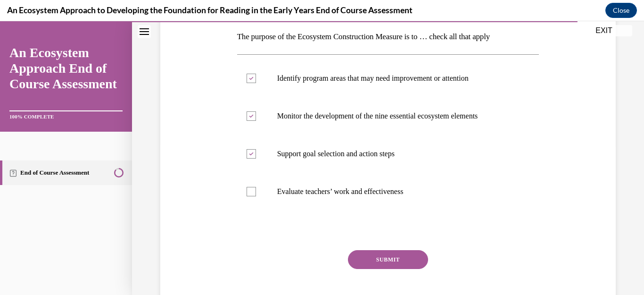
click at [405, 260] on button "SUBMIT" at bounding box center [388, 259] width 80 height 19
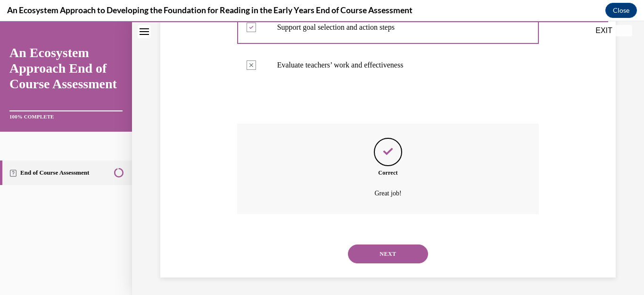
scroll to position [279, 0]
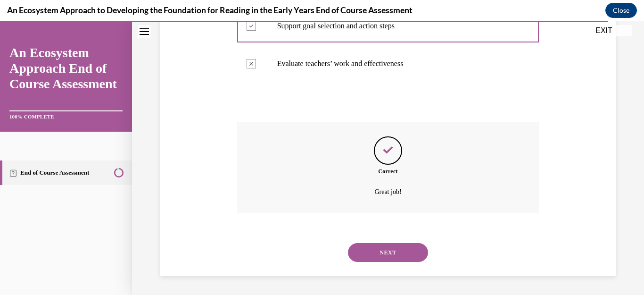
click at [395, 245] on button "NEXT" at bounding box center [388, 252] width 80 height 19
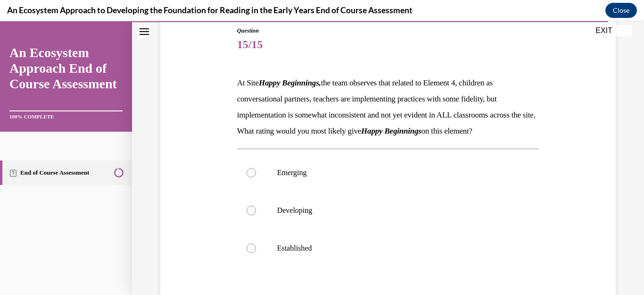
scroll to position [113, 0]
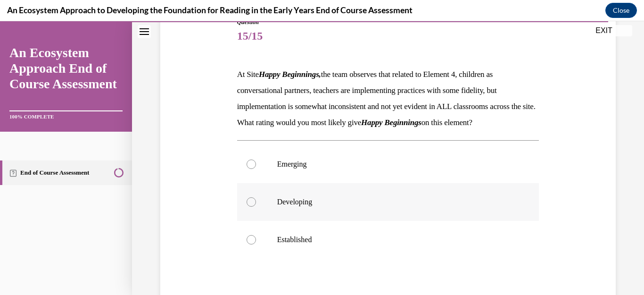
click at [251, 206] on div at bounding box center [251, 201] width 9 height 9
click at [251, 206] on input "Developing" at bounding box center [251, 201] width 9 height 9
radio input "true"
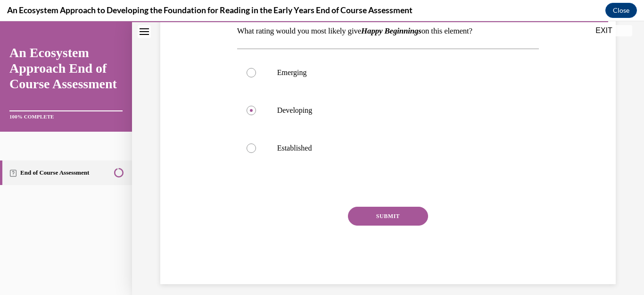
scroll to position [207, 0]
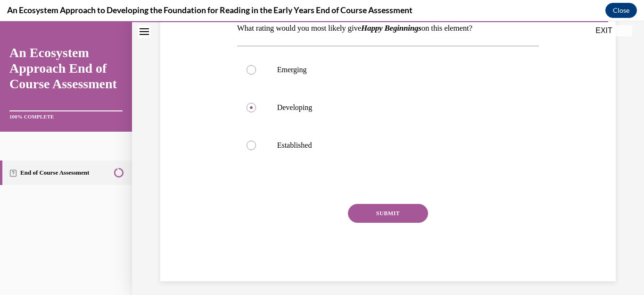
click at [384, 223] on button "SUBMIT" at bounding box center [388, 213] width 80 height 19
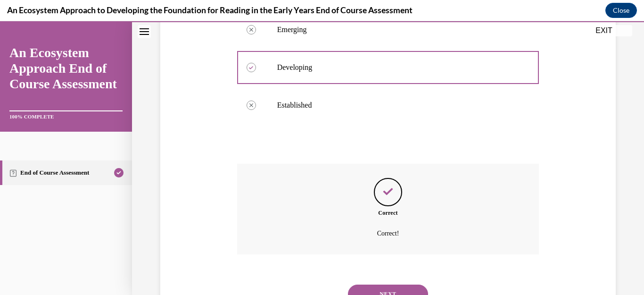
scroll to position [305, 0]
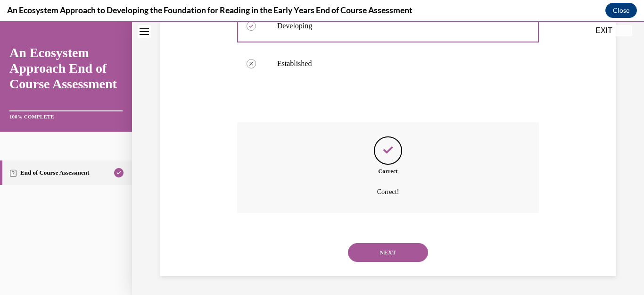
click at [382, 256] on button "NEXT" at bounding box center [388, 252] width 80 height 19
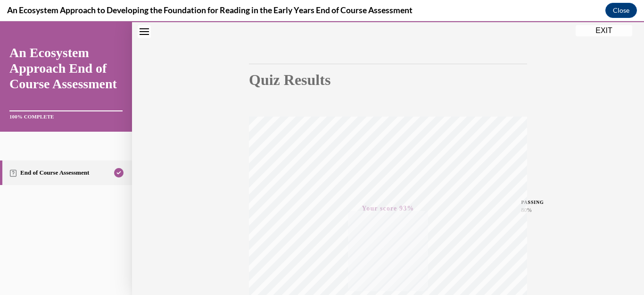
scroll to position [59, 0]
click at [608, 28] on button "EXIT" at bounding box center [604, 30] width 57 height 11
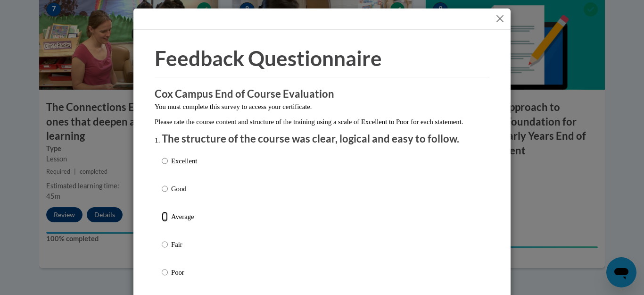
click at [163, 222] on input "Average" at bounding box center [165, 216] width 6 height 10
radio input "true"
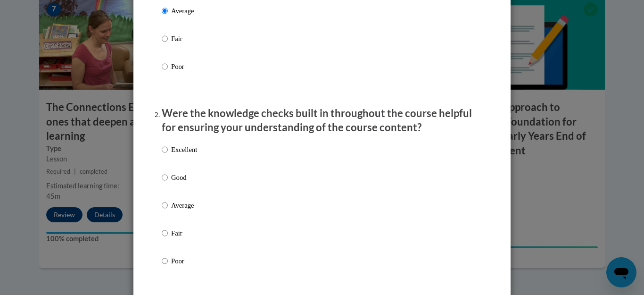
scroll to position [226, 0]
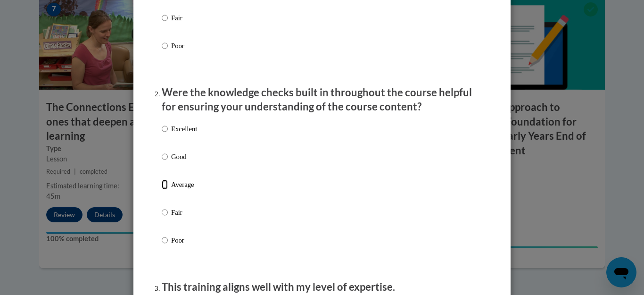
click at [162, 190] on input "Average" at bounding box center [165, 184] width 6 height 10
radio input "true"
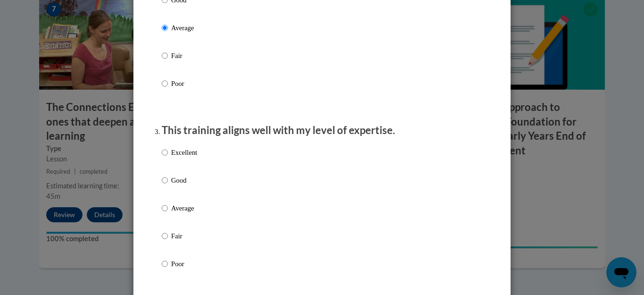
scroll to position [396, 0]
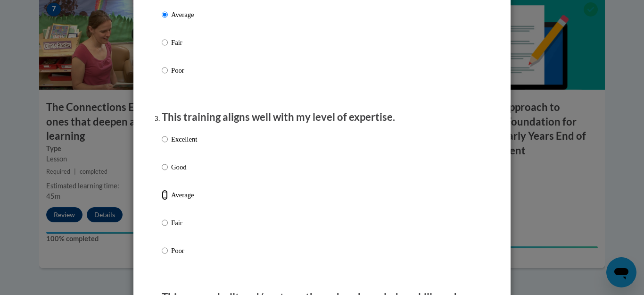
click at [164, 200] on input "Average" at bounding box center [165, 195] width 6 height 10
radio input "true"
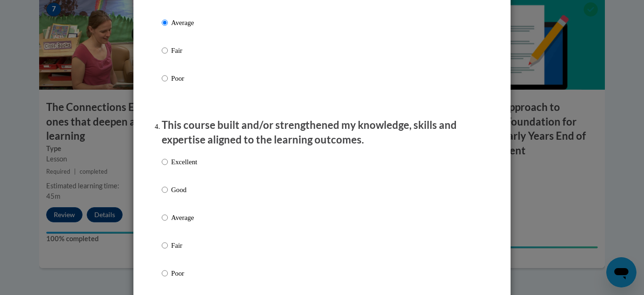
scroll to position [585, 0]
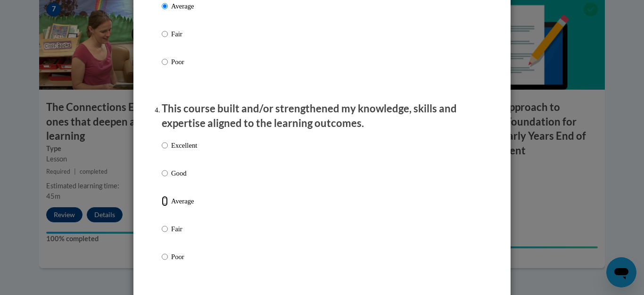
click at [162, 206] on input "Average" at bounding box center [165, 201] width 6 height 10
radio input "true"
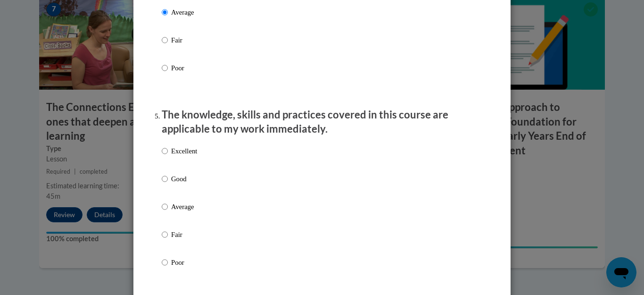
scroll to position [805, 0]
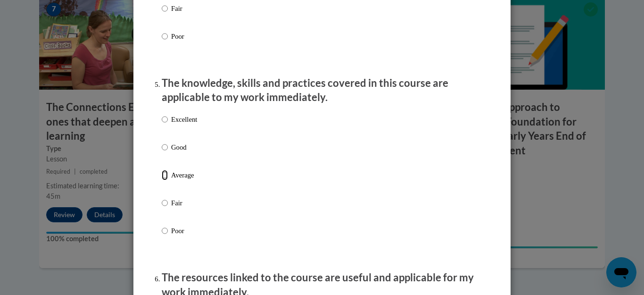
click at [162, 180] on input "Average" at bounding box center [165, 175] width 6 height 10
radio input "true"
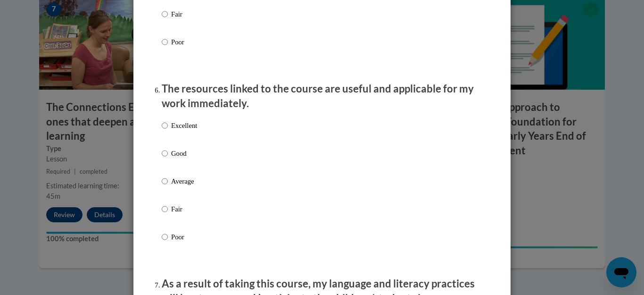
scroll to position [999, 0]
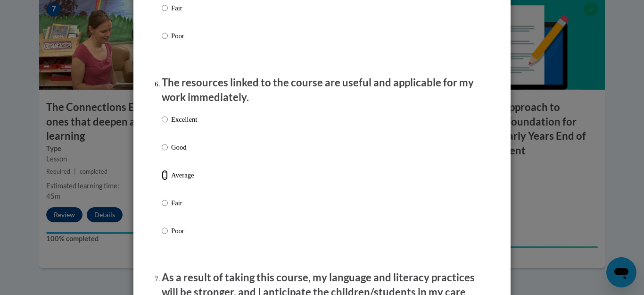
click at [162, 179] on input "Average" at bounding box center [165, 175] width 6 height 10
radio input "true"
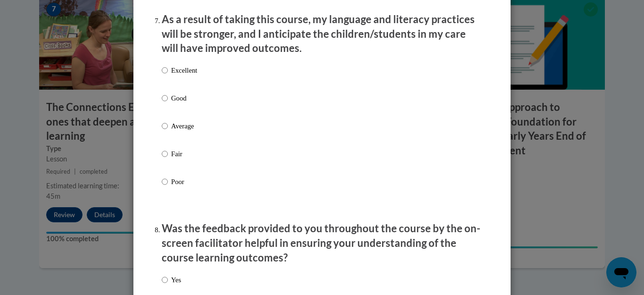
scroll to position [1276, 0]
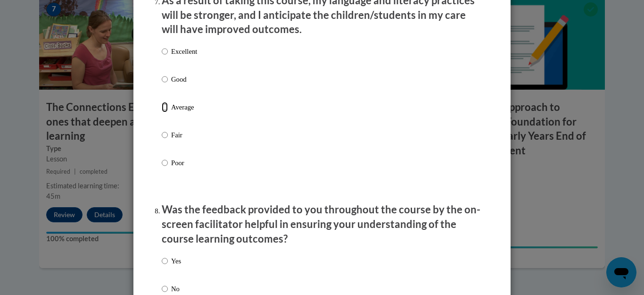
click at [162, 111] on input "Average" at bounding box center [165, 107] width 6 height 10
radio input "true"
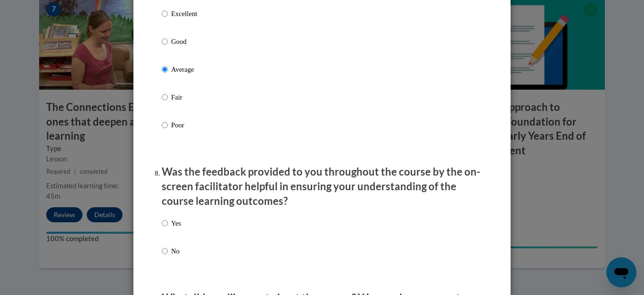
scroll to position [1333, 0]
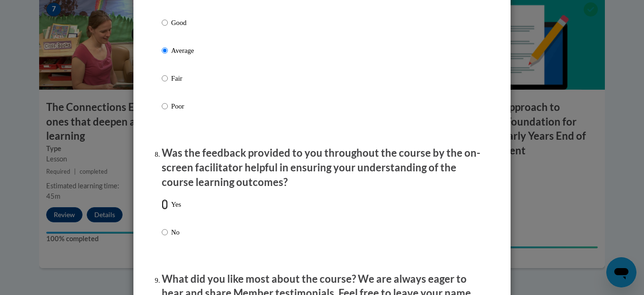
click at [162, 209] on input "Yes" at bounding box center [165, 204] width 6 height 10
radio input "true"
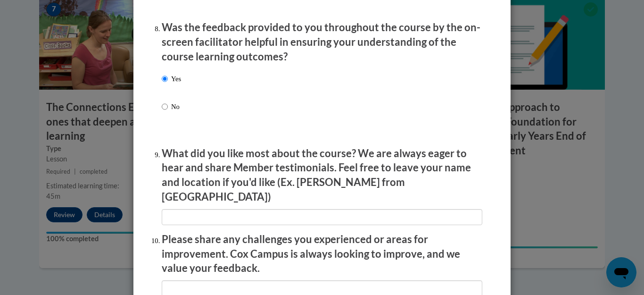
scroll to position [1521, 0]
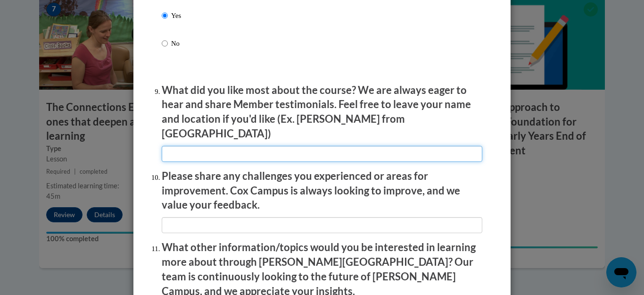
click at [239, 146] on input "textbox" at bounding box center [322, 154] width 321 height 16
type input "Everyone seem cheerful"
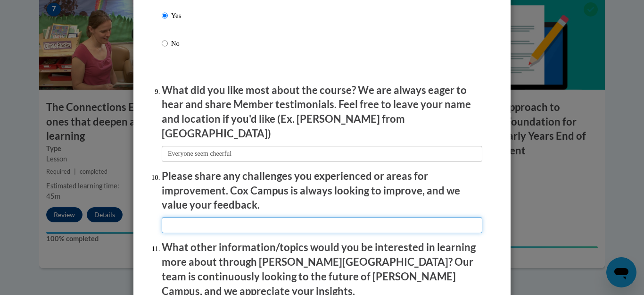
click at [206, 218] on input "textbox" at bounding box center [322, 225] width 321 height 16
type input "n/a"
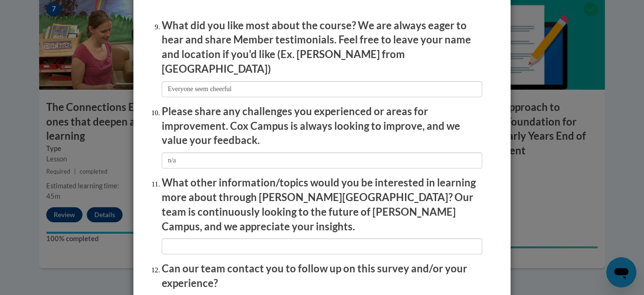
scroll to position [1597, 0]
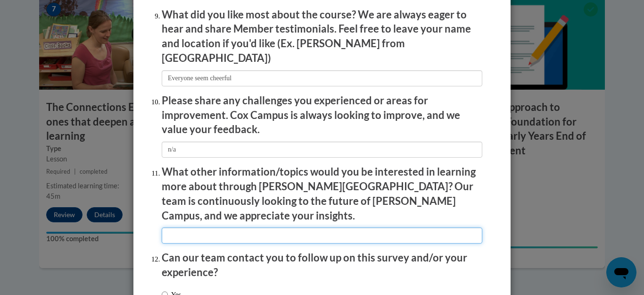
click at [341, 227] on input "textbox" at bounding box center [322, 235] width 321 height 16
type input "n/a"
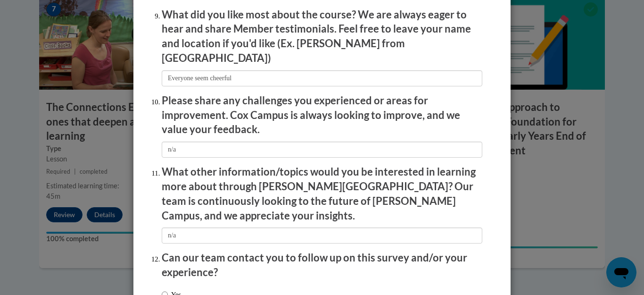
radio input "true"
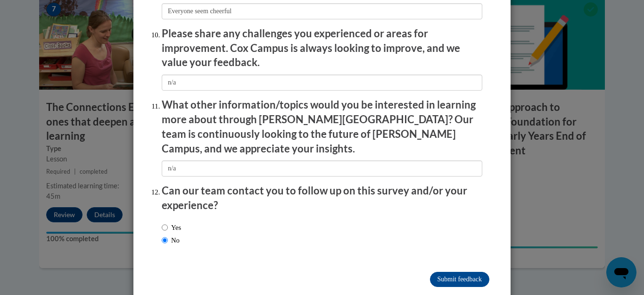
scroll to position [1664, 0]
click at [454, 271] on input "Submit feedback" at bounding box center [459, 278] width 59 height 15
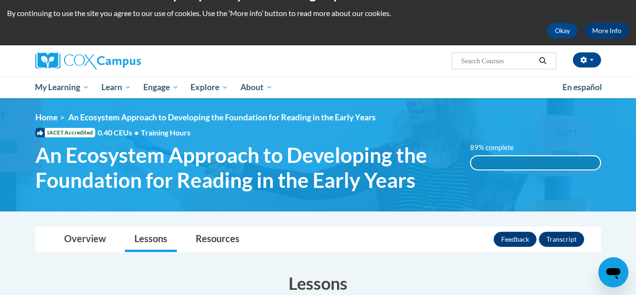
scroll to position [0, 0]
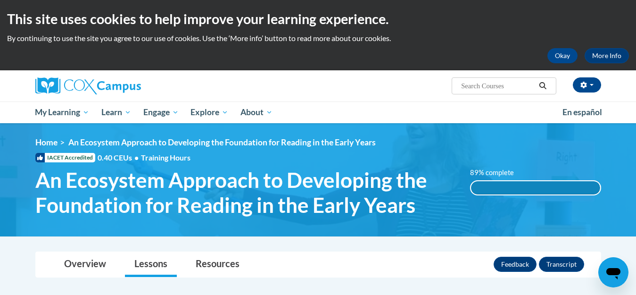
click at [517, 187] on div "89% complete" at bounding box center [535, 187] width 129 height 13
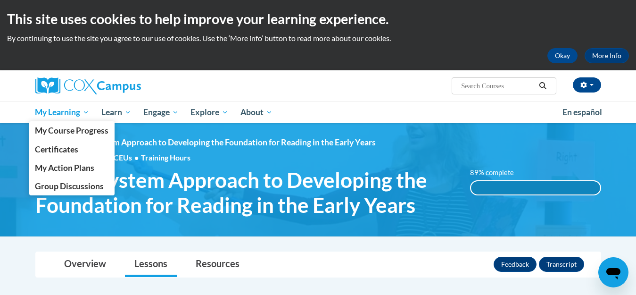
click at [66, 110] on span "My Learning" at bounding box center [62, 112] width 54 height 11
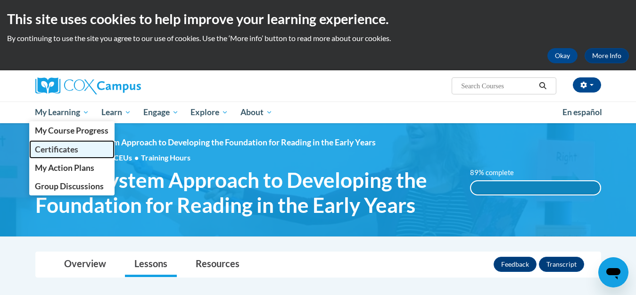
click at [66, 150] on span "Certificates" at bounding box center [56, 149] width 43 height 10
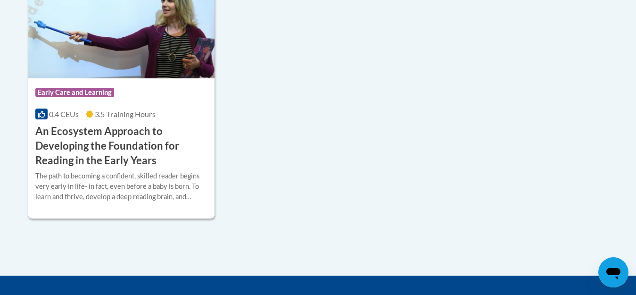
scroll to position [321, 0]
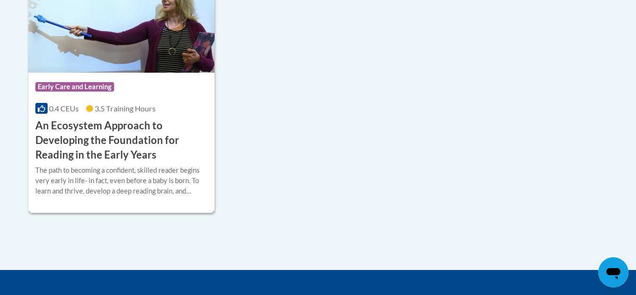
click at [136, 85] on div "Course Category: Early Care and Learning" at bounding box center [121, 87] width 173 height 21
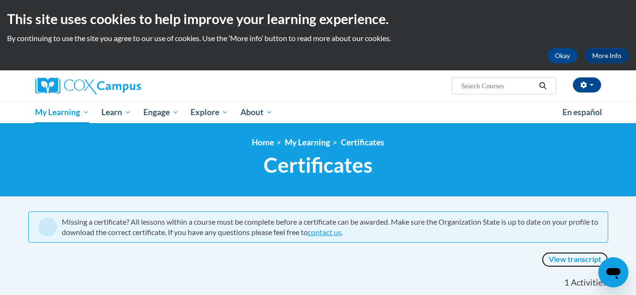
click at [574, 257] on link "View transcript" at bounding box center [575, 259] width 66 height 15
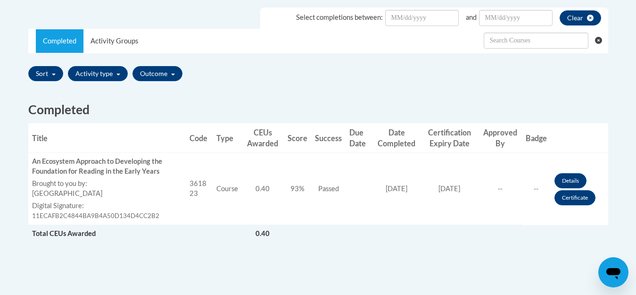
scroll to position [314, 0]
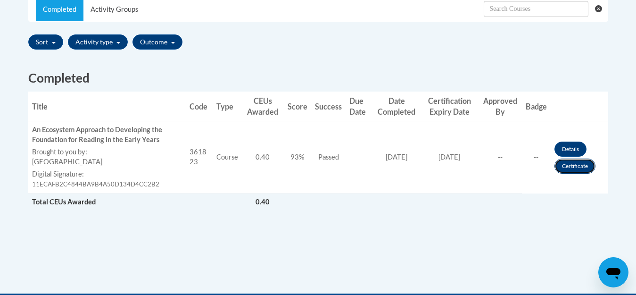
click at [576, 165] on link "Certificate" at bounding box center [574, 165] width 41 height 15
